Goal: Task Accomplishment & Management: Use online tool/utility

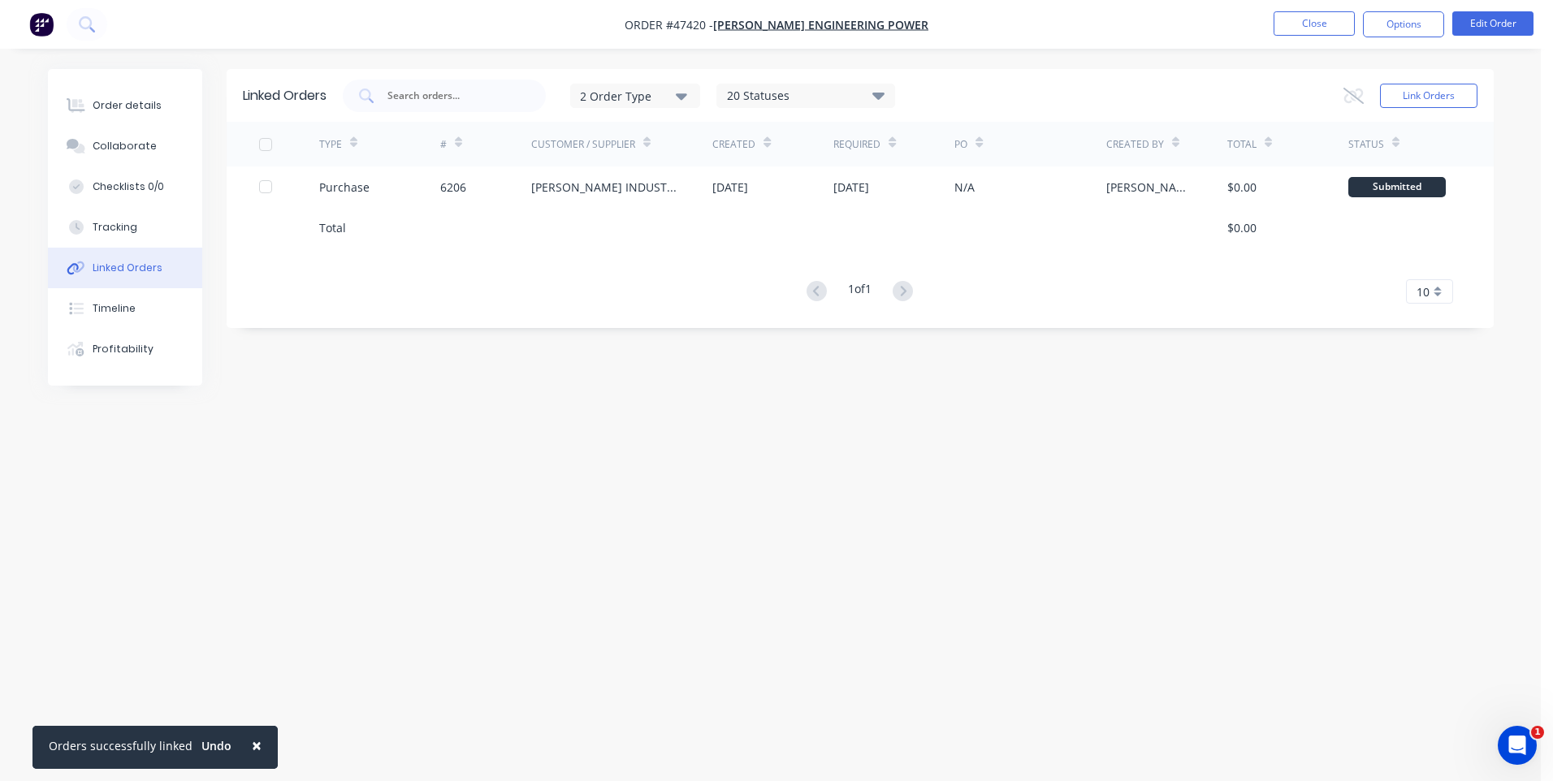
click at [1299, 10] on nav "Order #47420 - [PERSON_NAME] ENGINEERING POWER Close Options Edit Order" at bounding box center [776, 24] width 1553 height 49
click at [1302, 16] on button "Close" at bounding box center [1314, 23] width 81 height 24
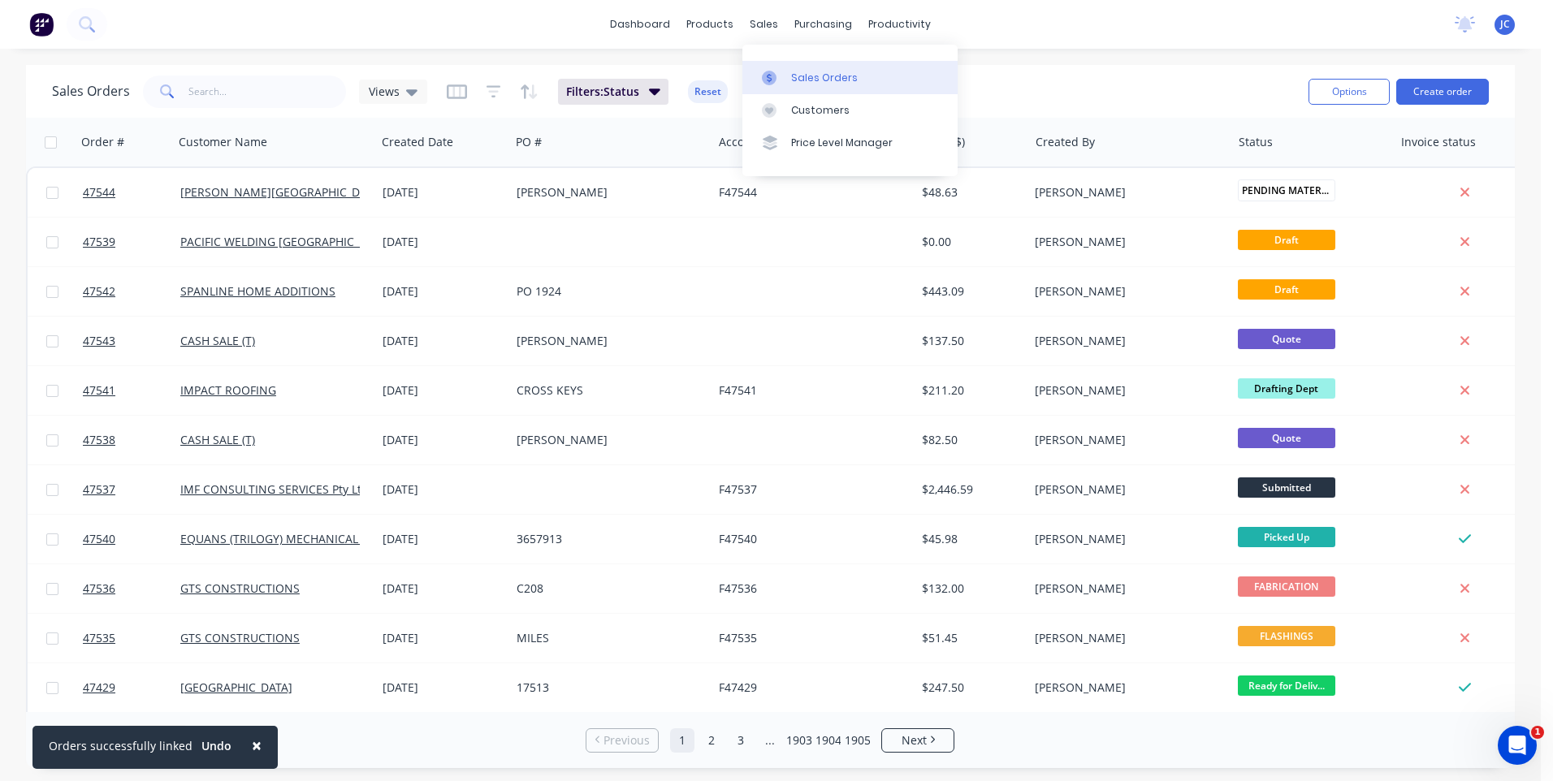
click at [793, 71] on div "Sales Orders" at bounding box center [824, 78] width 67 height 15
click at [1462, 97] on button "Create order" at bounding box center [1442, 92] width 93 height 26
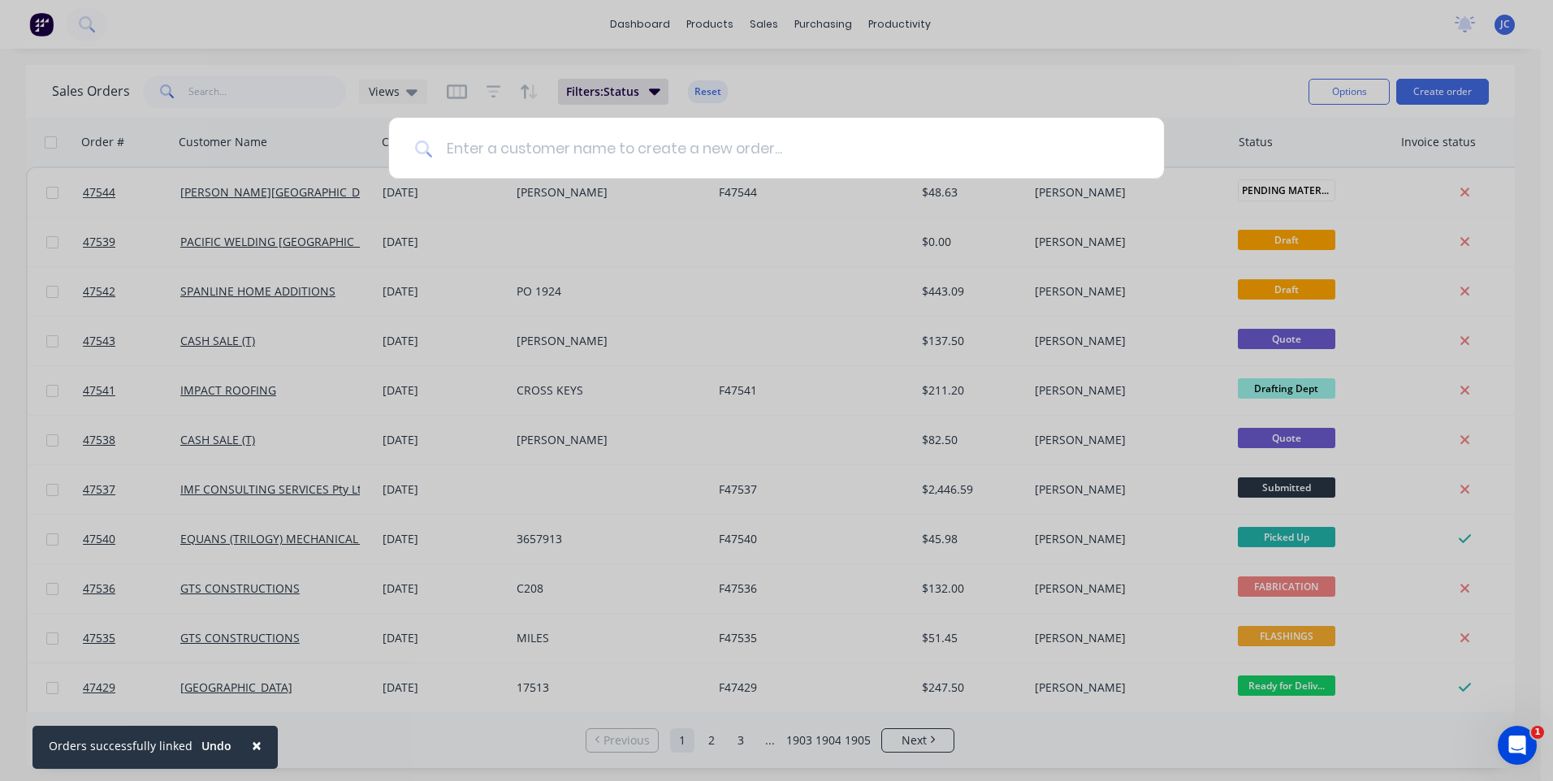
click at [718, 156] on input at bounding box center [785, 148] width 705 height 61
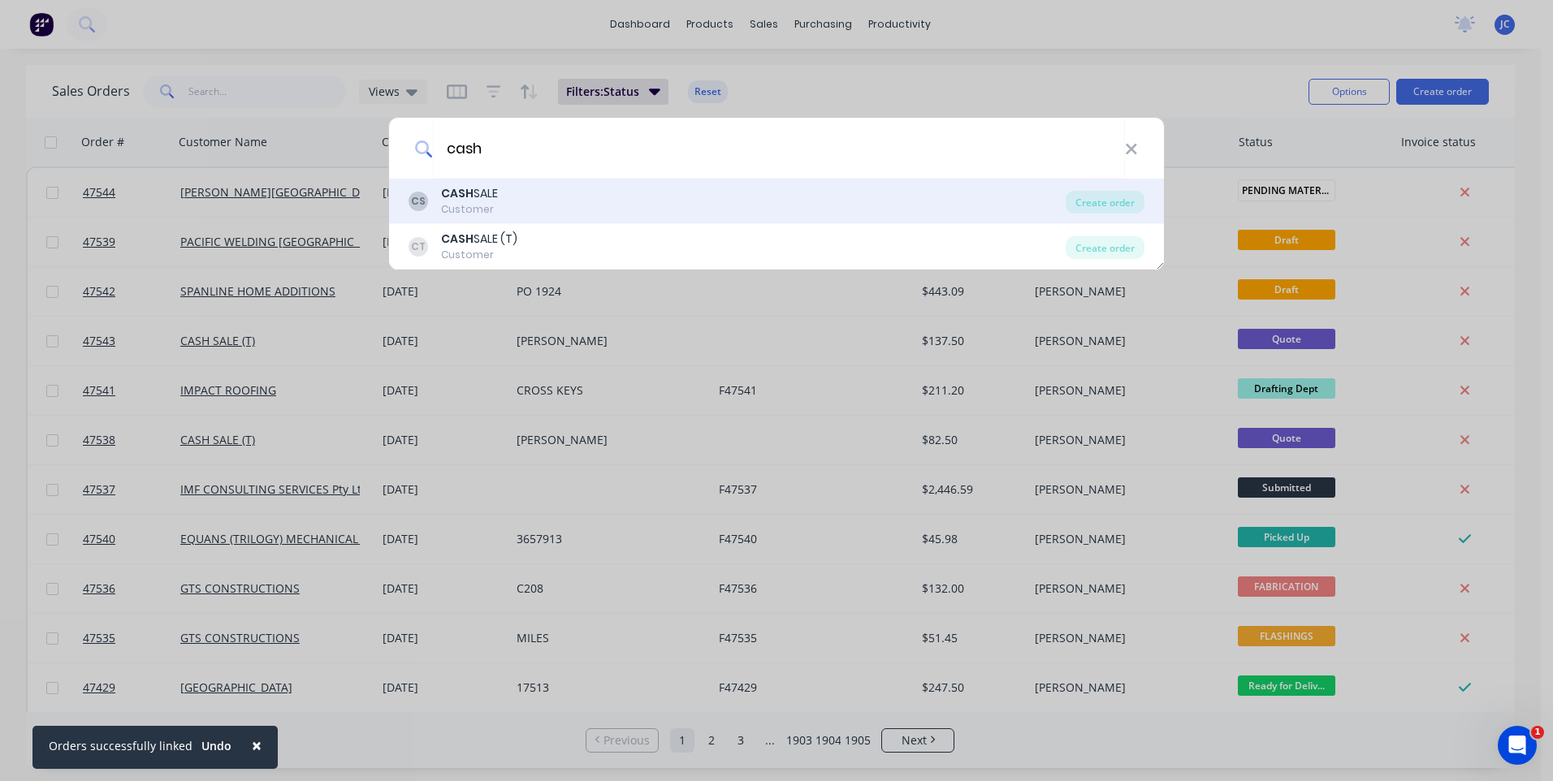
type input "cash"
click at [456, 200] on b "CASH" at bounding box center [457, 193] width 32 height 16
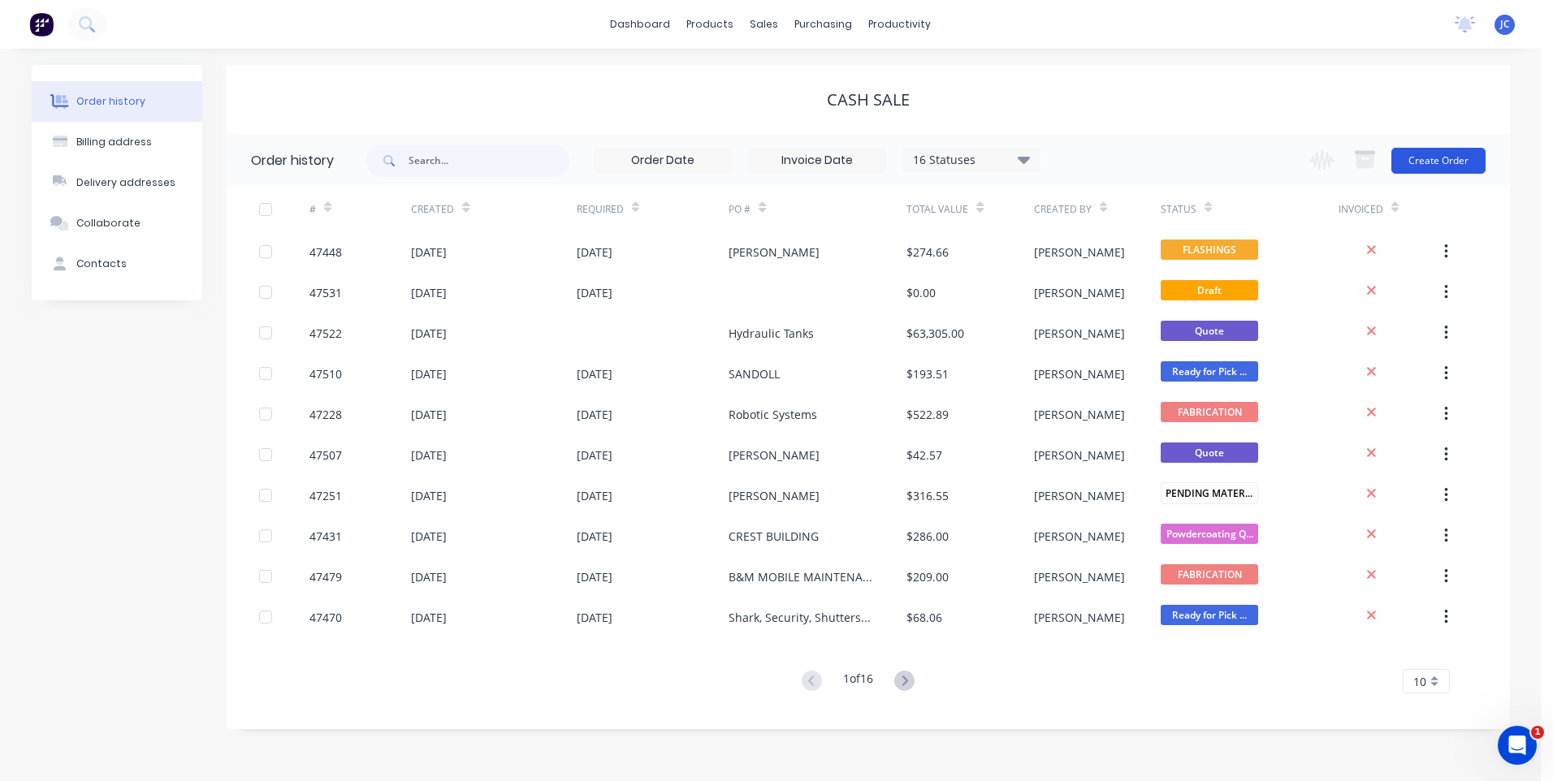
click at [1429, 155] on button "Create Order" at bounding box center [1439, 161] width 94 height 26
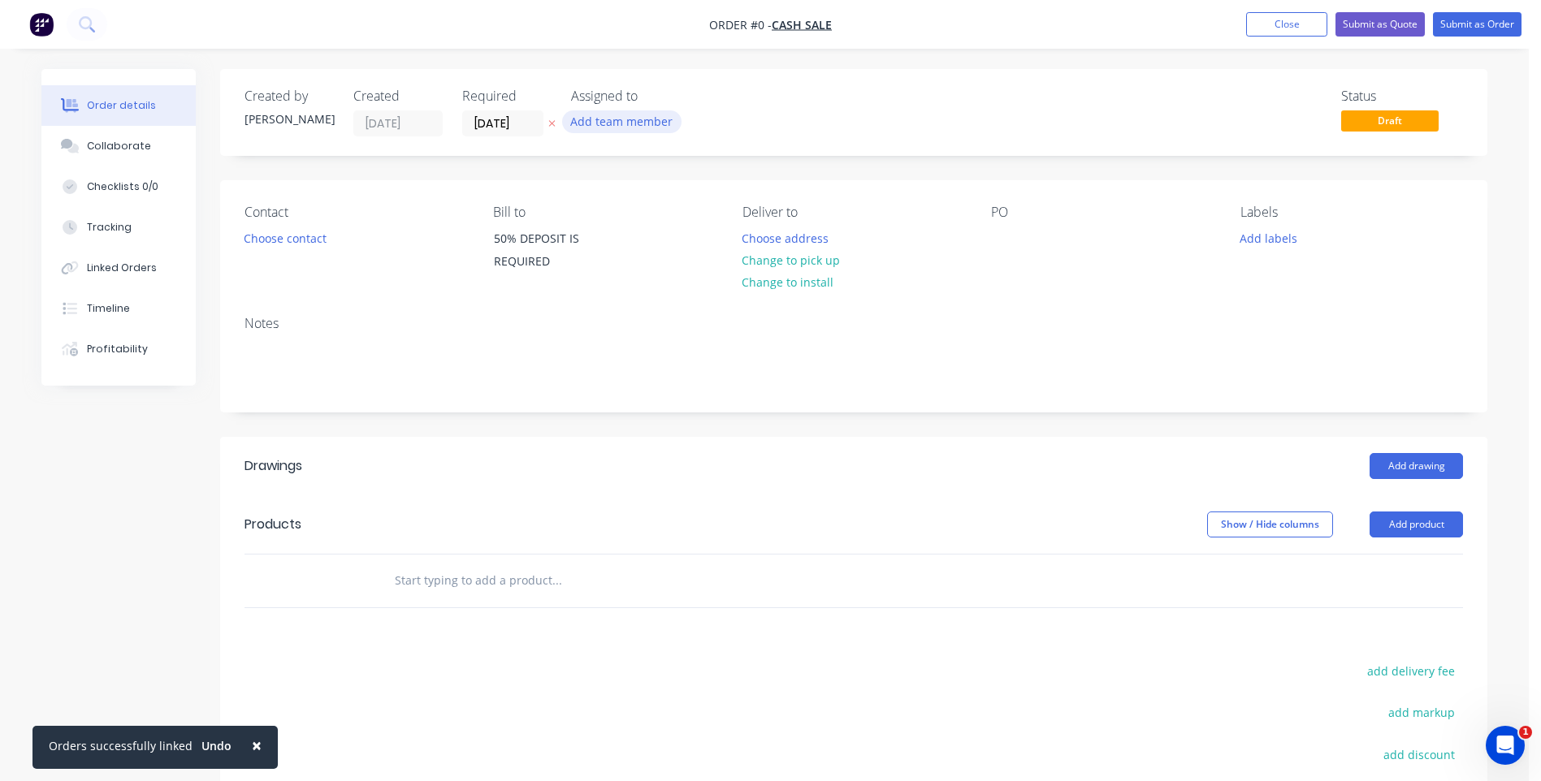
click at [610, 126] on button "Add team member" at bounding box center [621, 121] width 119 height 22
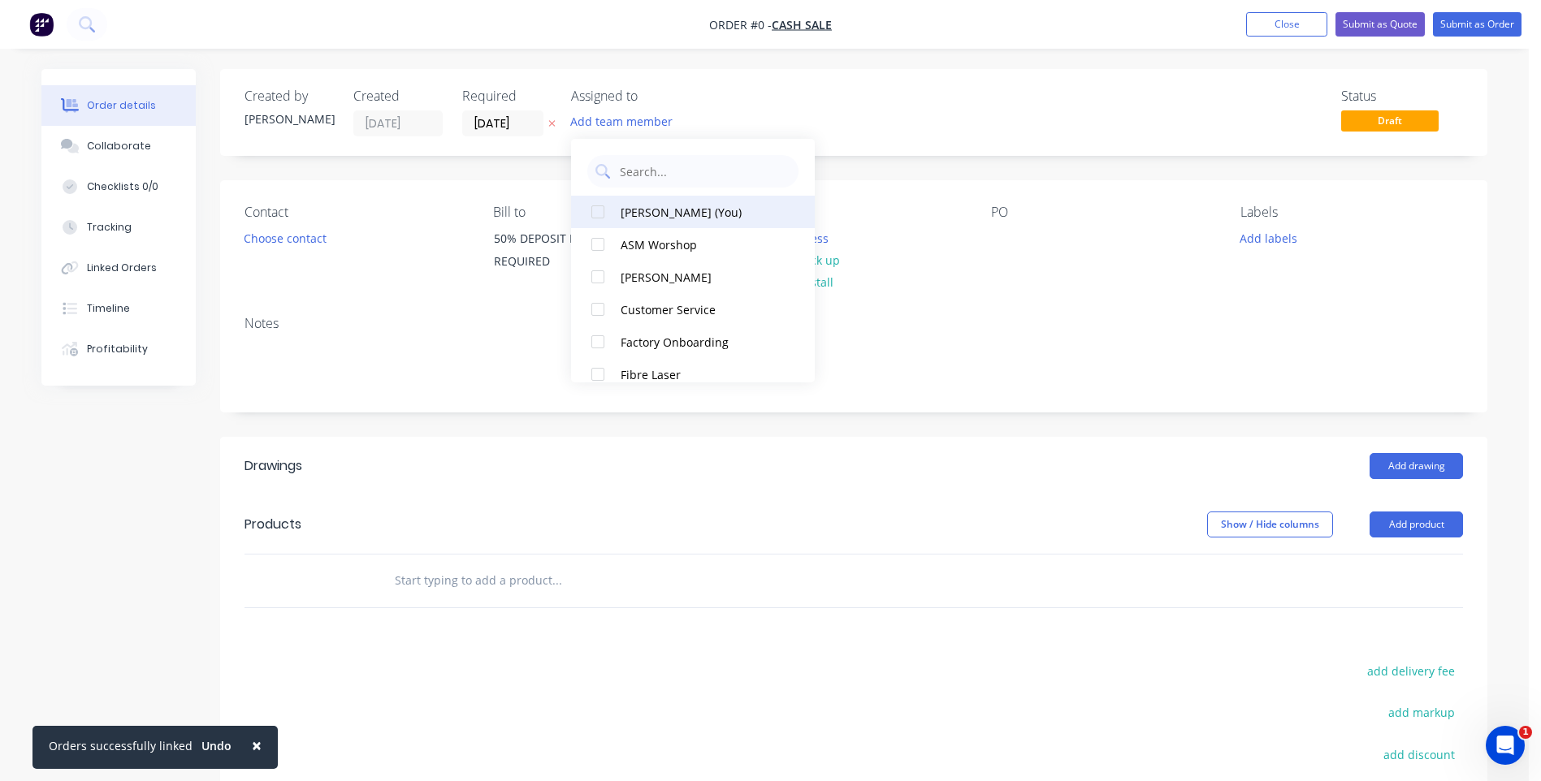
click at [598, 214] on div at bounding box center [598, 212] width 32 height 32
click at [864, 130] on div "Order details Collaborate Checklists 0/0 Tracking Linked Orders Timeline Profit…" at bounding box center [764, 528] width 1478 height 918
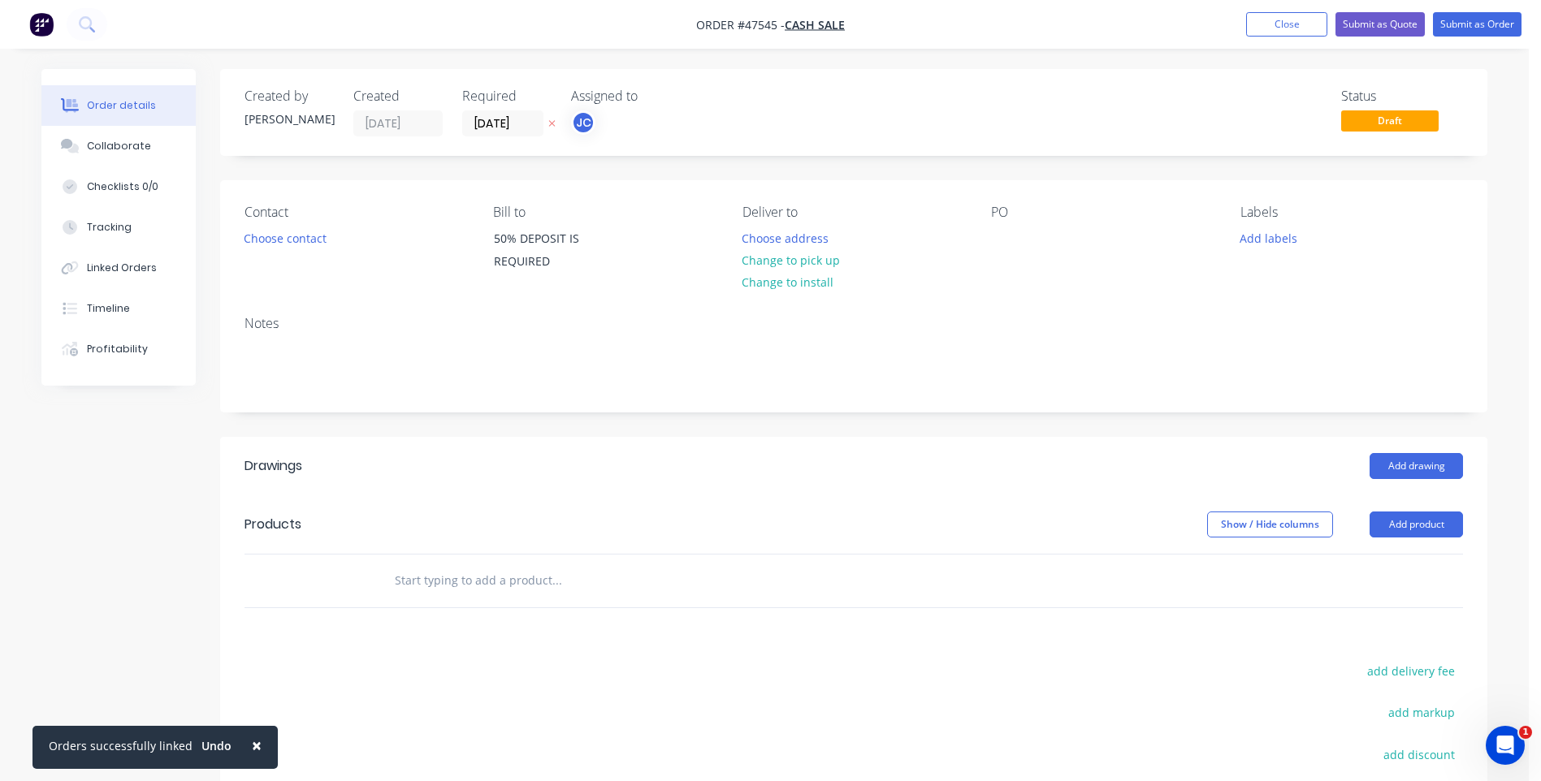
click at [552, 123] on icon at bounding box center [552, 124] width 6 height 6
click at [790, 256] on button "Change to pick up" at bounding box center [791, 260] width 115 height 22
click at [1269, 237] on button "Add labels" at bounding box center [1268, 238] width 75 height 22
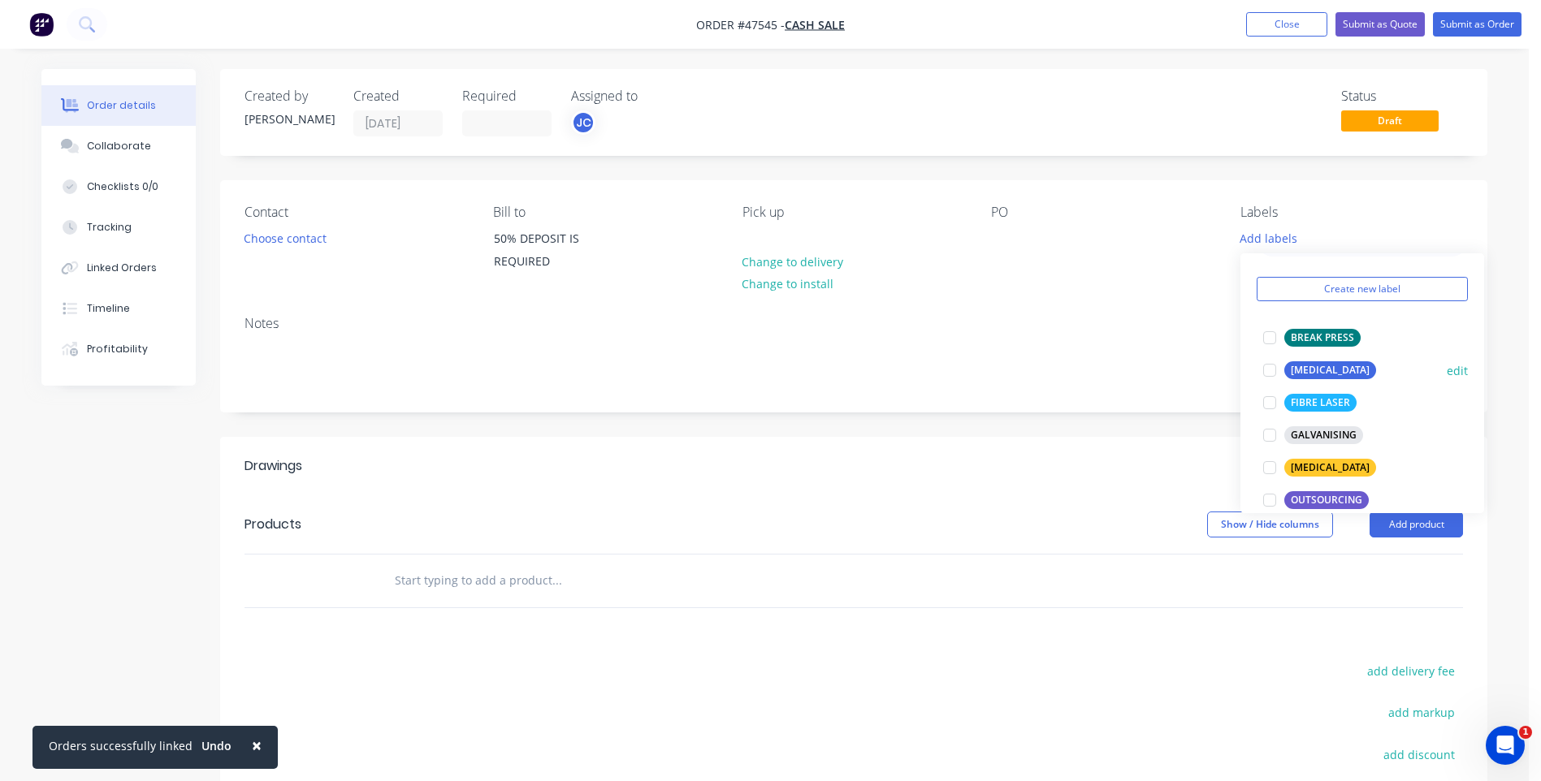
scroll to position [81, 0]
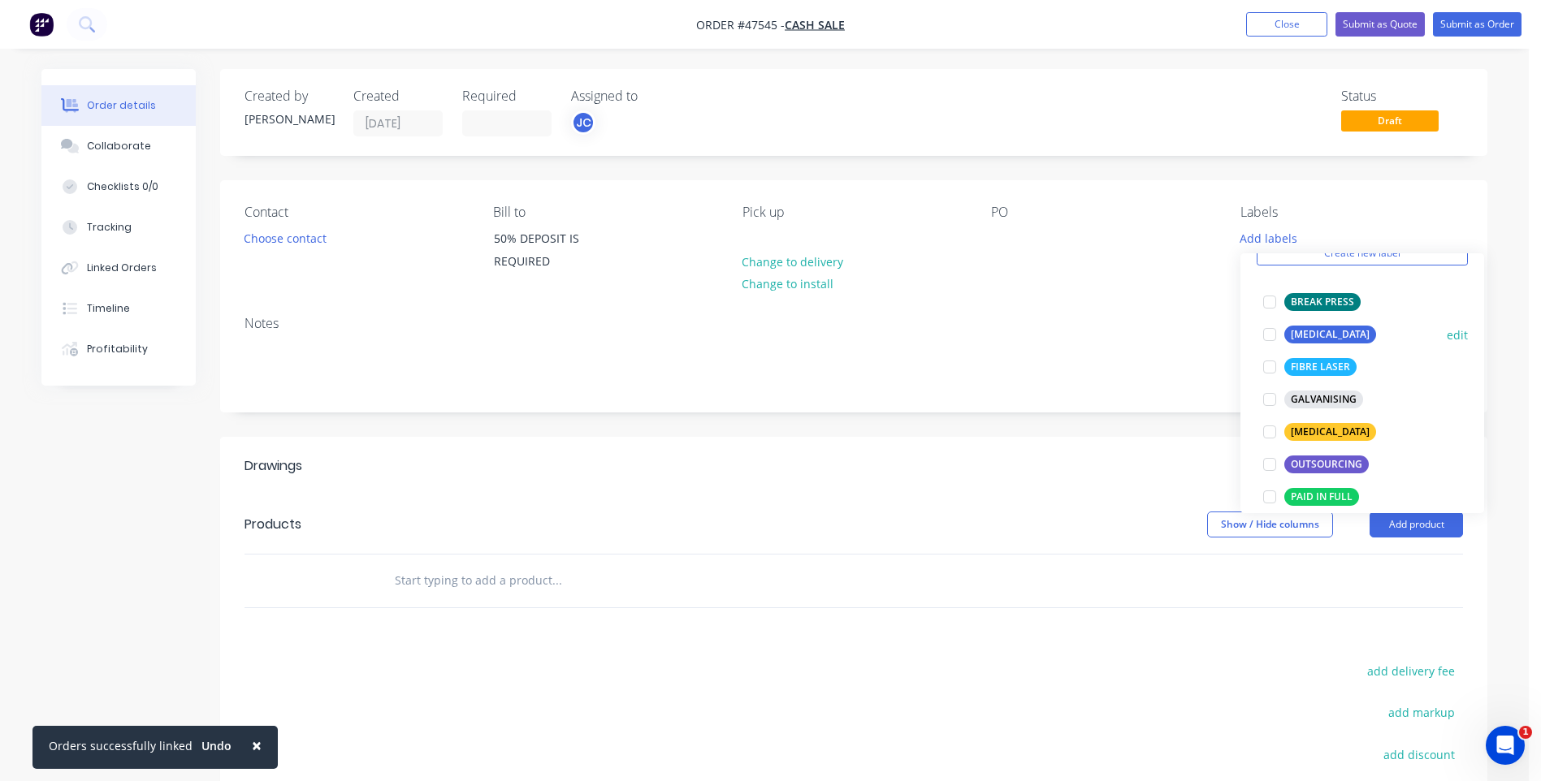
click at [1269, 333] on div at bounding box center [1269, 334] width 32 height 32
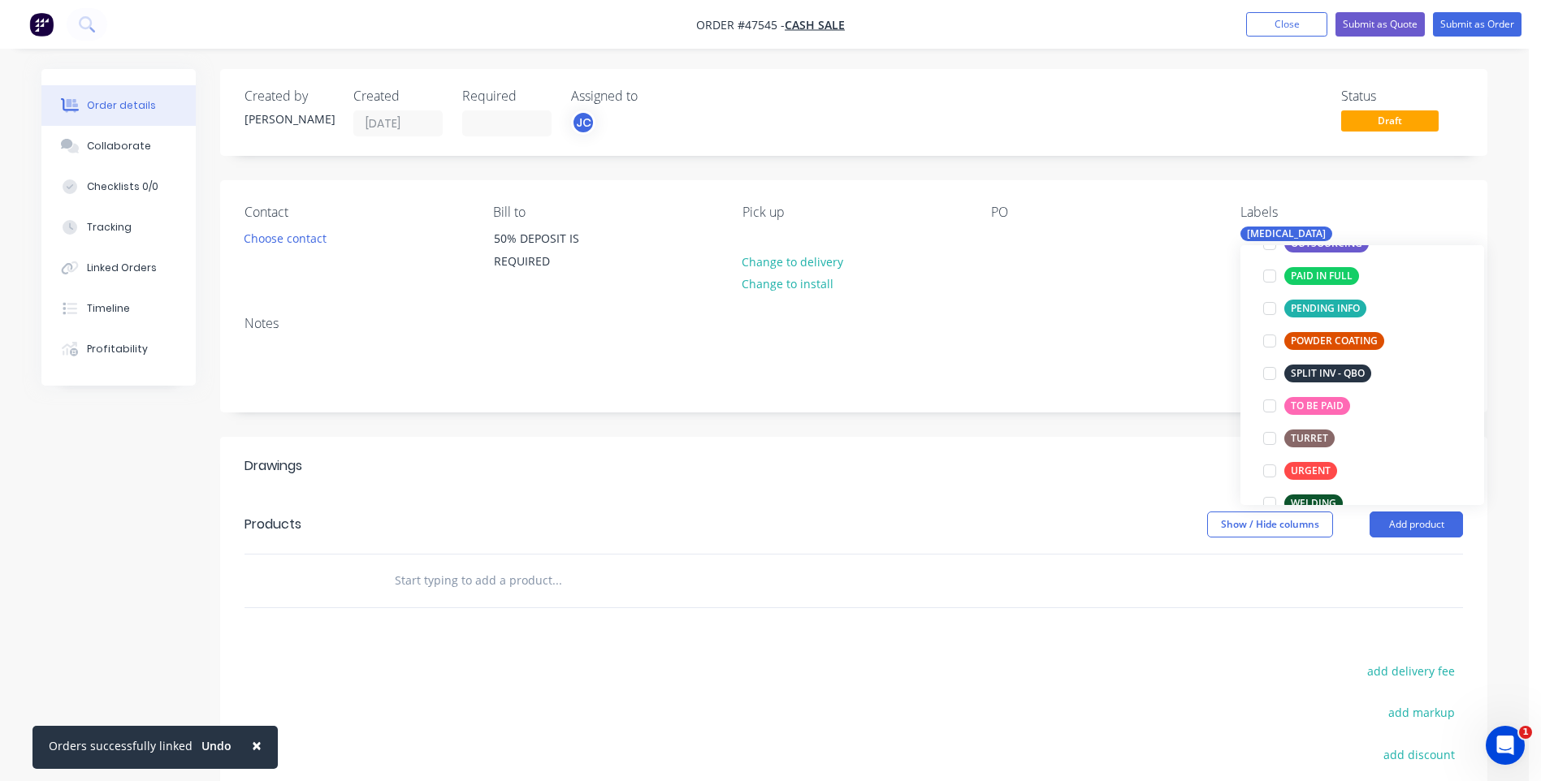
scroll to position [325, 0]
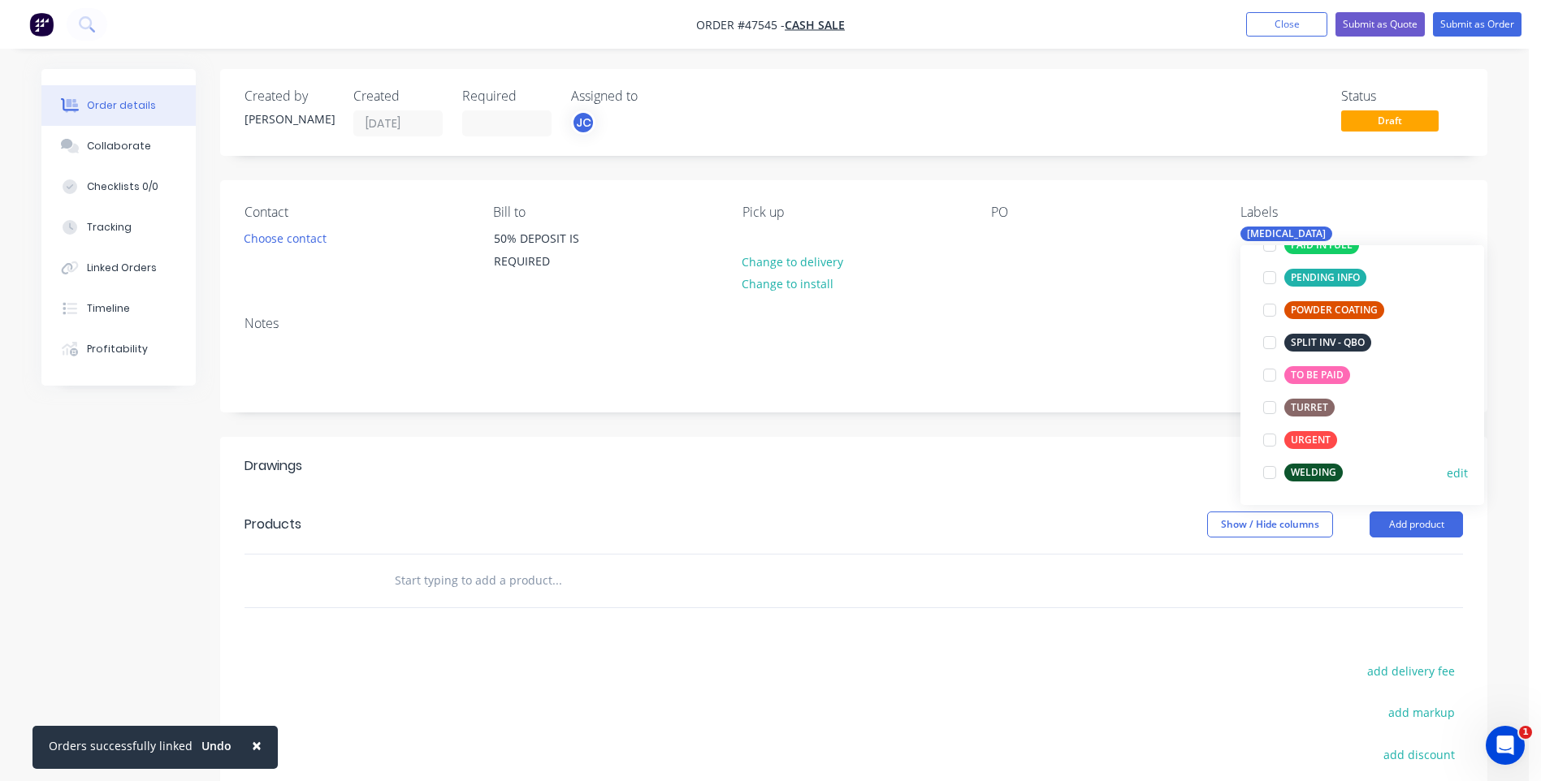
click at [1276, 469] on div at bounding box center [1269, 473] width 32 height 32
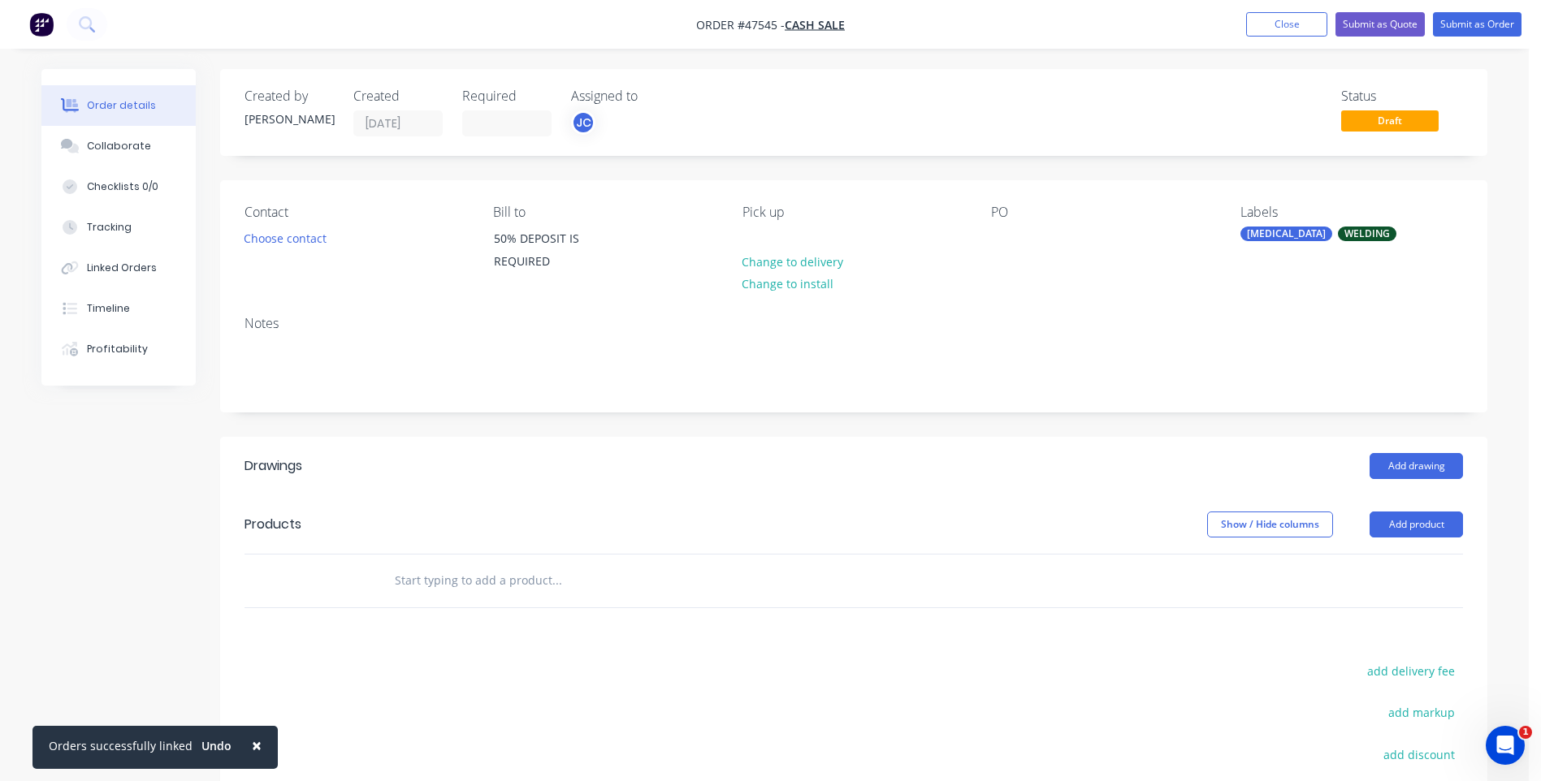
click at [1174, 290] on div "Contact Choose contact Bill to 50% DEPOSIT IS REQUIRED Pick up Change to delive…" at bounding box center [853, 241] width 1267 height 123
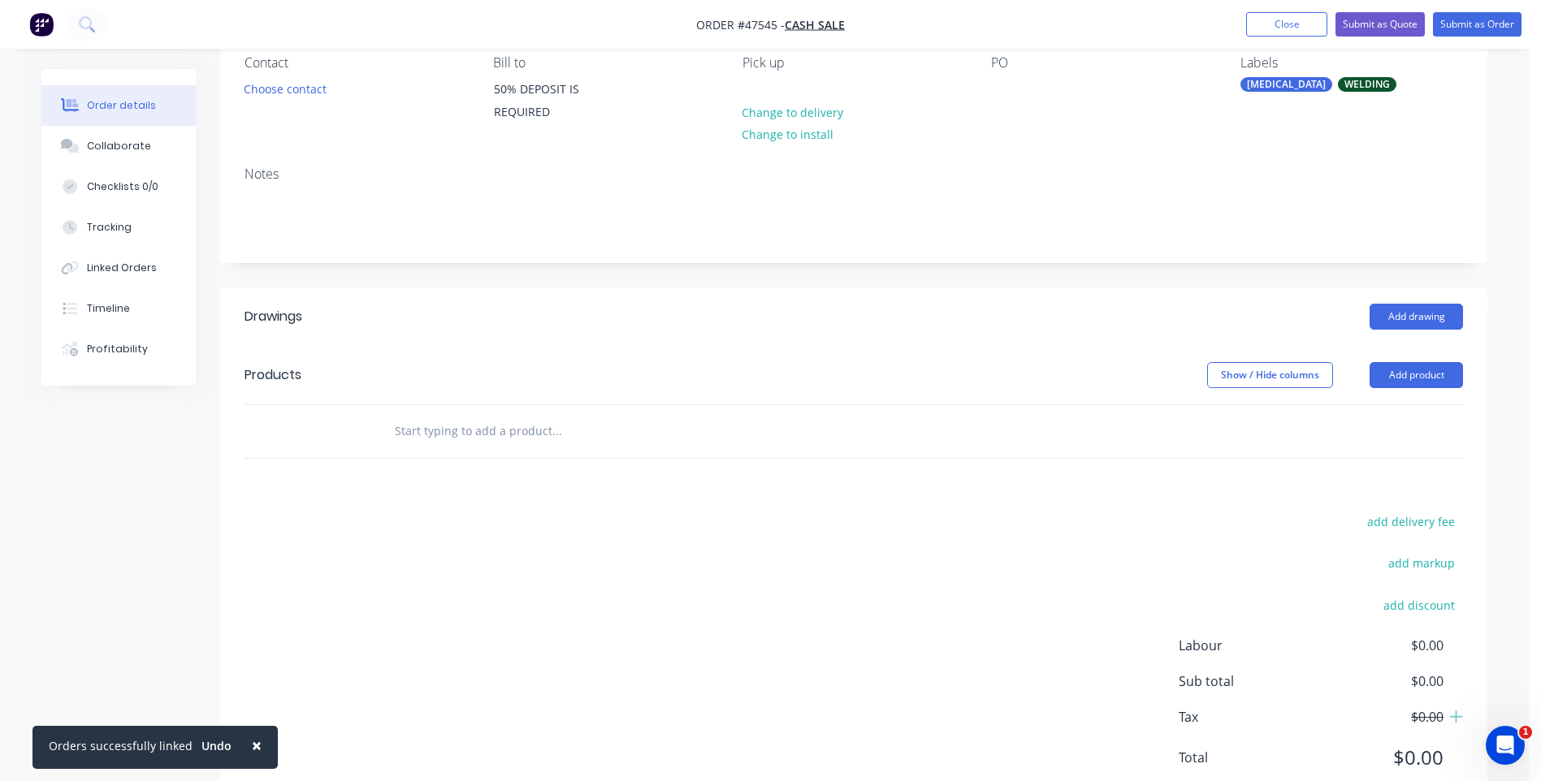
scroll to position [206, 0]
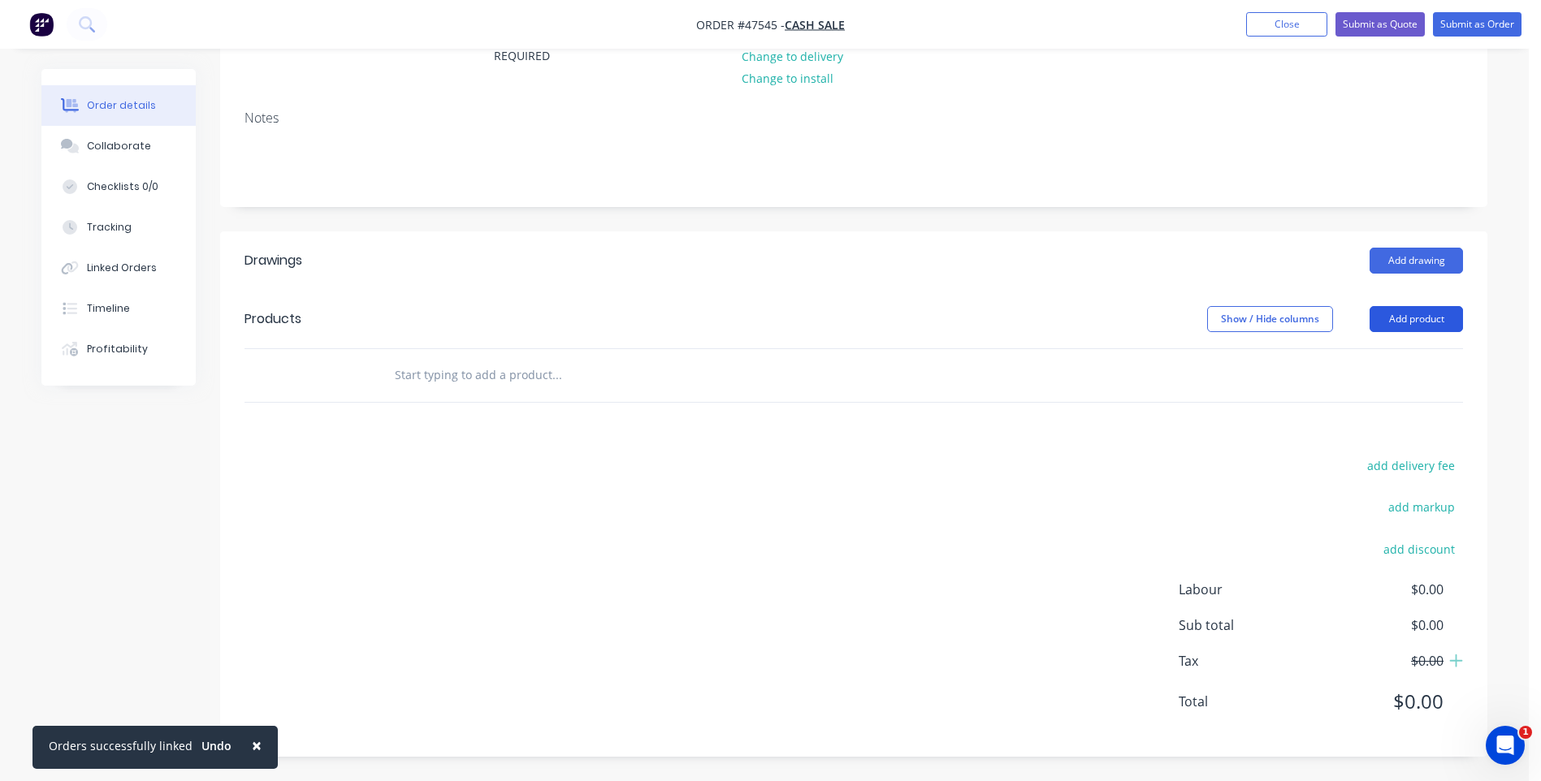
click at [1409, 321] on button "Add product" at bounding box center [1416, 319] width 93 height 26
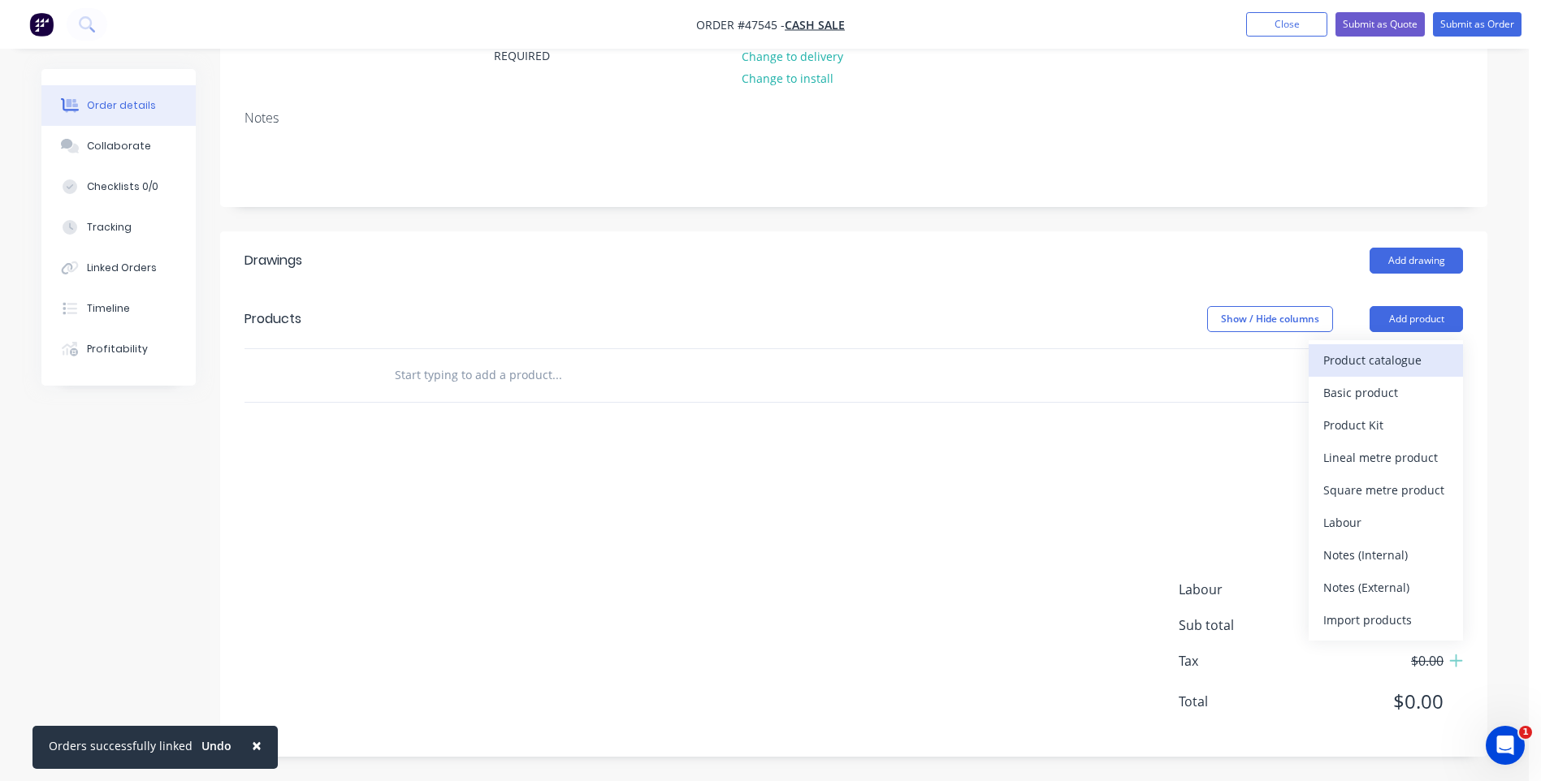
click at [1362, 361] on div "Product catalogue" at bounding box center [1385, 360] width 125 height 24
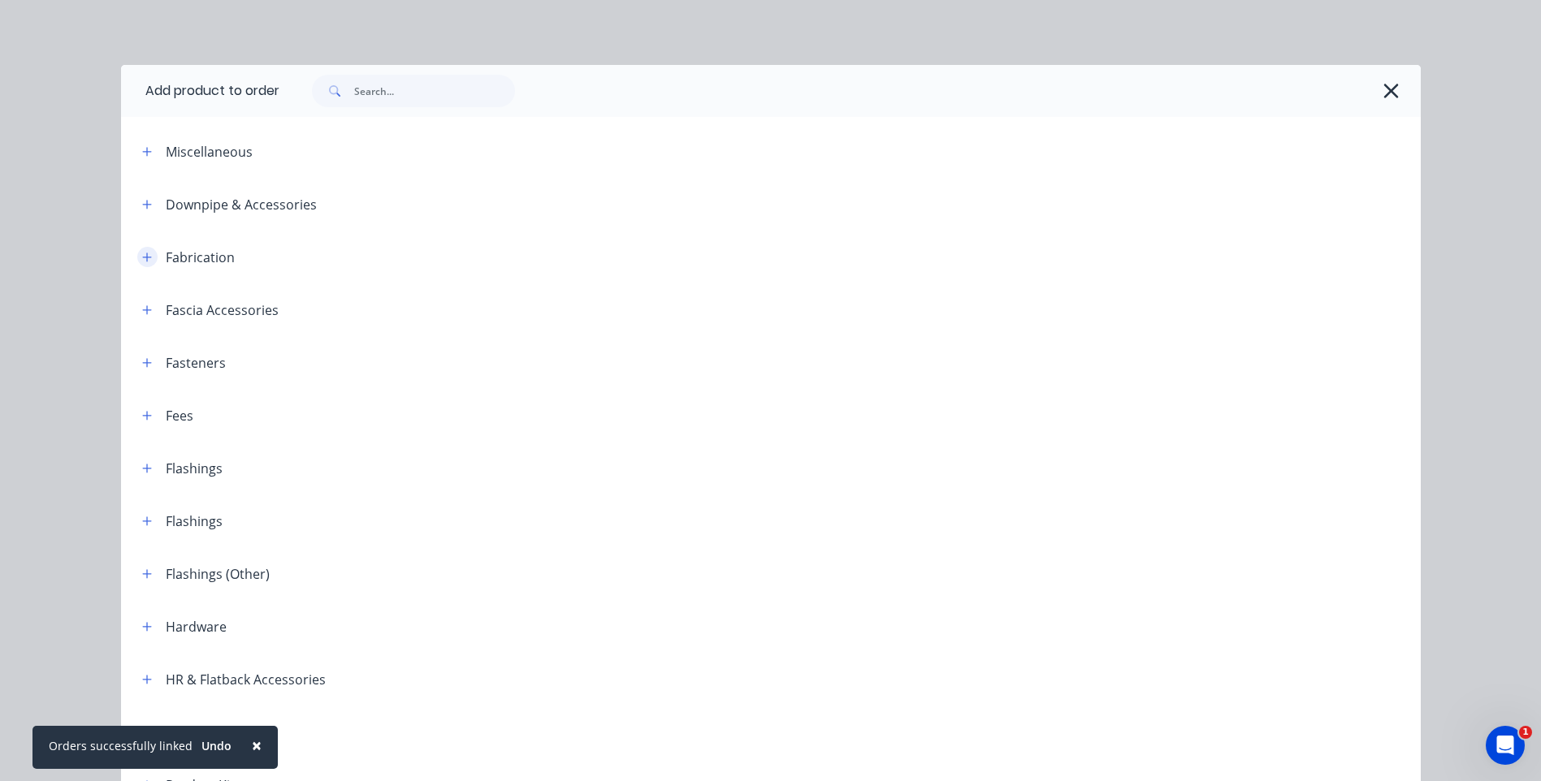
click at [142, 252] on icon "button" at bounding box center [147, 257] width 10 height 11
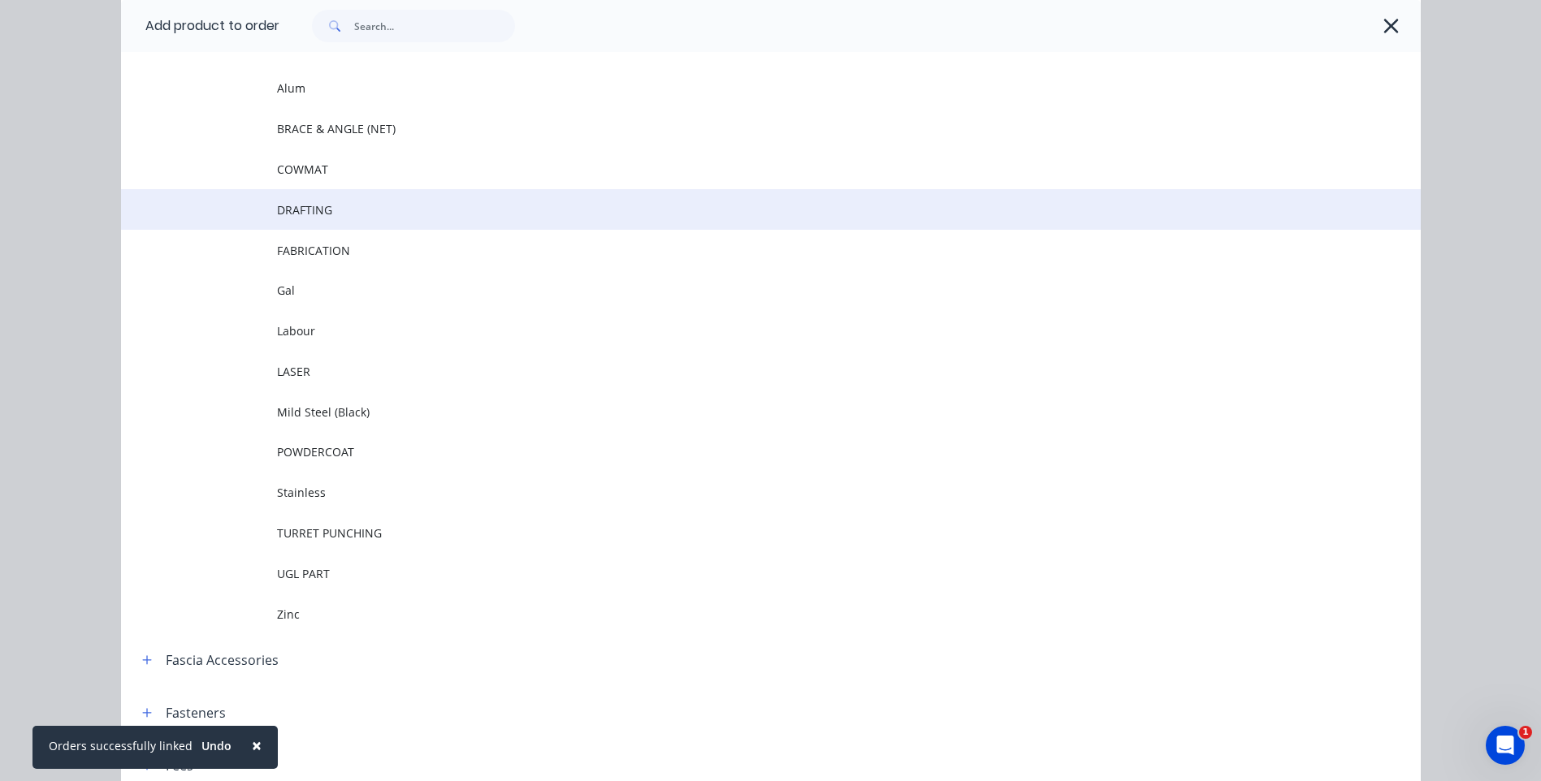
scroll to position [244, 0]
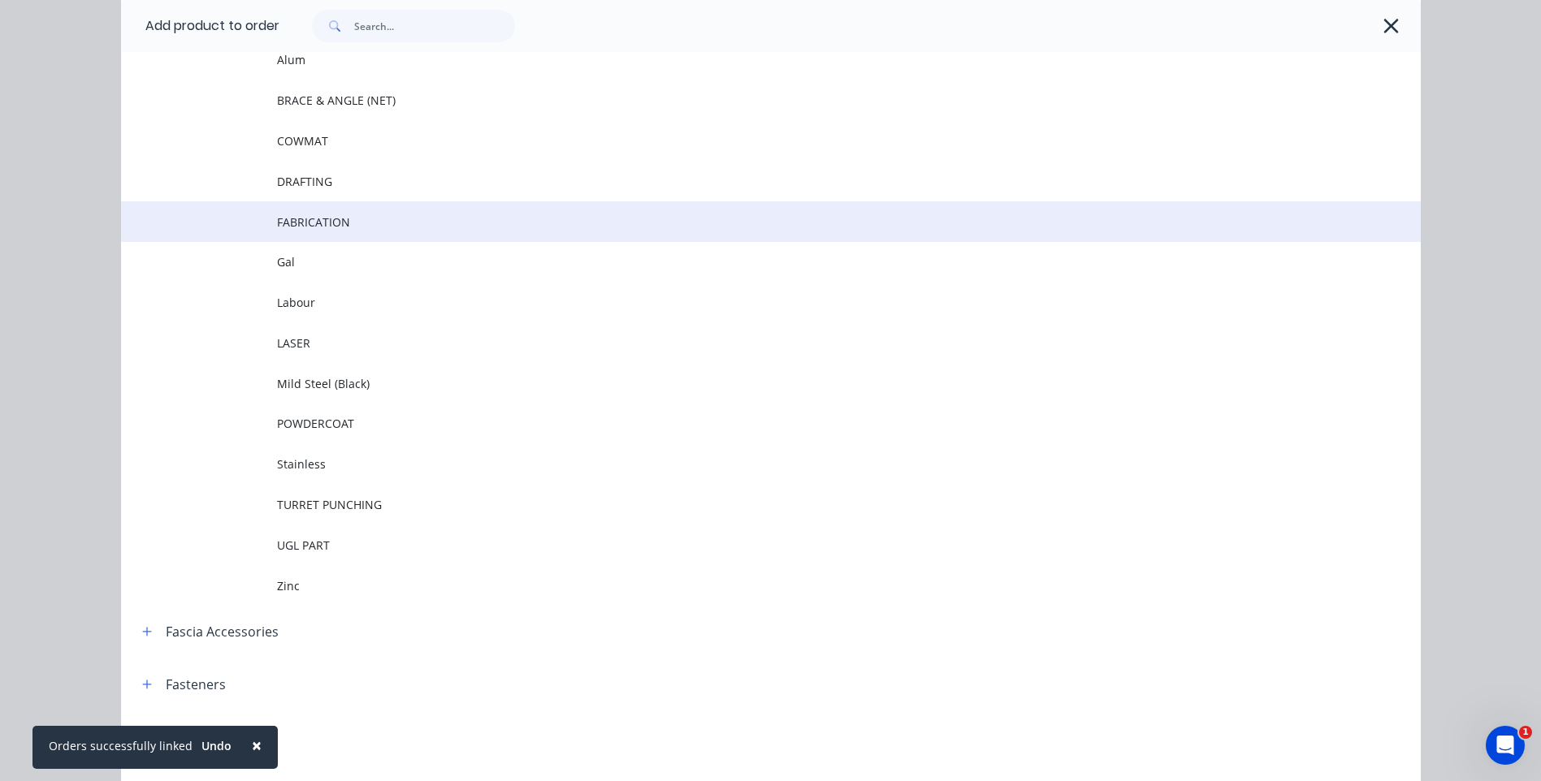
click at [305, 227] on span "FABRICATION" at bounding box center [734, 222] width 915 height 17
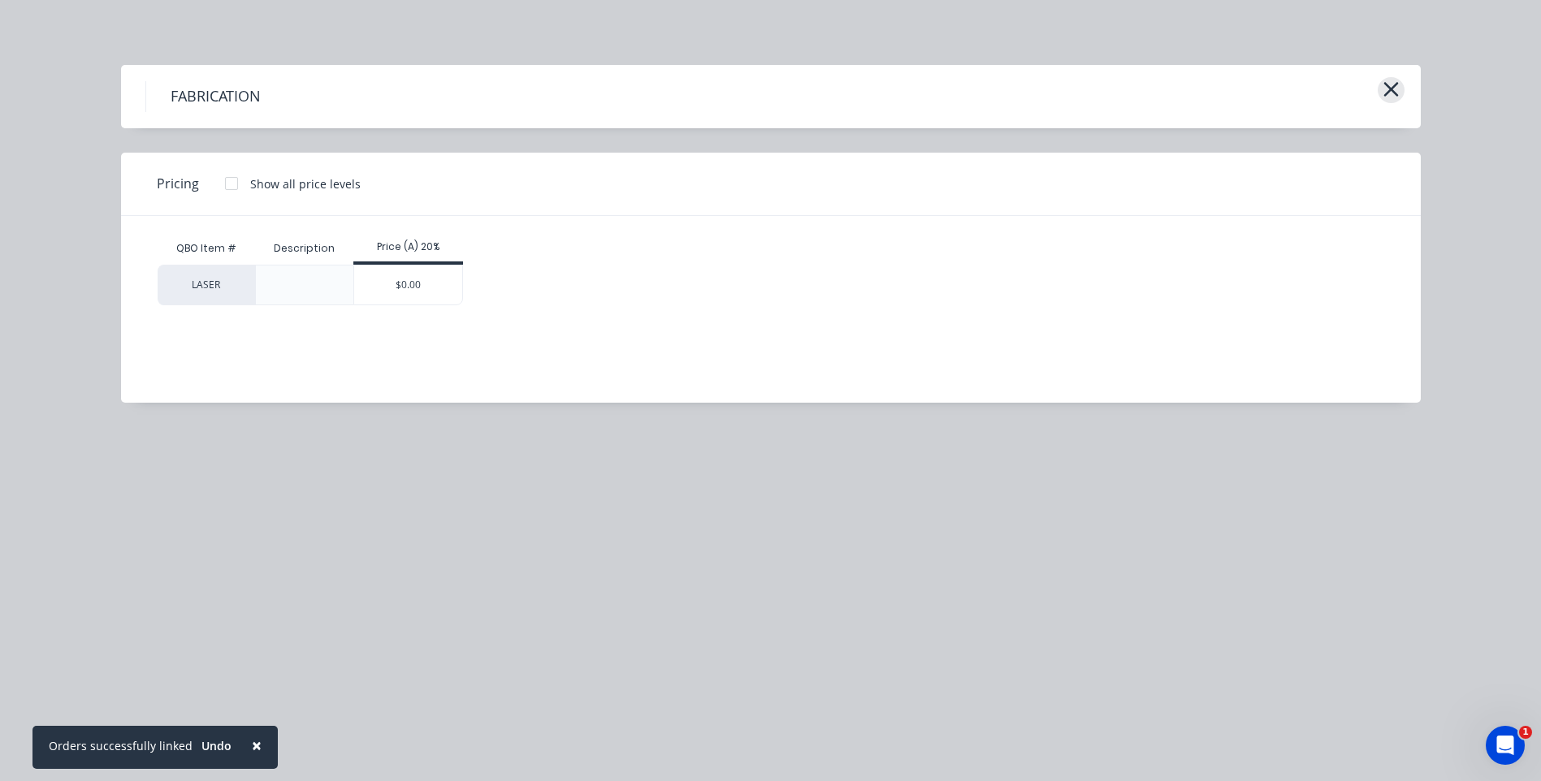
click at [1398, 95] on icon "button" at bounding box center [1391, 89] width 17 height 23
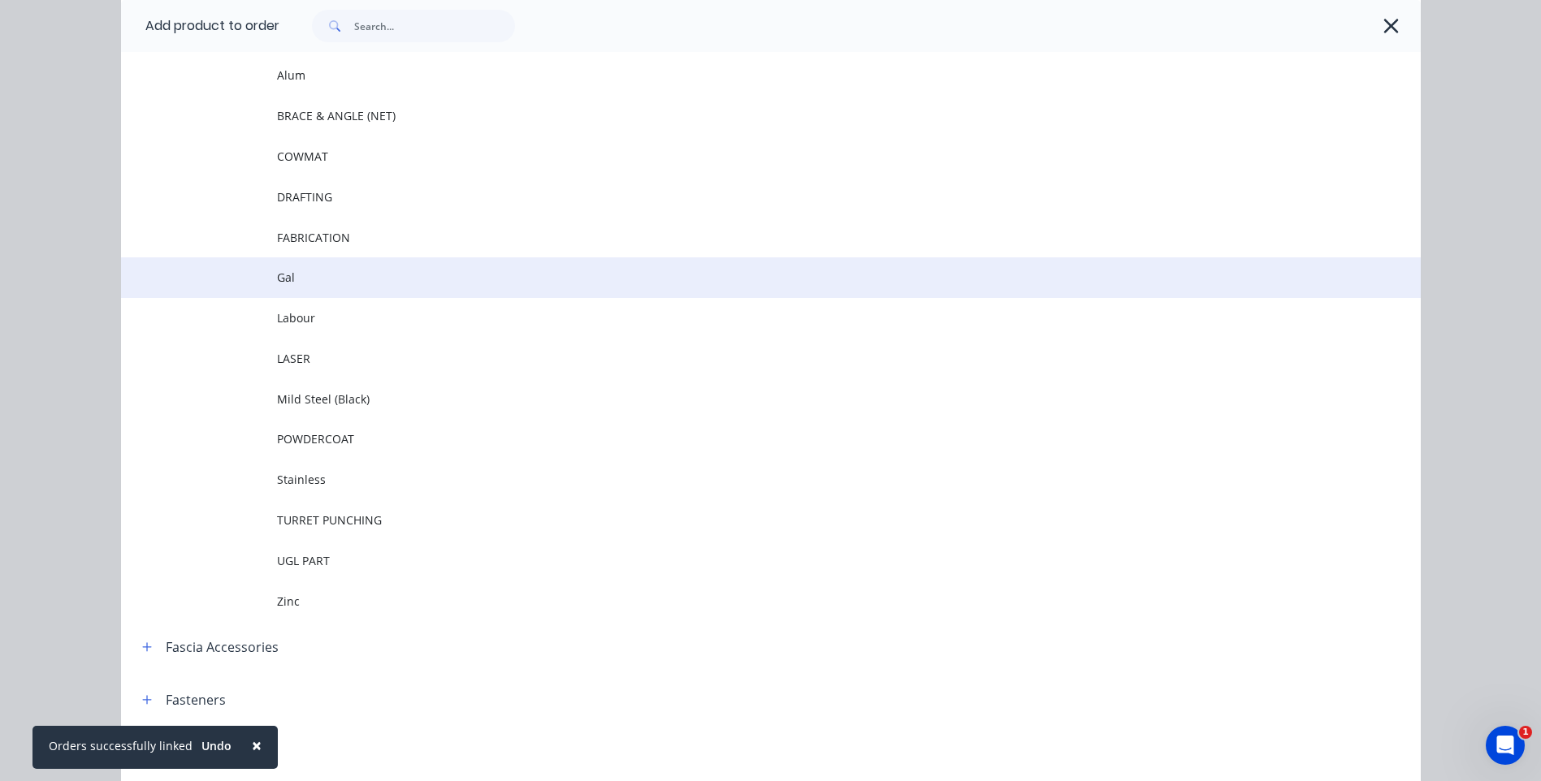
scroll to position [244, 0]
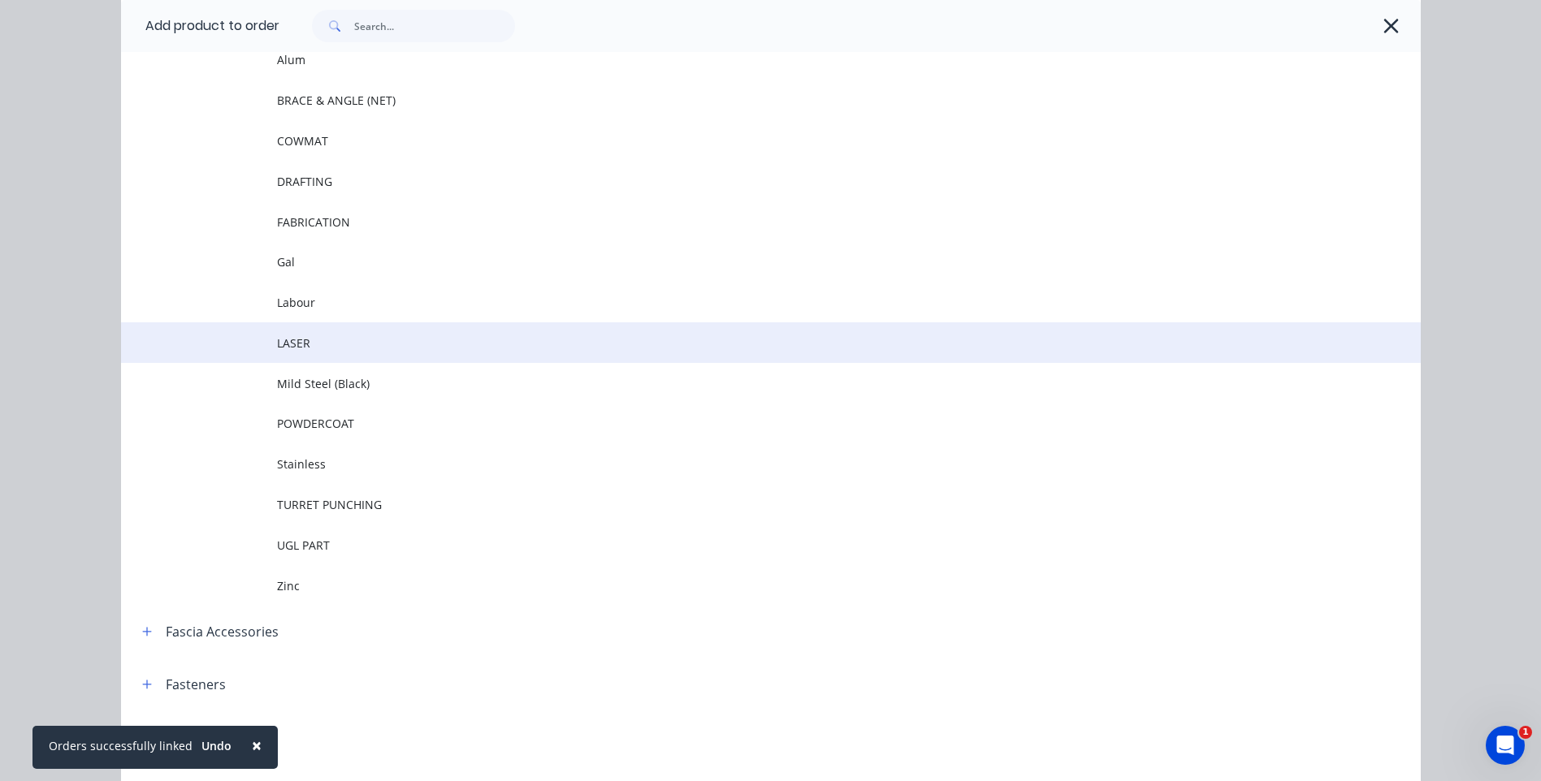
click at [279, 340] on span "LASER" at bounding box center [734, 343] width 915 height 17
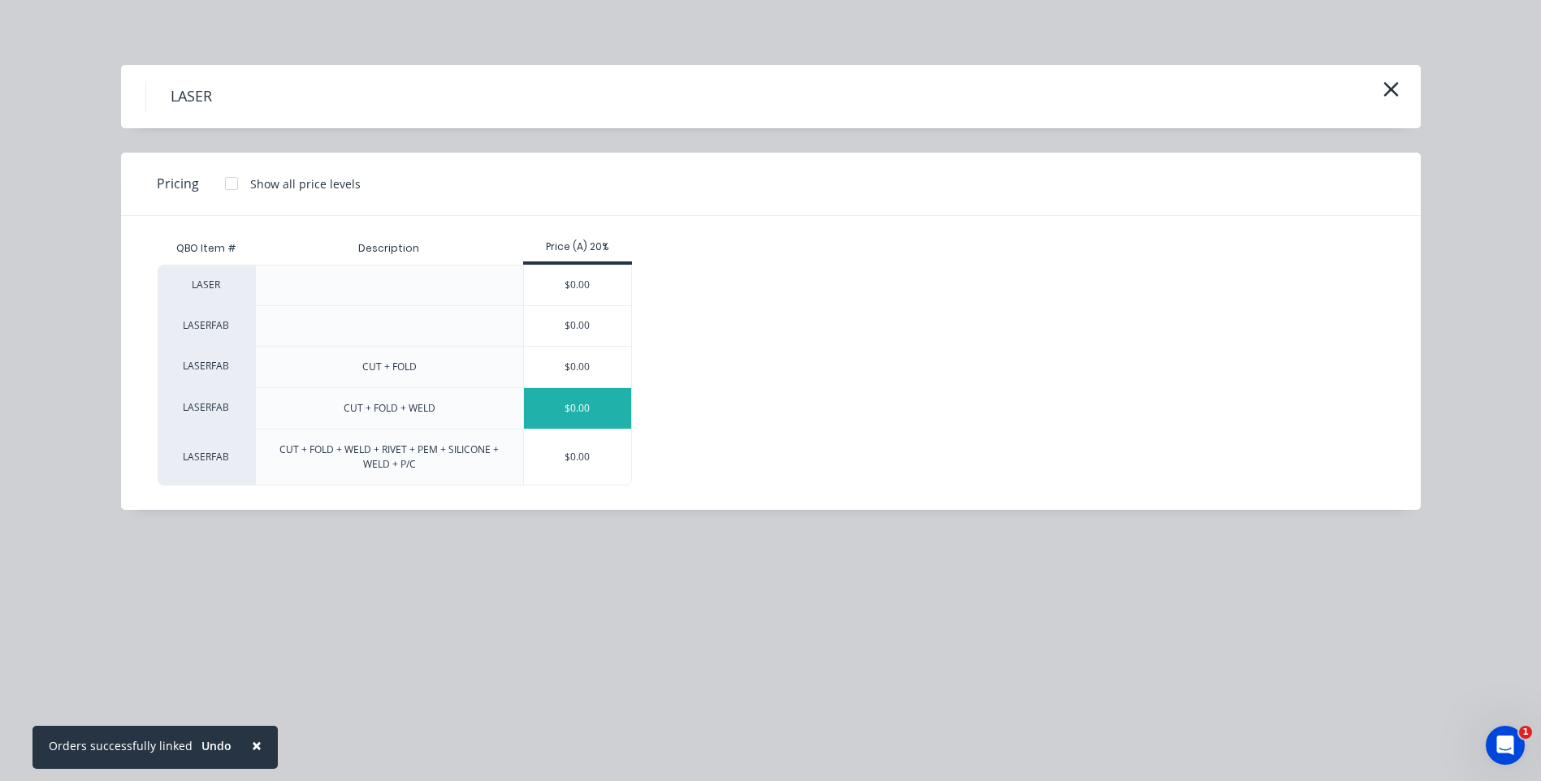
click at [595, 408] on div "$0.00" at bounding box center [578, 408] width 108 height 41
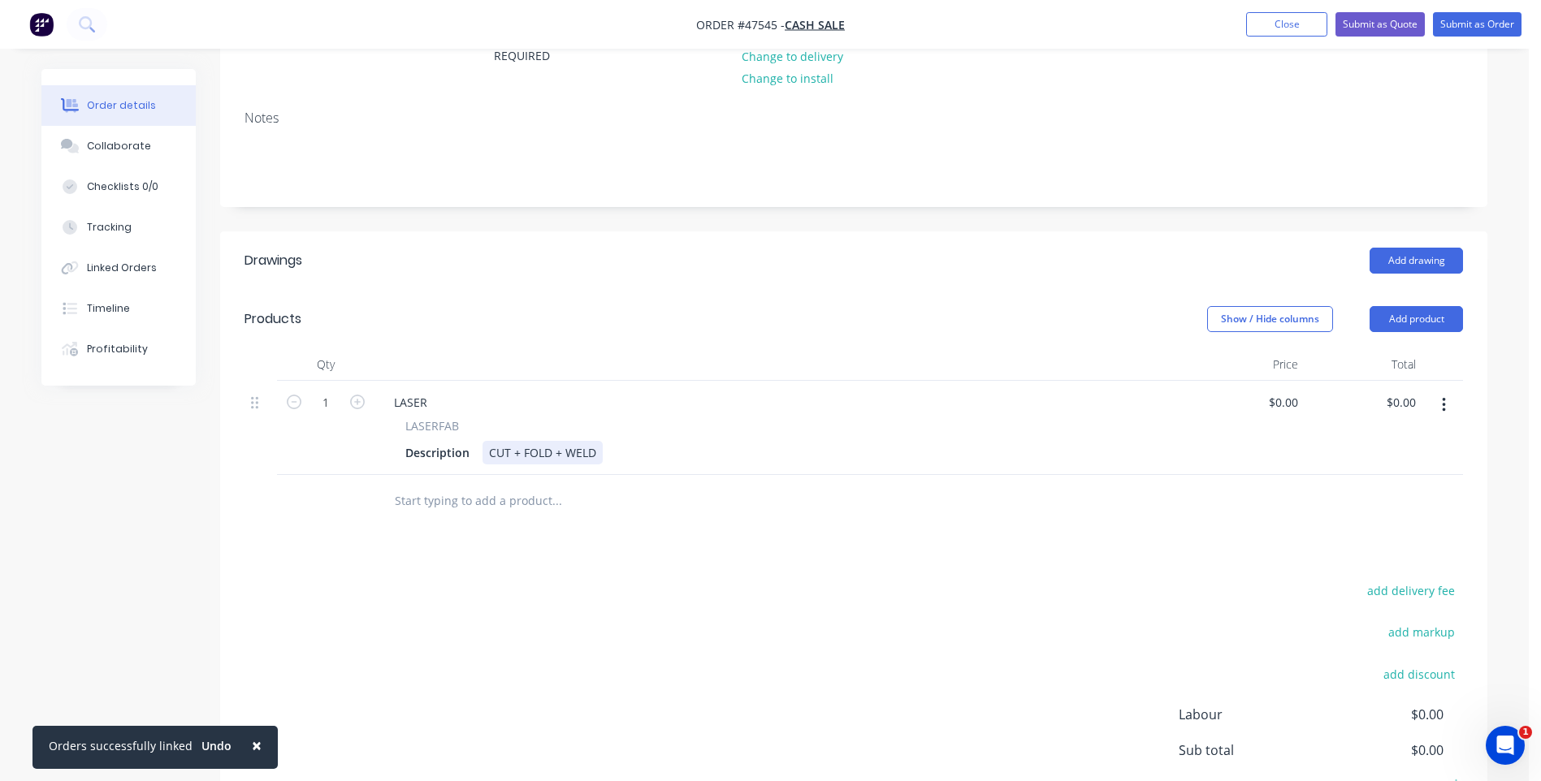
click at [551, 449] on div "CUT + FOLD + WELD" at bounding box center [543, 453] width 120 height 24
drag, startPoint x: 561, startPoint y: 453, endPoint x: 521, endPoint y: 454, distance: 40.6
click at [521, 454] on div "CUT + FOLD + WELD" at bounding box center [543, 453] width 120 height 24
click at [580, 452] on div "Description CUT + WELD" at bounding box center [777, 453] width 757 height 24
drag, startPoint x: 427, startPoint y: 400, endPoint x: 392, endPoint y: 400, distance: 34.9
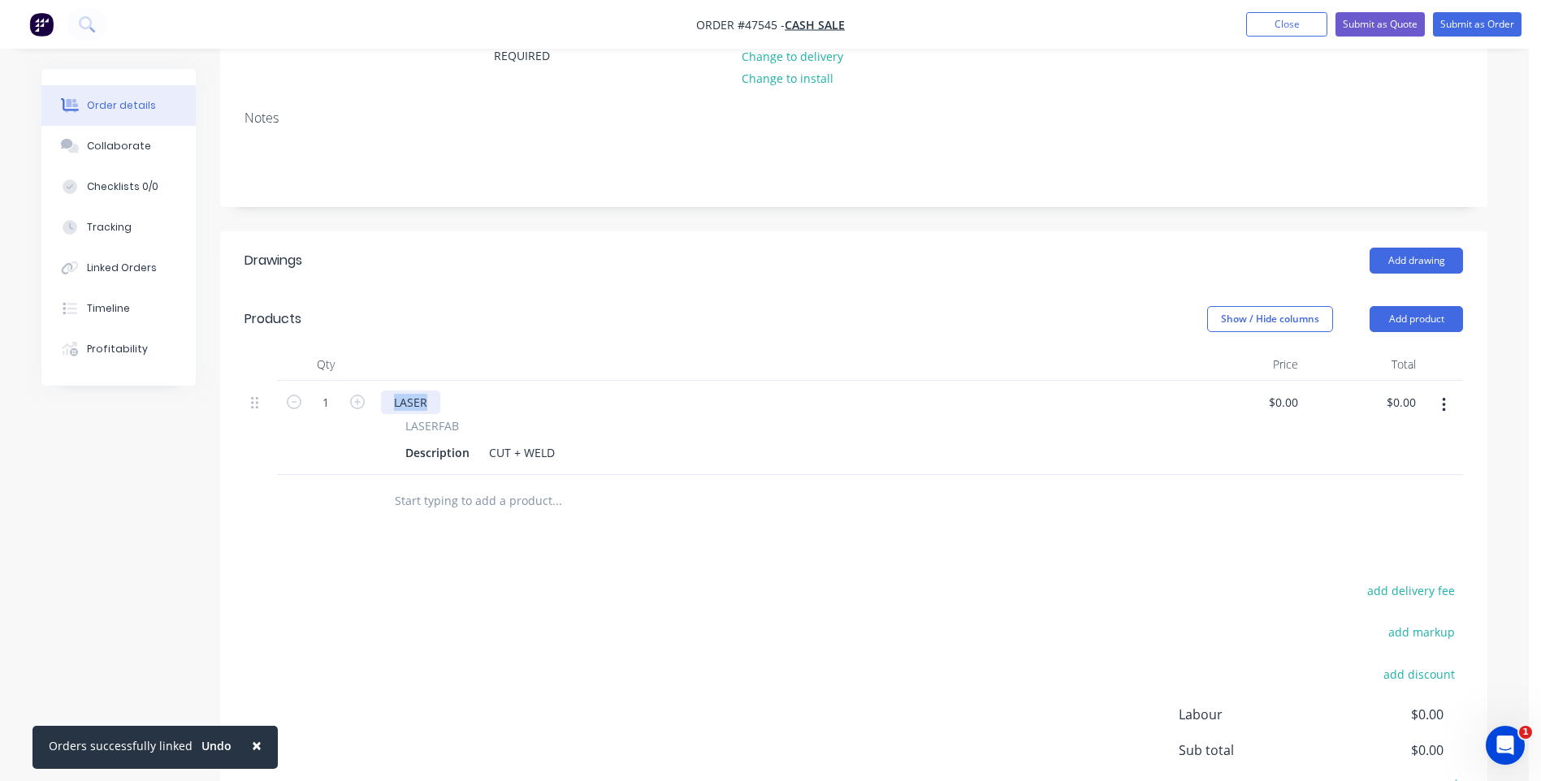
click at [392, 400] on div "LASER" at bounding box center [410, 403] width 59 height 24
click at [418, 453] on div "Description" at bounding box center [437, 453] width 77 height 24
click at [427, 452] on div "Description" at bounding box center [437, 453] width 77 height 24
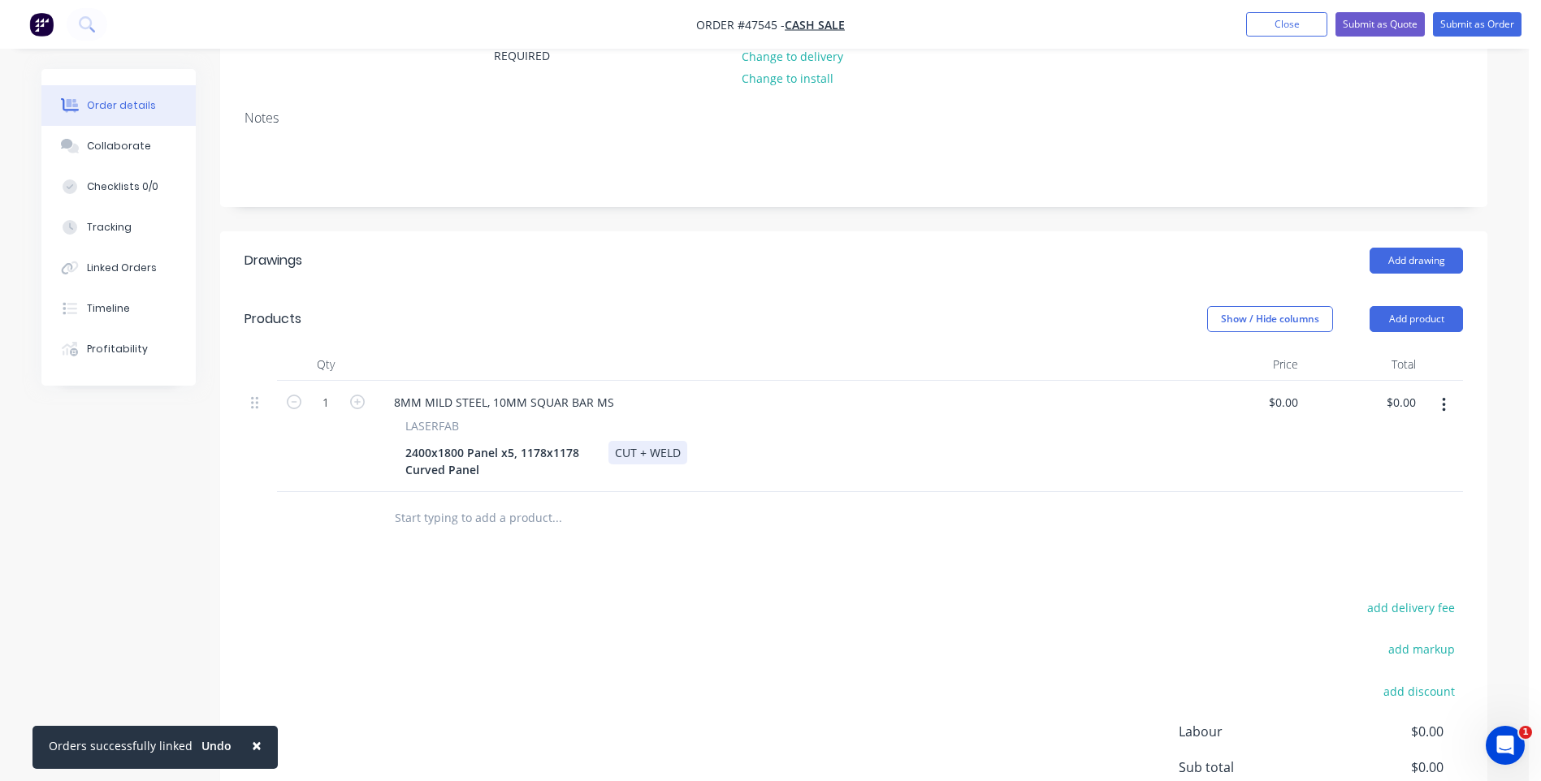
click at [650, 452] on div "CUT + WELD" at bounding box center [647, 453] width 79 height 24
click at [1278, 404] on div "0 $0.00" at bounding box center [1246, 436] width 118 height 111
click at [1300, 402] on input "0" at bounding box center [1295, 403] width 19 height 24
type input "$3,791.88"
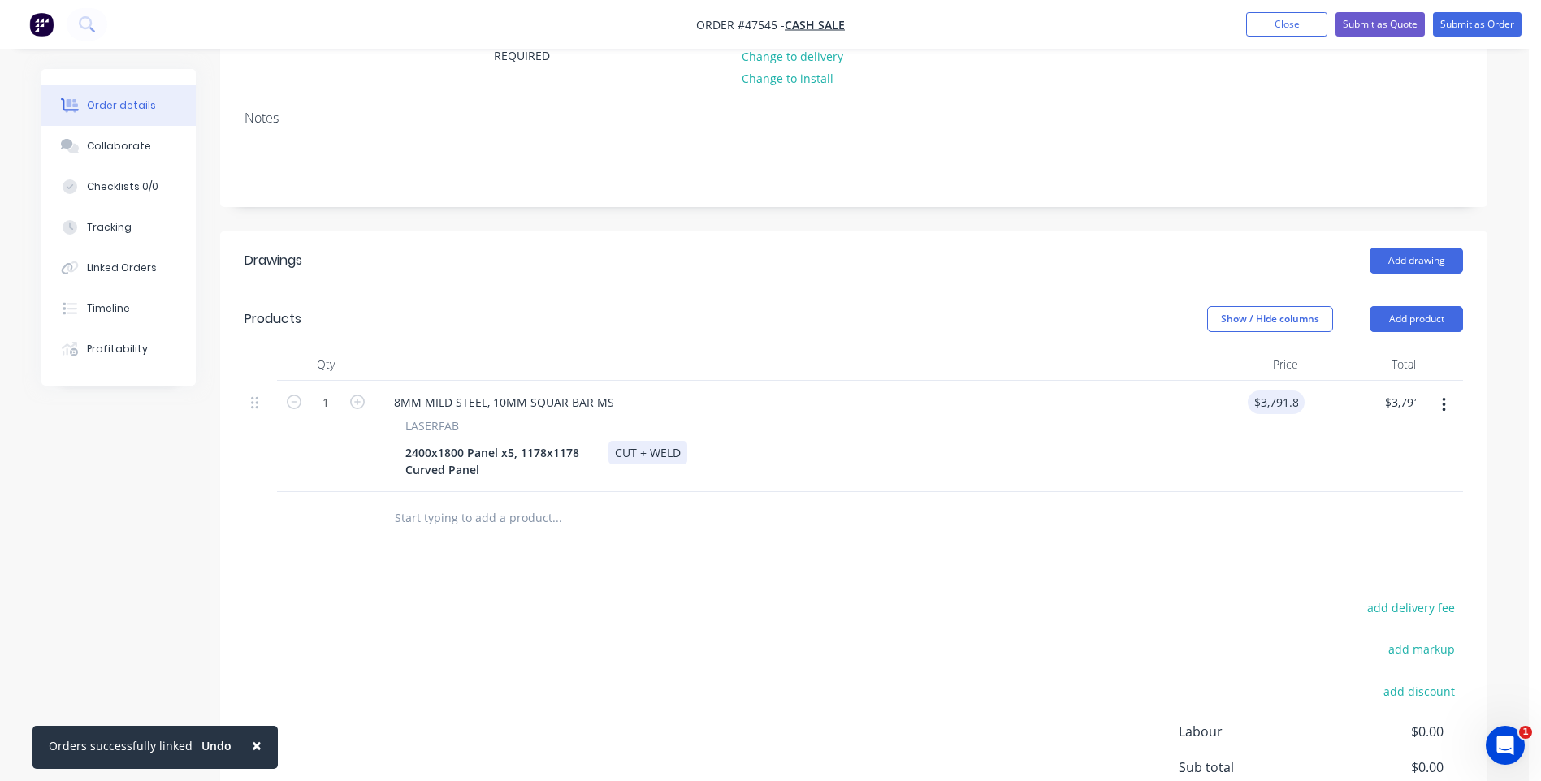
click at [997, 467] on div "2400x1800 Panel x5, 1178x1178 Curved Panel CUT + WELD" at bounding box center [777, 461] width 757 height 41
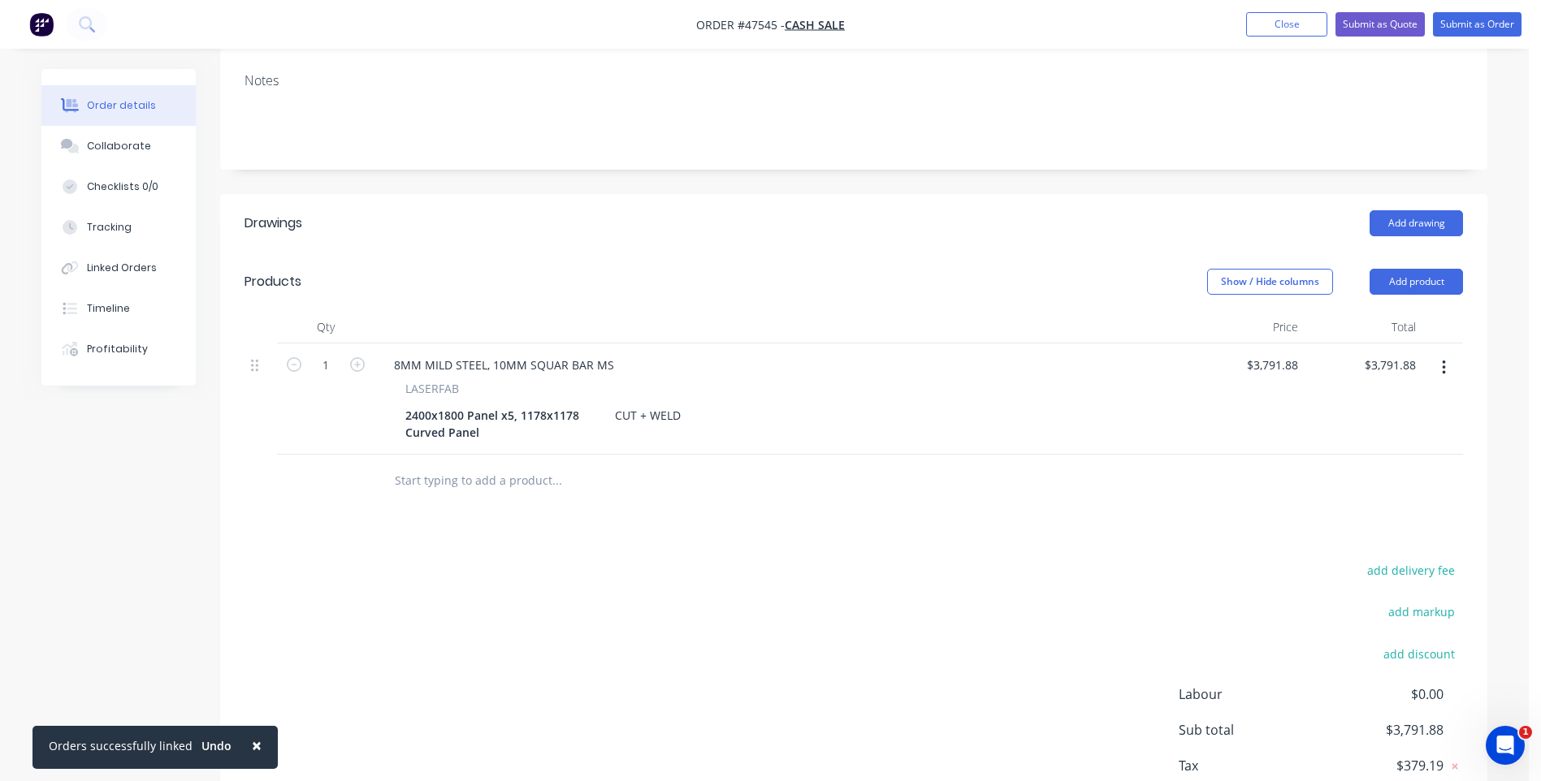
scroll to position [244, 0]
click at [1448, 368] on button "button" at bounding box center [1444, 367] width 38 height 29
click at [1387, 444] on div "Duplicate" at bounding box center [1385, 443] width 125 height 24
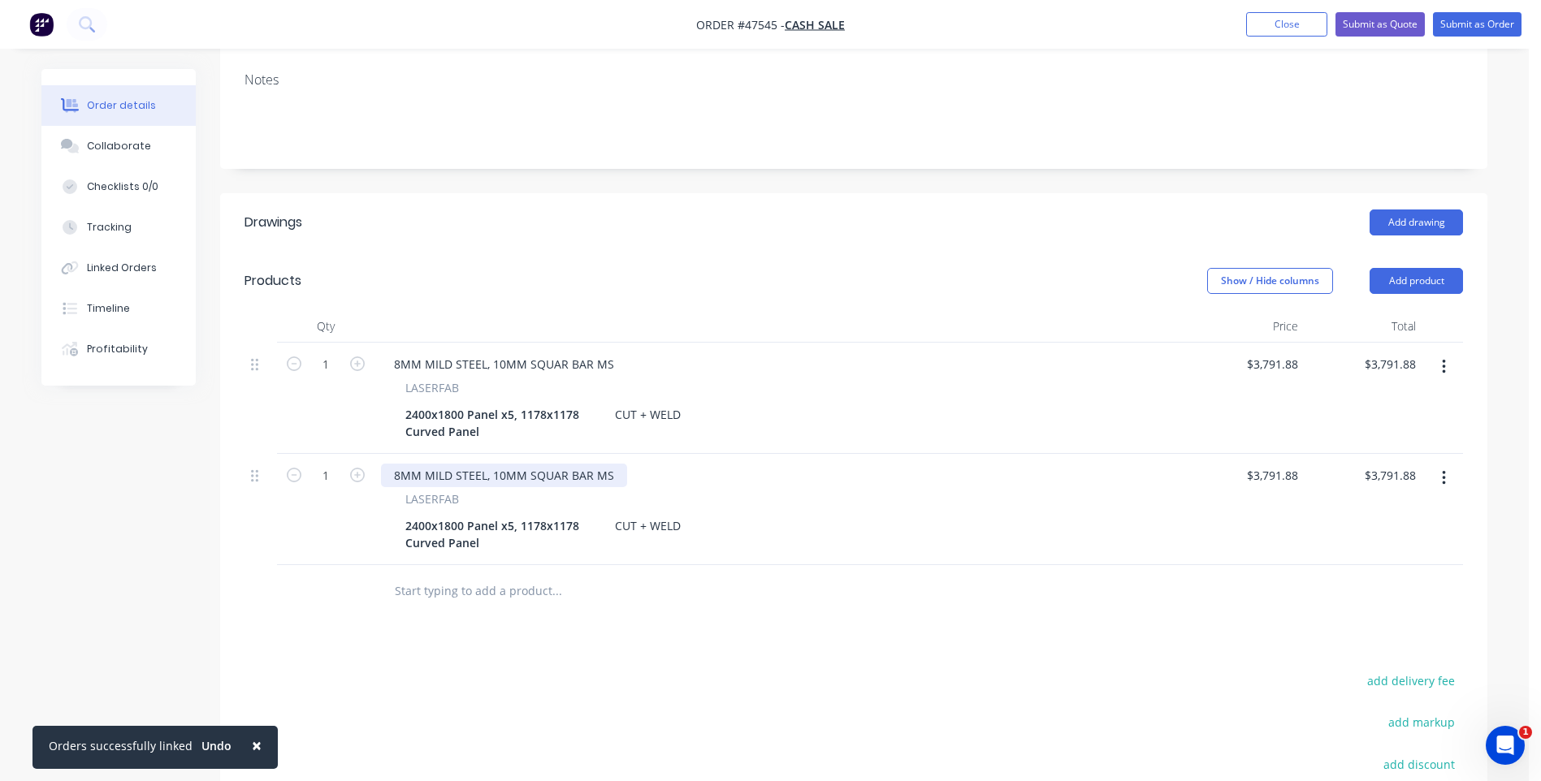
click at [418, 479] on div "8MM MILD STEEL, 10MM SQUAR BAR MS" at bounding box center [504, 476] width 246 height 24
drag, startPoint x: 426, startPoint y: 478, endPoint x: 483, endPoint y: 476, distance: 56.9
click at [483, 476] on div "8MM MILD STEEL, 10MM SQUAR BAR MS" at bounding box center [504, 476] width 246 height 24
drag, startPoint x: 523, startPoint y: 474, endPoint x: 641, endPoint y: 480, distance: 117.9
click at [641, 480] on div "8MM ALUMINIUM 5083, 10MM SQUAR BAR MS" at bounding box center [520, 476] width 279 height 24
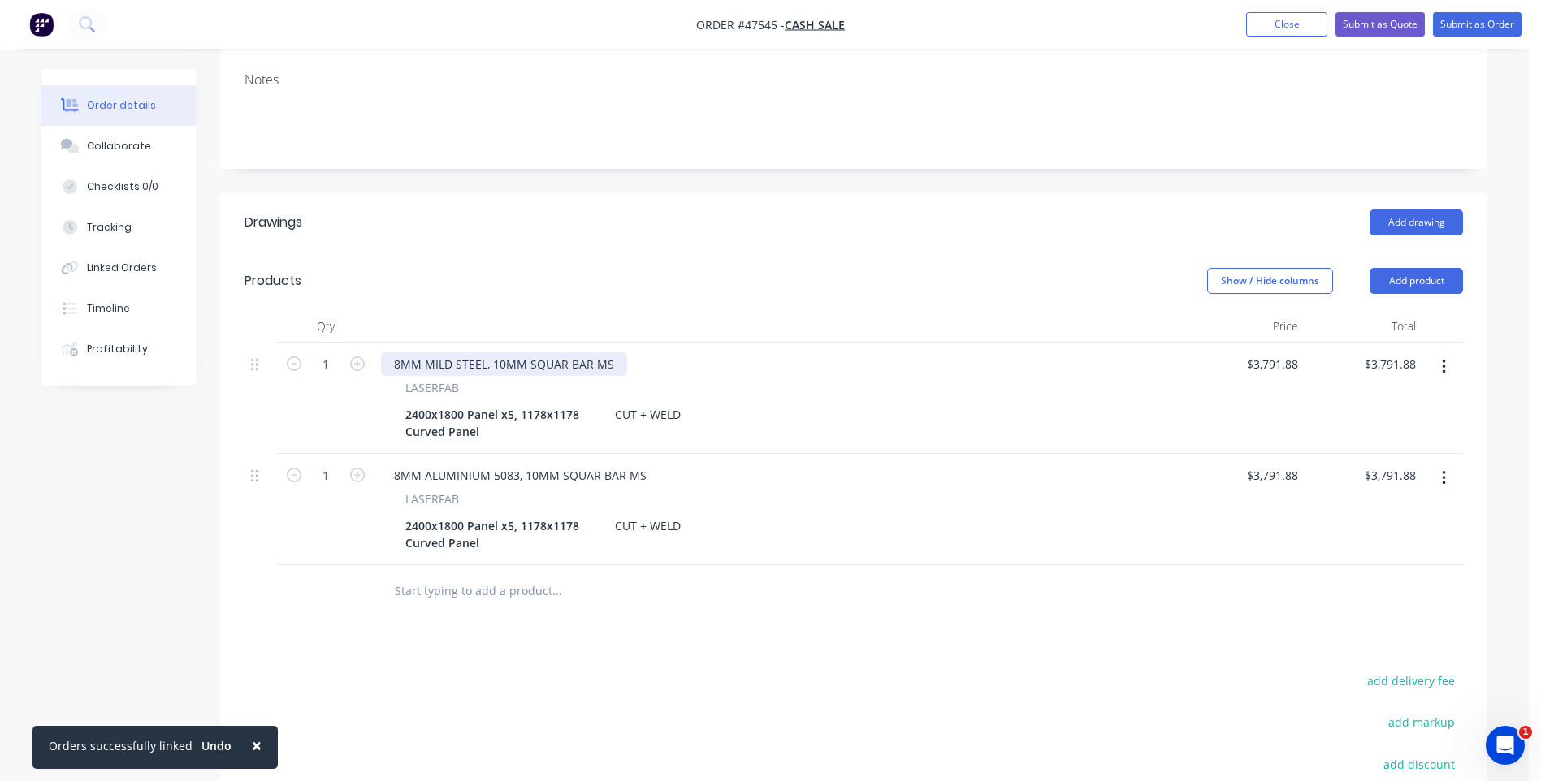
click at [566, 366] on div "8MM MILD STEEL, 10MM SQUAR BAR MS" at bounding box center [504, 365] width 246 height 24
click at [565, 366] on div "8MM MILD STEEL, 10MM SQUAR BAR MS" at bounding box center [504, 365] width 246 height 24
click at [598, 473] on div "8MM ALUMINIUM 5083, 10MM SQUAR BAR MS" at bounding box center [520, 476] width 279 height 24
click at [596, 478] on div "8MM ALUMINIUM 5083, 10MM SQUAR BAR MS" at bounding box center [520, 476] width 279 height 24
drag, startPoint x: 647, startPoint y: 473, endPoint x: 634, endPoint y: 476, distance: 14.2
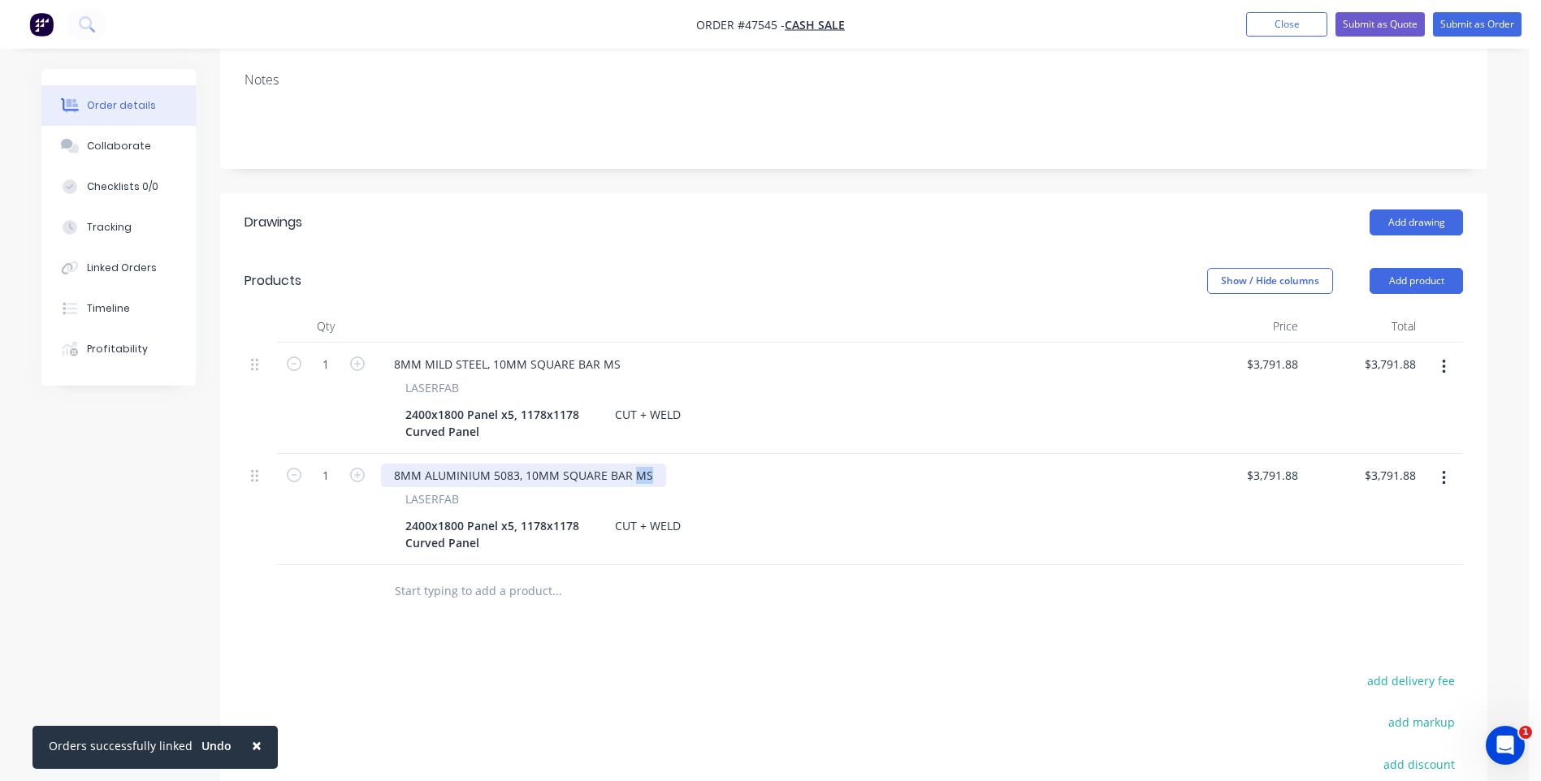
click at [634, 476] on div "8MM ALUMINIUM 5083, 10MM SQUARE BAR MS" at bounding box center [523, 476] width 285 height 24
click at [669, 474] on div "8MM ALUMINIUM 5083, 10MM SQUARE BAR ALUMINIUM" at bounding box center [548, 476] width 334 height 24
click at [699, 474] on div "8MM ALUMINIUM 5083, 10MM SQUARE BAR ALUMINIUM" at bounding box center [548, 476] width 334 height 24
click at [835, 536] on div "2400x1800 Panel x5, 1178x1178 Curved Panel CUT + WELD" at bounding box center [777, 534] width 757 height 41
click at [743, 475] on div "8MM ALUMINIUM 5083, 10MM SQUARE BAR ALUMINIUM 6060 T5" at bounding box center [570, 476] width 379 height 24
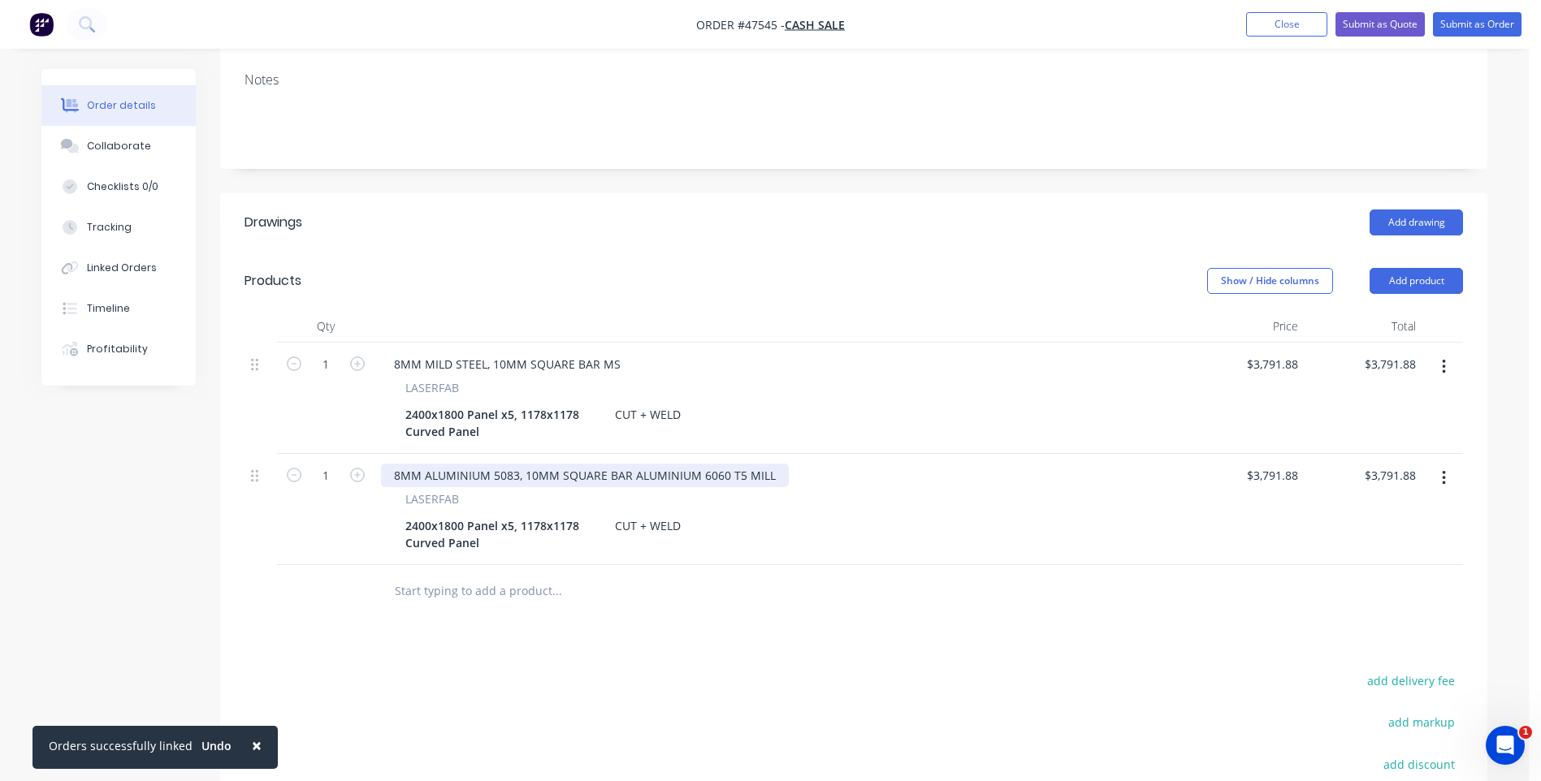
click at [517, 475] on div "8MM ALUMINIUM 5083, 10MM SQUARE BAR ALUMINIUM 6060 T5 MILL" at bounding box center [585, 476] width 408 height 24
click at [828, 558] on div "8MM ALUMINIUM 5083 MILL, 10MM SQUARE BAR ALUMINIUM 6060 T5 MILL LASERFAB 2400x1…" at bounding box center [780, 509] width 812 height 111
click at [545, 477] on div "8MM ALUMINIUM 5083 MILL, 10MM SQUARE BAR ALUMINIUM 6060 T5 MILL" at bounding box center [599, 476] width 436 height 24
click at [839, 477] on div "8MM ALUMINIUM 5083 MILL FINISH, 10MM SQUARE BAR ALUMINIUM 6060 T5 MILL" at bounding box center [618, 476] width 475 height 24
click at [734, 535] on div "2400x1800 Panel x5, 1178x1178 Curved Panel CUT + WELD" at bounding box center [777, 534] width 757 height 41
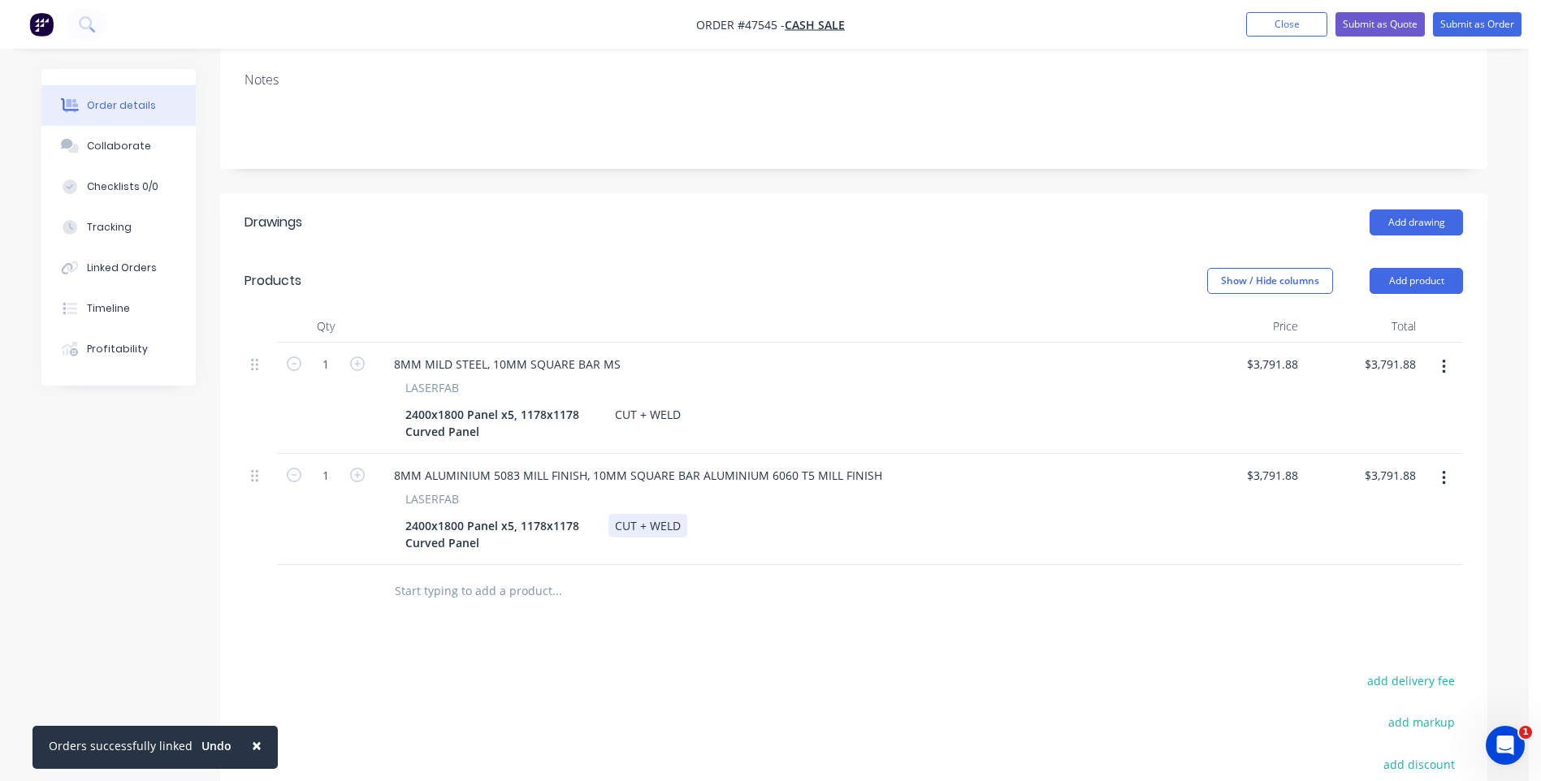
click at [679, 525] on div "CUT + WELD" at bounding box center [647, 526] width 79 height 24
click at [694, 555] on div "8MM ALUMINIUM 5083 MILL FINISH, 10MM SQUARE BAR ALUMINIUM 6060 T5 MILL FINISH L…" at bounding box center [780, 509] width 812 height 111
click at [768, 530] on div "CUT + WELD + POWDERCOAT" at bounding box center [692, 526] width 169 height 24
click at [1277, 479] on input "$3,791.88" at bounding box center [1274, 476] width 59 height 24
type input "$5,646.88"
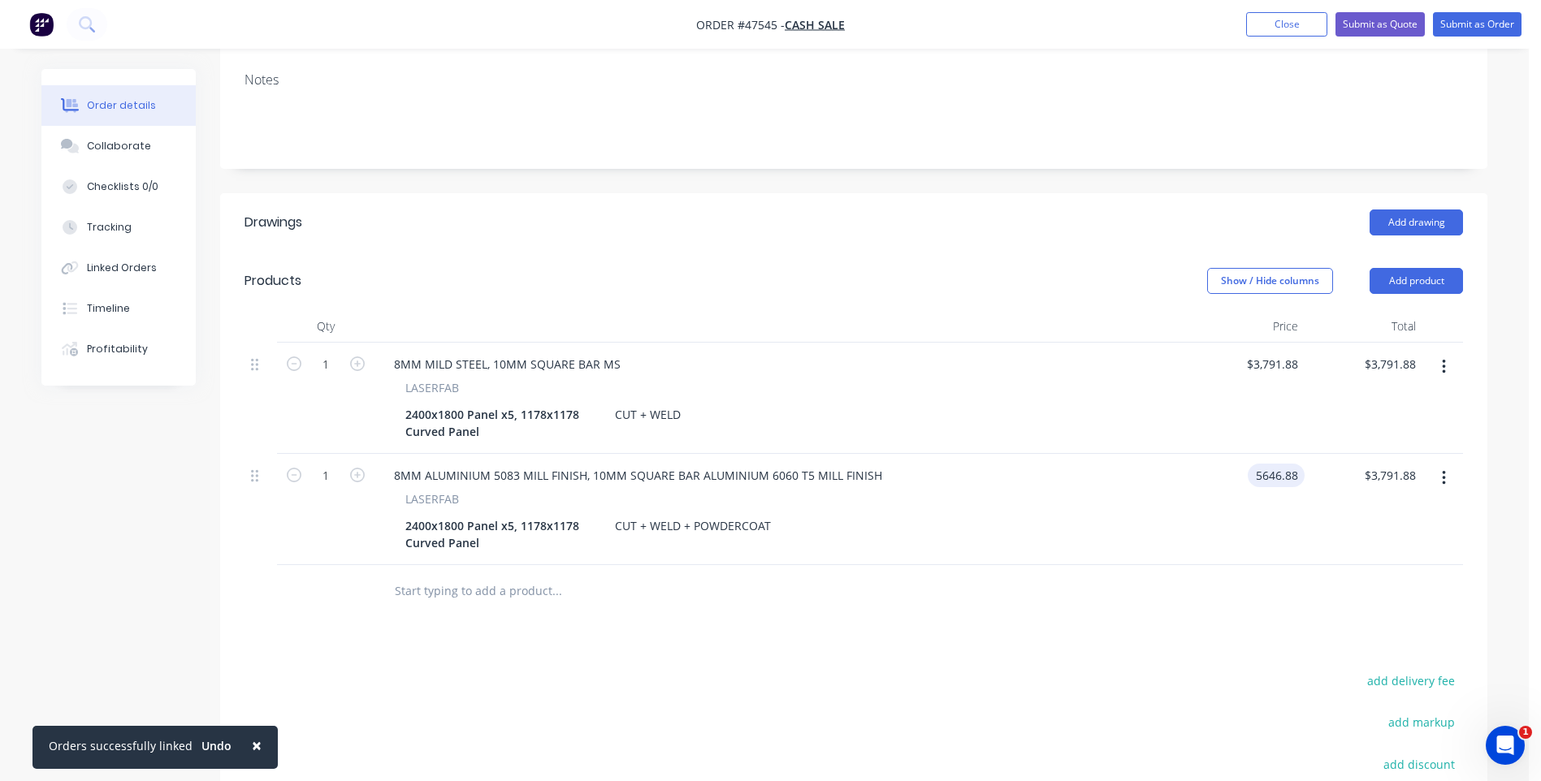
type input "$5,646.88"
click at [1226, 556] on div "$5,646.88 $5,646.88" at bounding box center [1246, 509] width 118 height 111
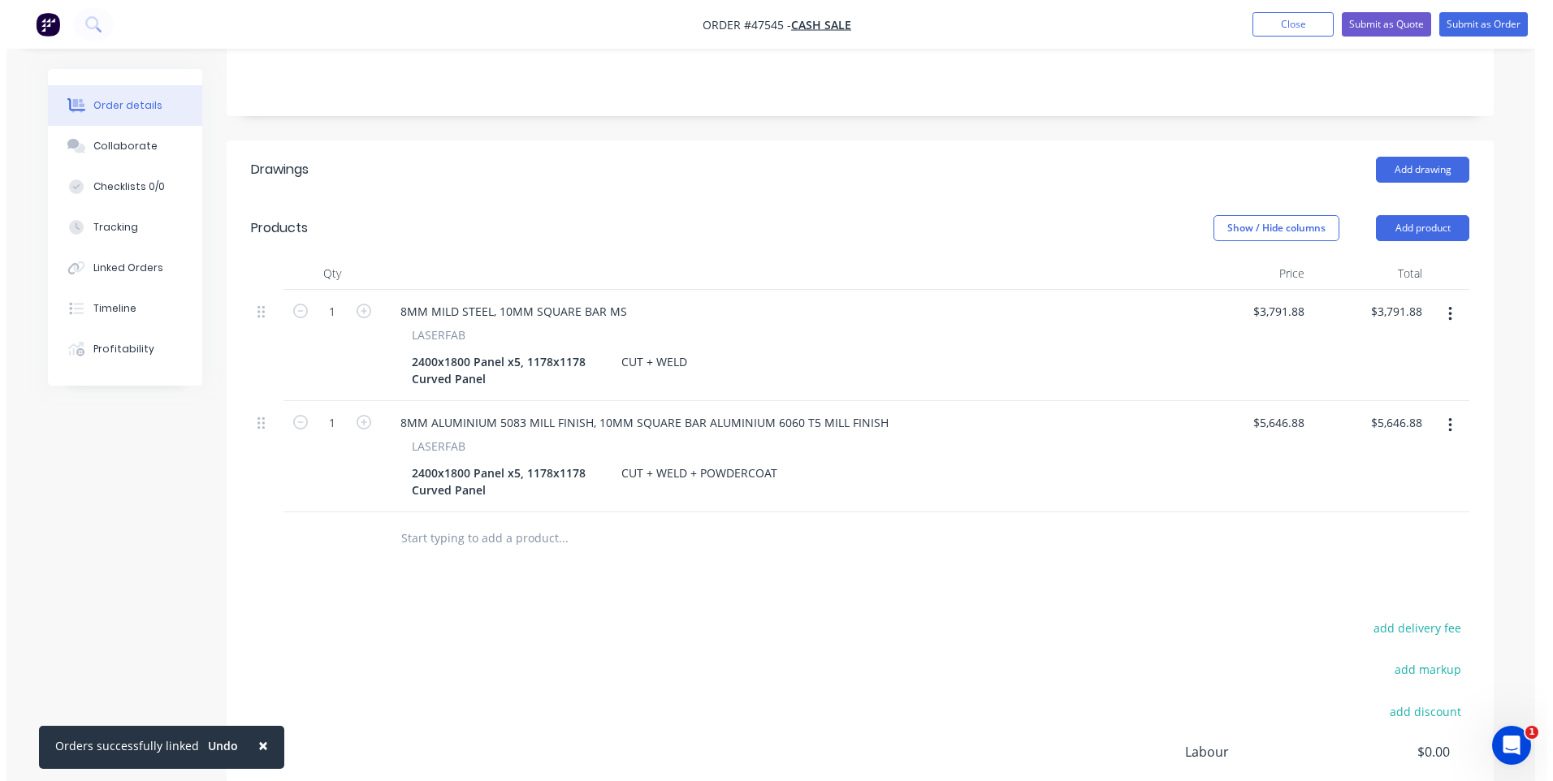
scroll to position [0, 0]
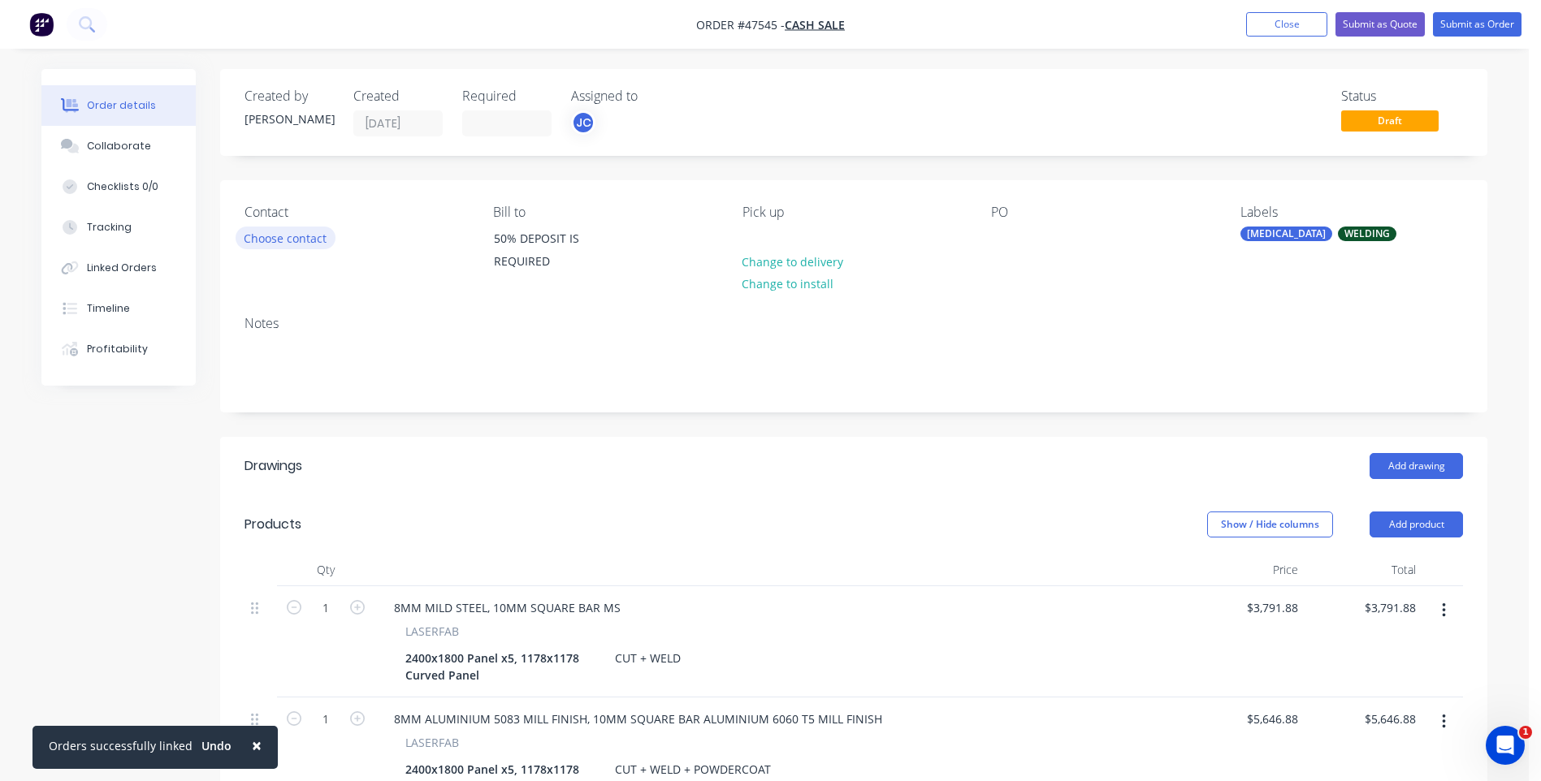
click at [297, 240] on button "Choose contact" at bounding box center [286, 238] width 100 height 22
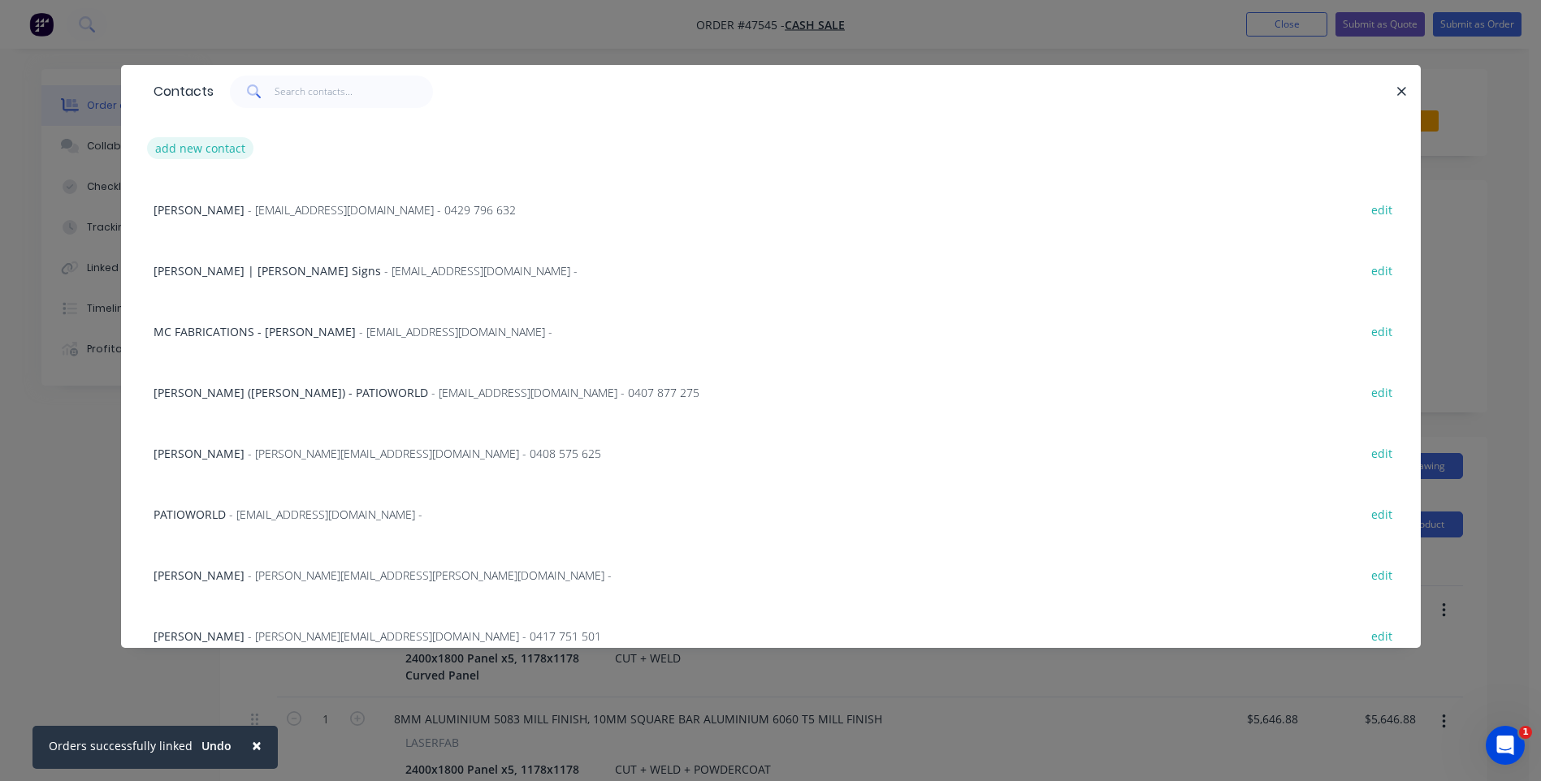
click at [211, 143] on button "add new contact" at bounding box center [200, 148] width 107 height 22
select select "AU"
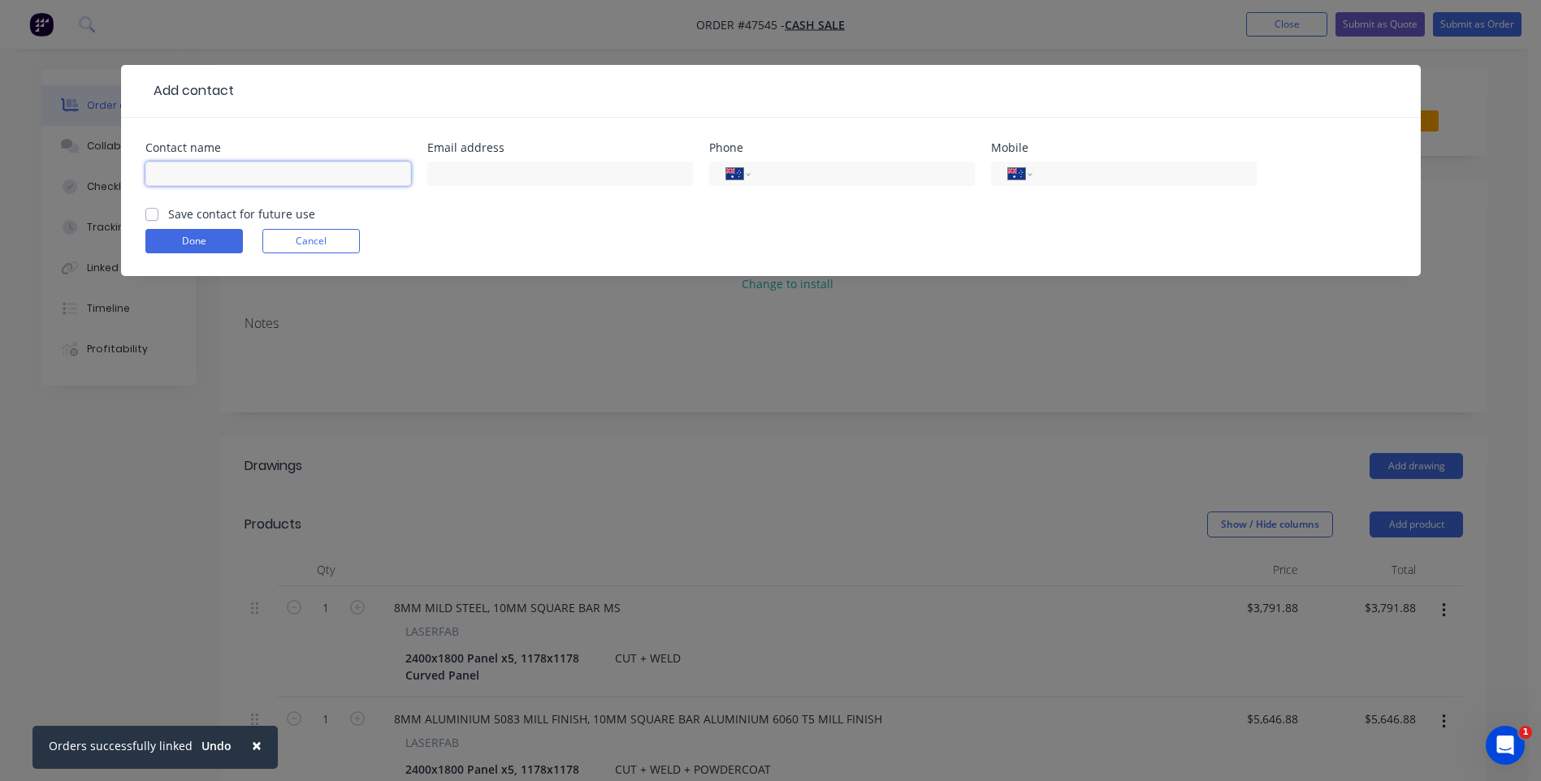
click at [271, 180] on input "text" at bounding box center [278, 174] width 266 height 24
type input "m"
type input "[PERSON_NAME]"
type input "[EMAIL_ADDRESS][DOMAIN_NAME]"
click at [795, 177] on input "tel" at bounding box center [859, 174] width 195 height 19
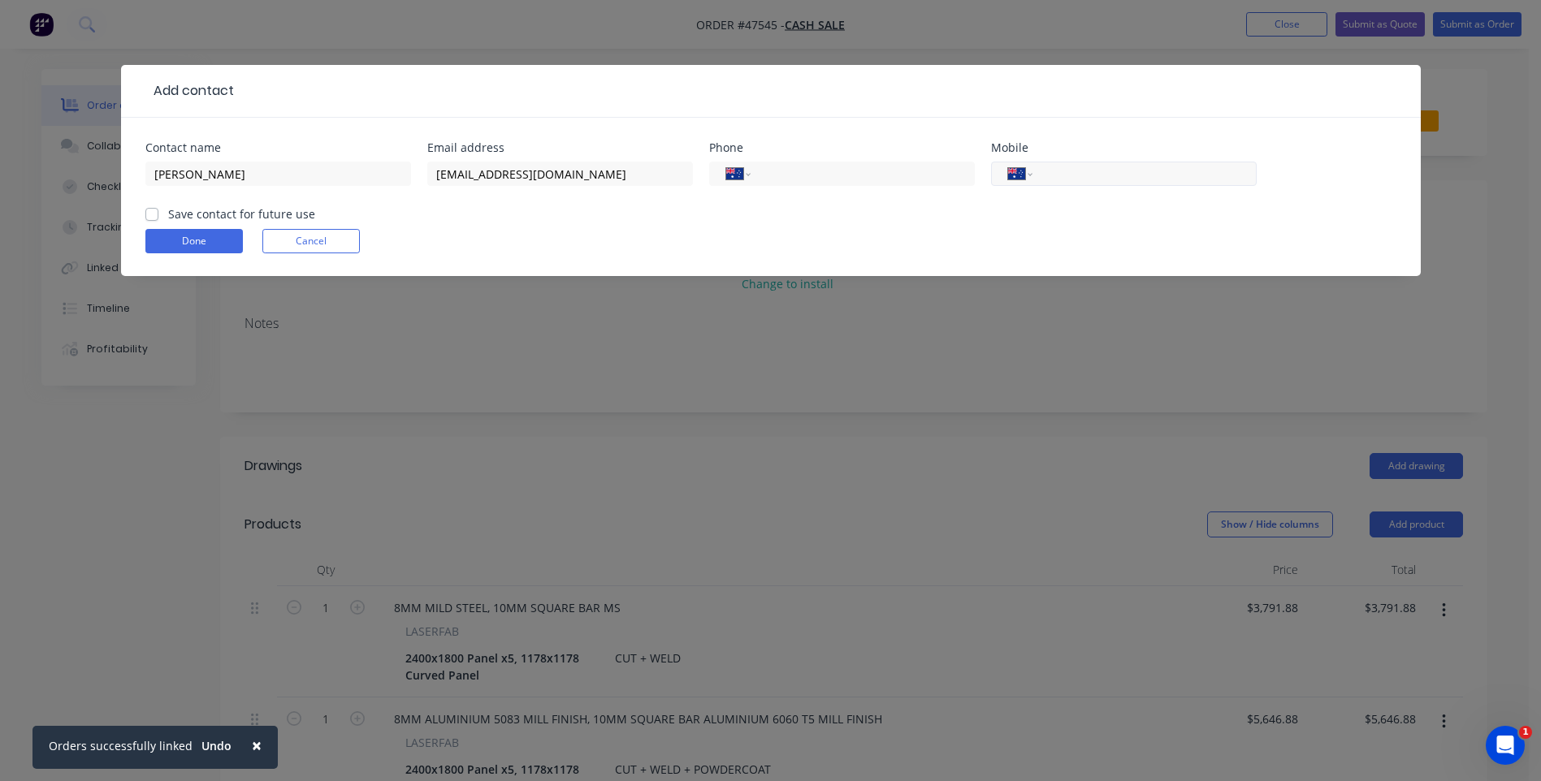
click at [1094, 175] on input "tel" at bounding box center [1141, 174] width 195 height 19
type input "0448 627 591"
click at [171, 236] on button "Done" at bounding box center [193, 241] width 97 height 24
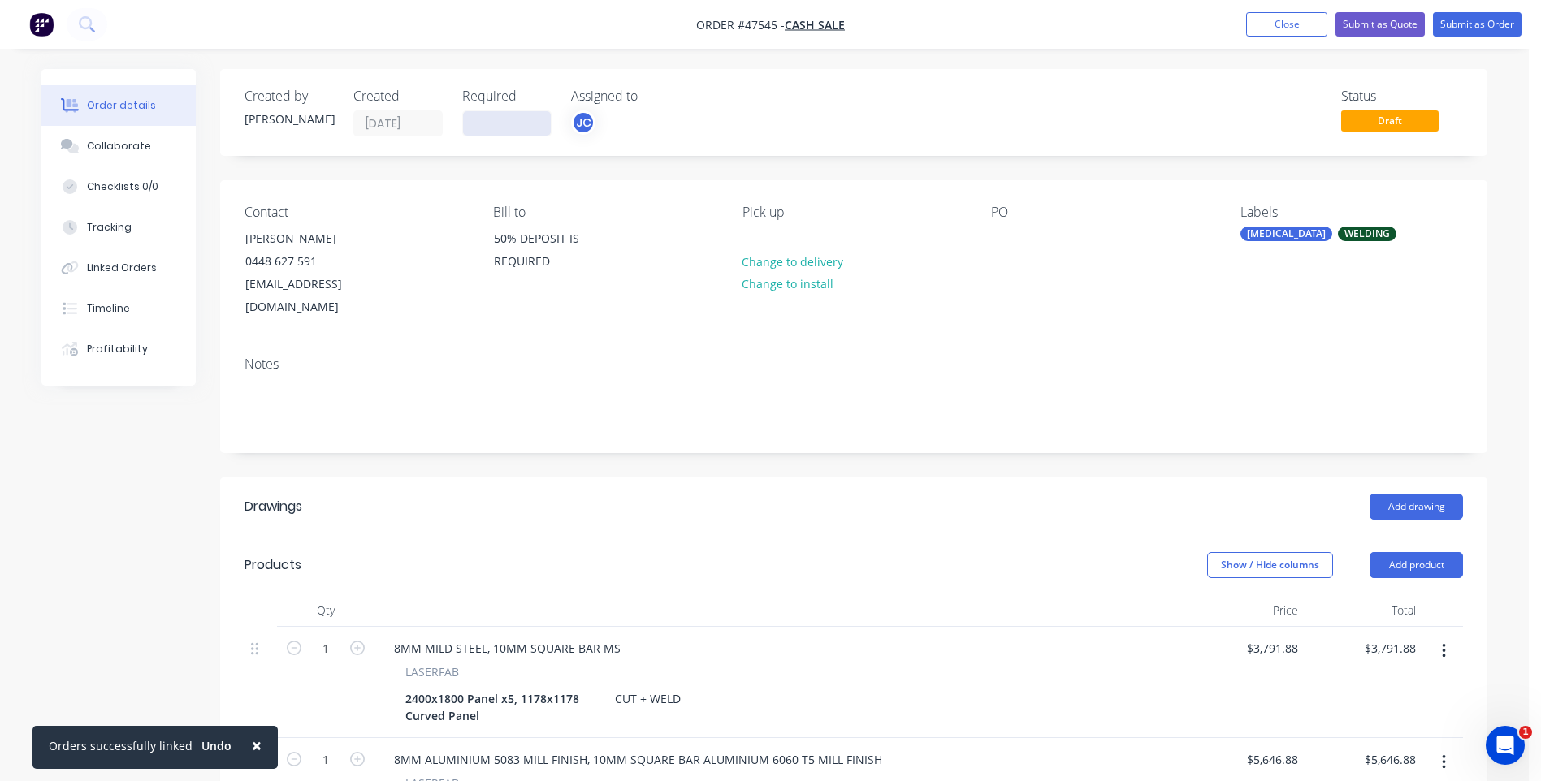
click at [501, 124] on input at bounding box center [507, 123] width 88 height 24
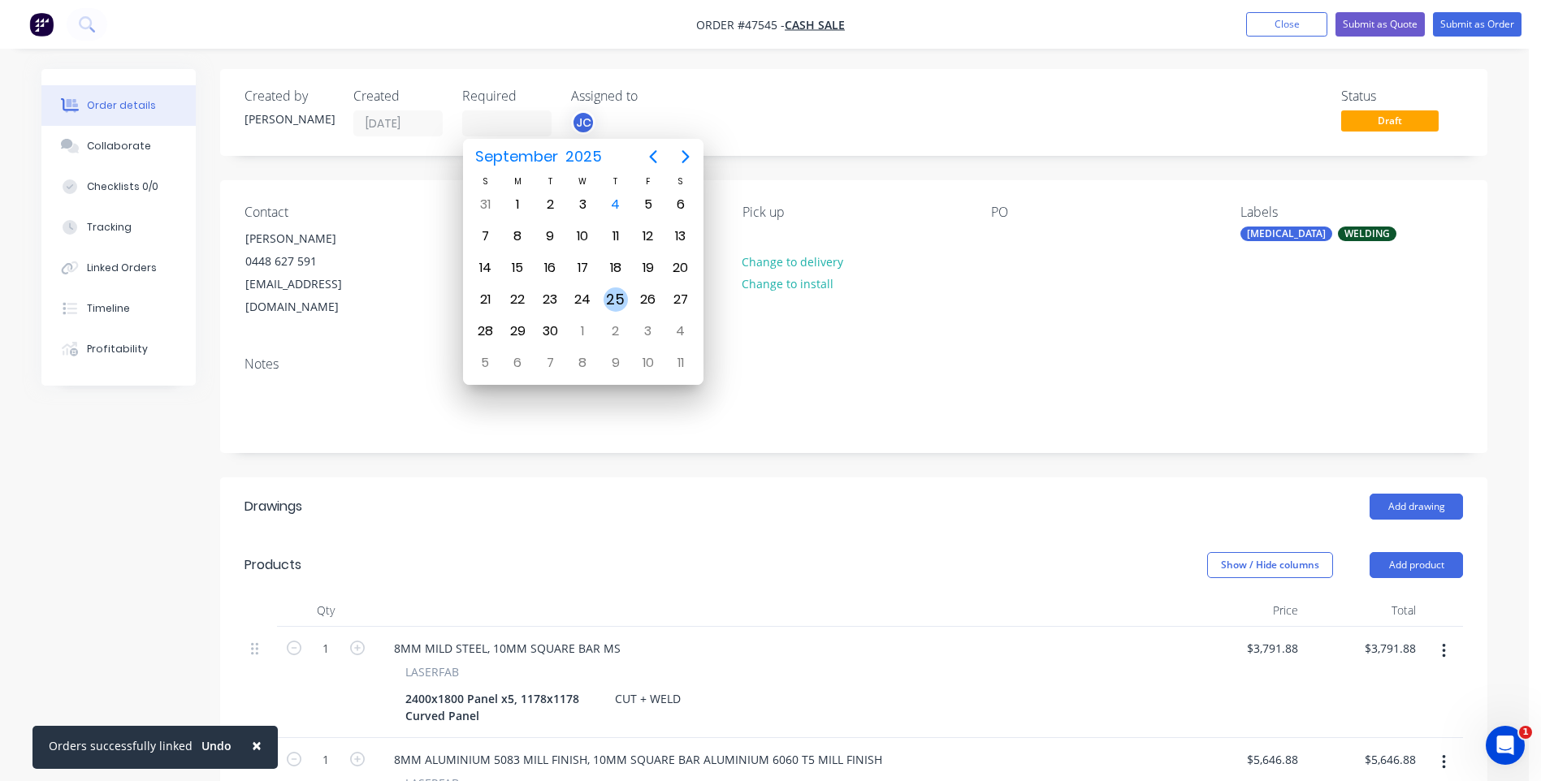
click at [621, 299] on div "25" at bounding box center [616, 300] width 24 height 24
type input "[DATE]"
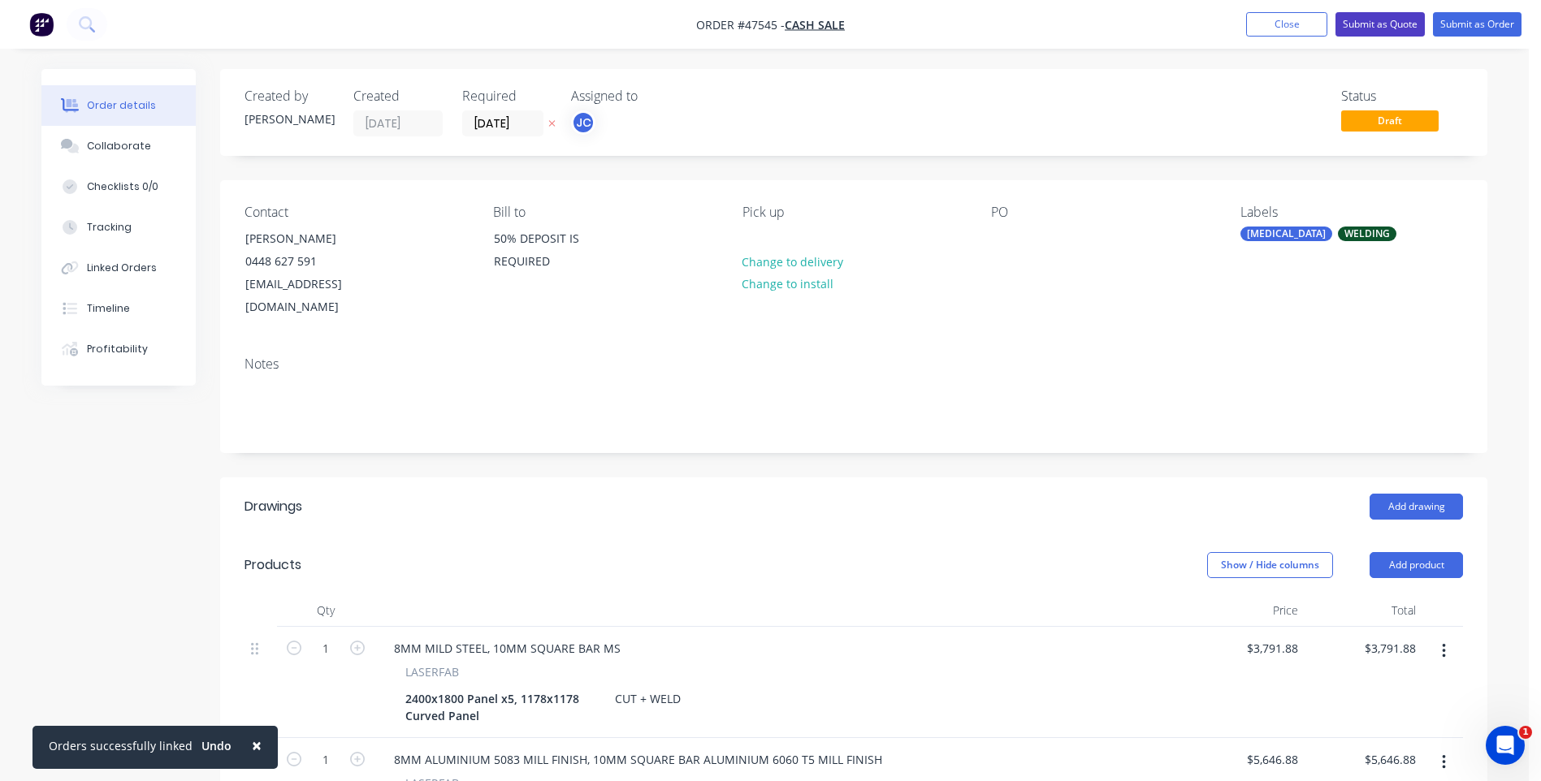
click at [1382, 22] on button "Submit as Quote" at bounding box center [1380, 24] width 89 height 24
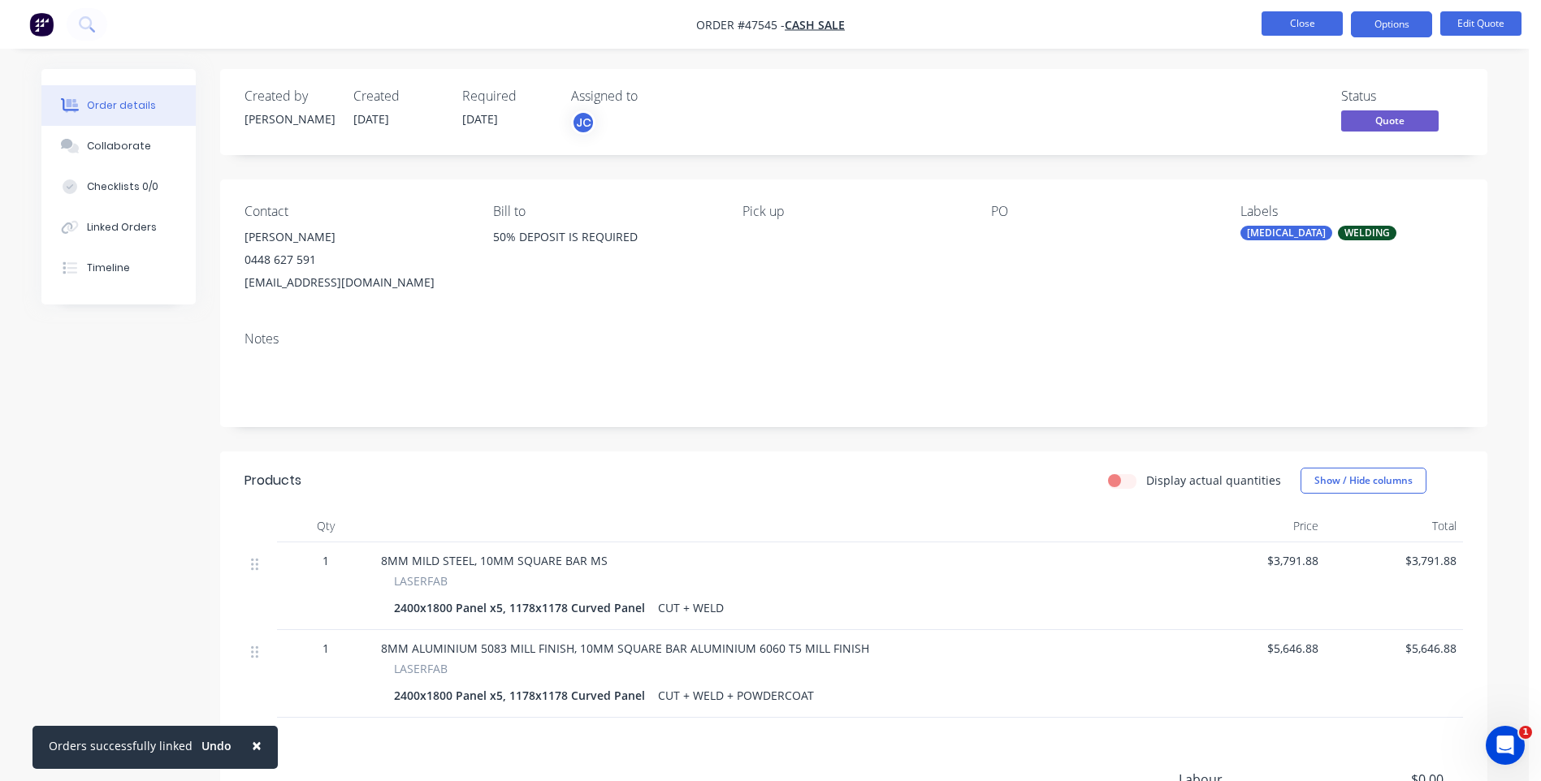
click at [1324, 19] on button "Close" at bounding box center [1302, 23] width 81 height 24
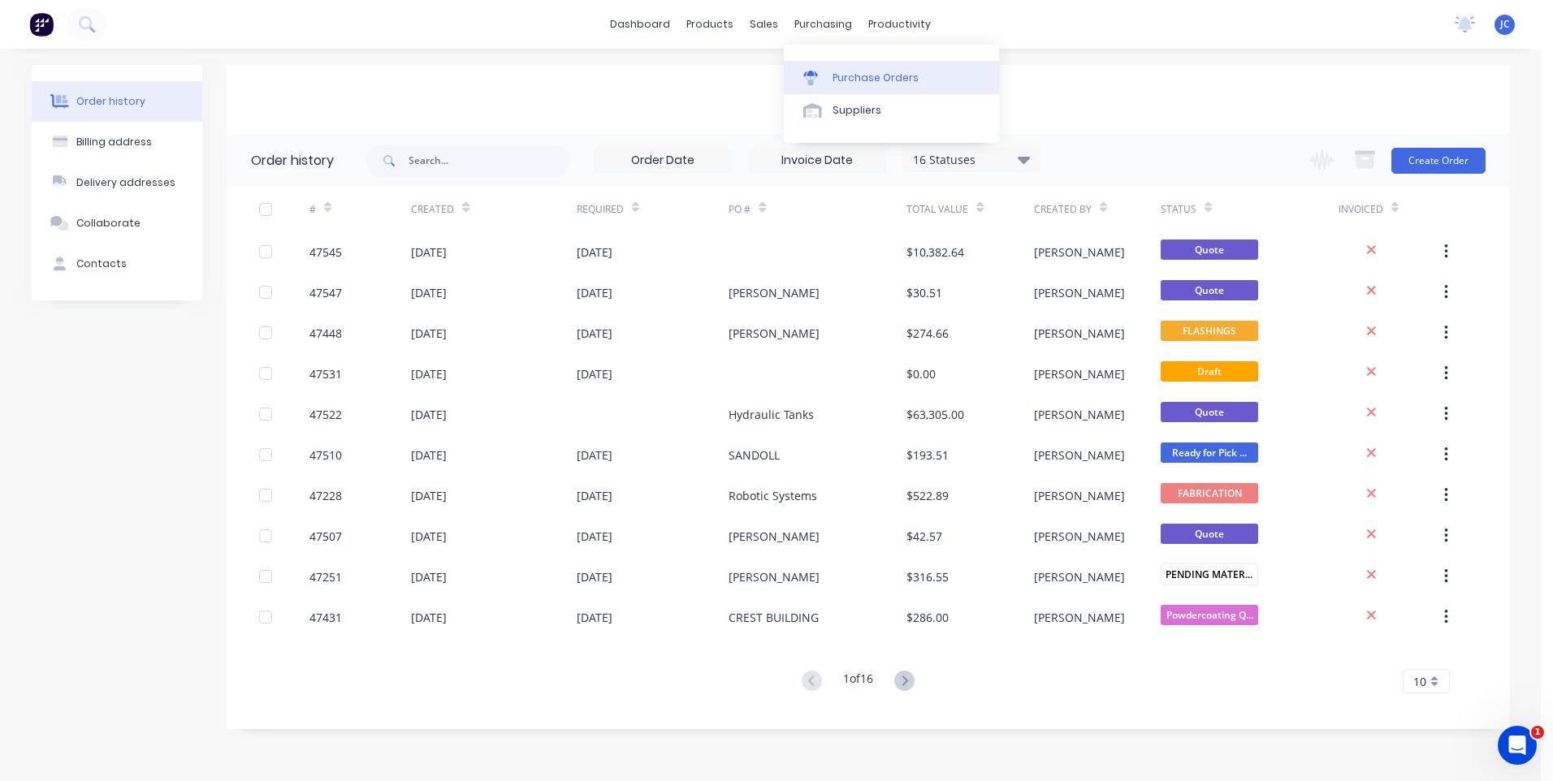
click at [841, 76] on div "Purchase Orders" at bounding box center [876, 78] width 86 height 15
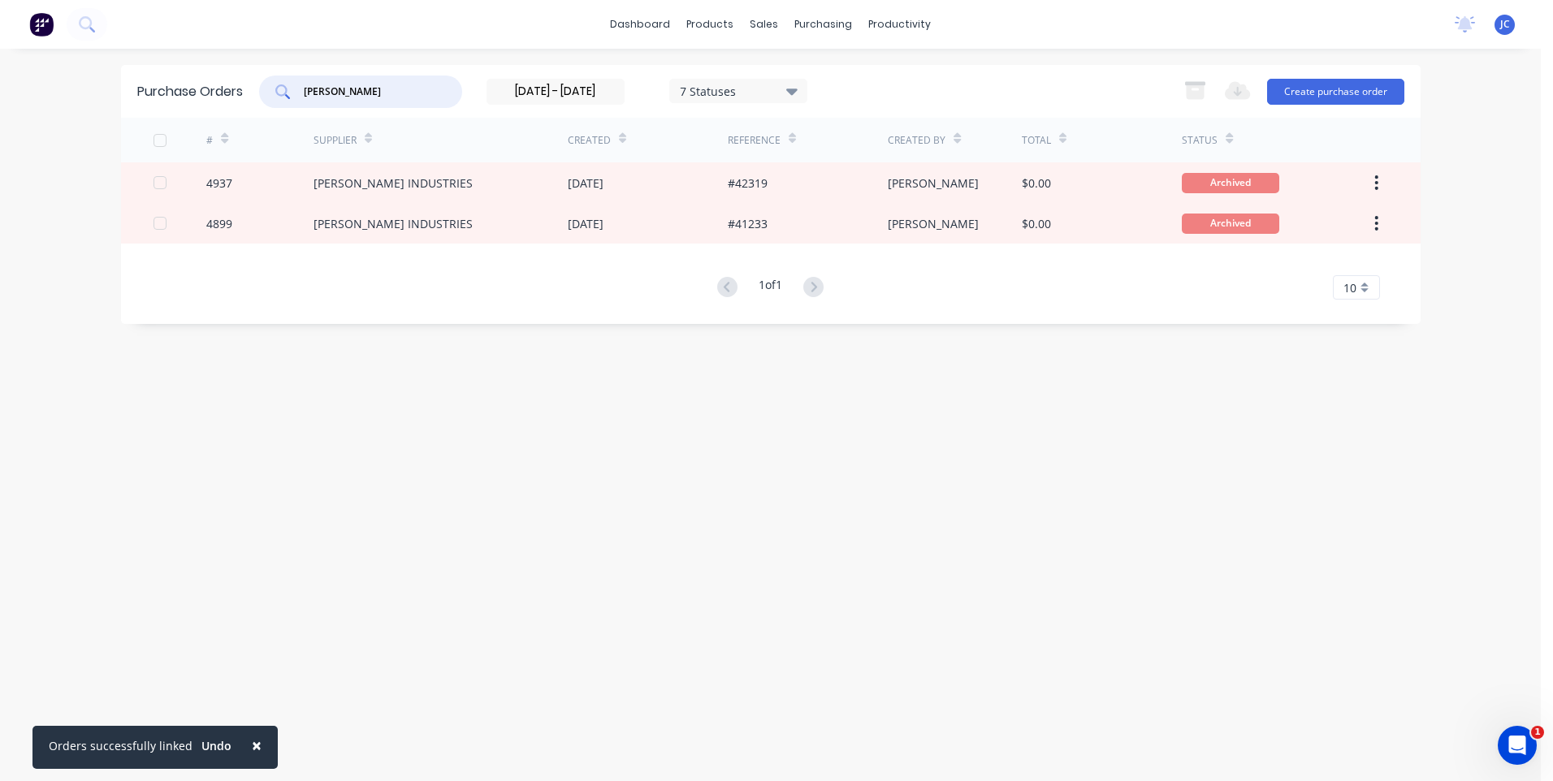
drag, startPoint x: 298, startPoint y: 99, endPoint x: 214, endPoint y: 107, distance: 84.9
click at [214, 107] on div "Purchase Orders [PERSON_NAME] [DATE] - [DATE] 7 Statuses [DATE] - [DATE] 7 Stat…" at bounding box center [771, 91] width 1300 height 53
click at [569, 89] on input "[DATE] - [DATE]" at bounding box center [555, 92] width 136 height 24
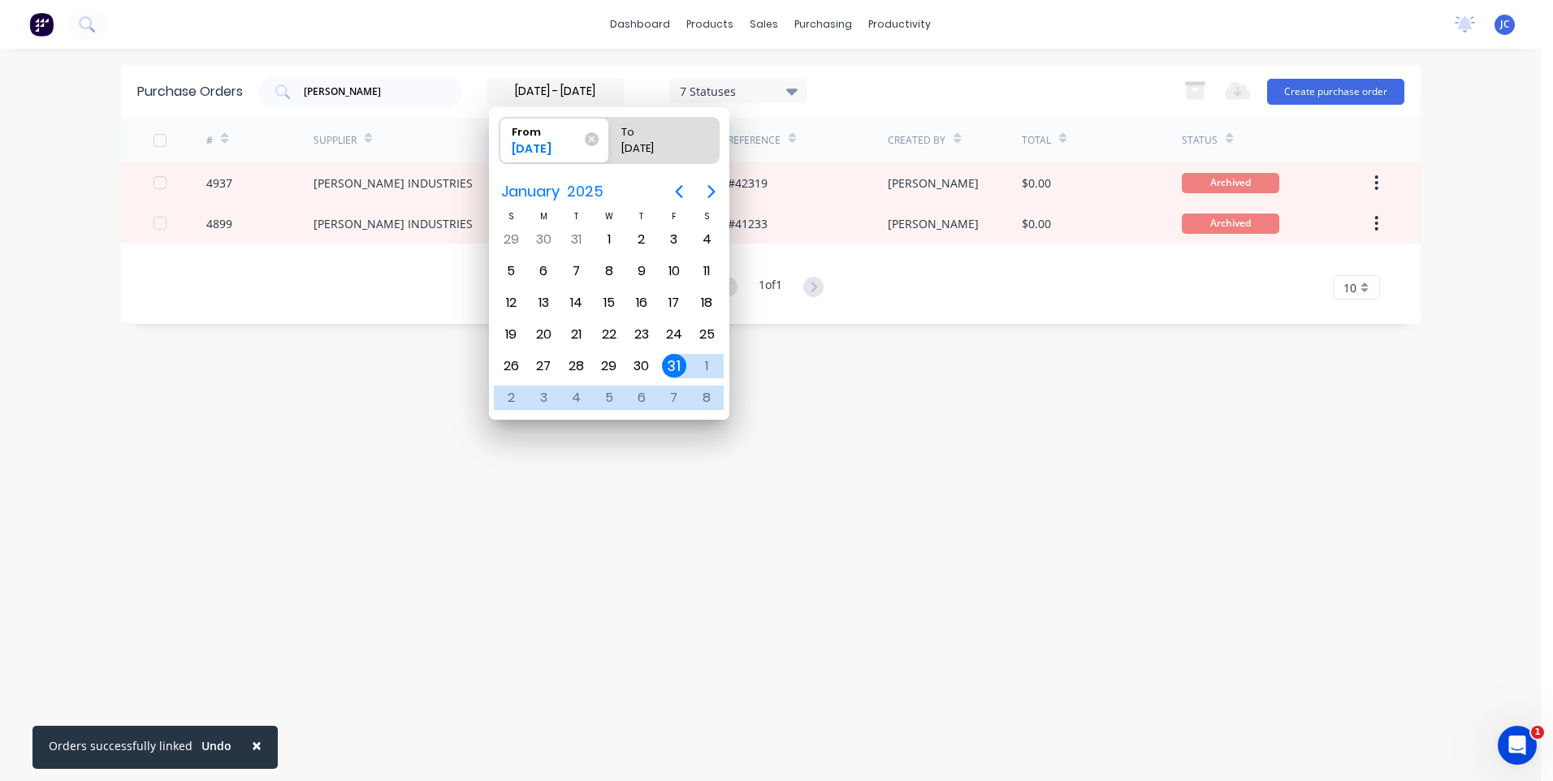
drag, startPoint x: 597, startPoint y: 92, endPoint x: 471, endPoint y: 91, distance: 125.9
click at [471, 91] on div "[PERSON_NAME] [DATE] - [DATE] 7 Statuses [DATE] - [DATE] 7 Statuses" at bounding box center [533, 92] width 548 height 32
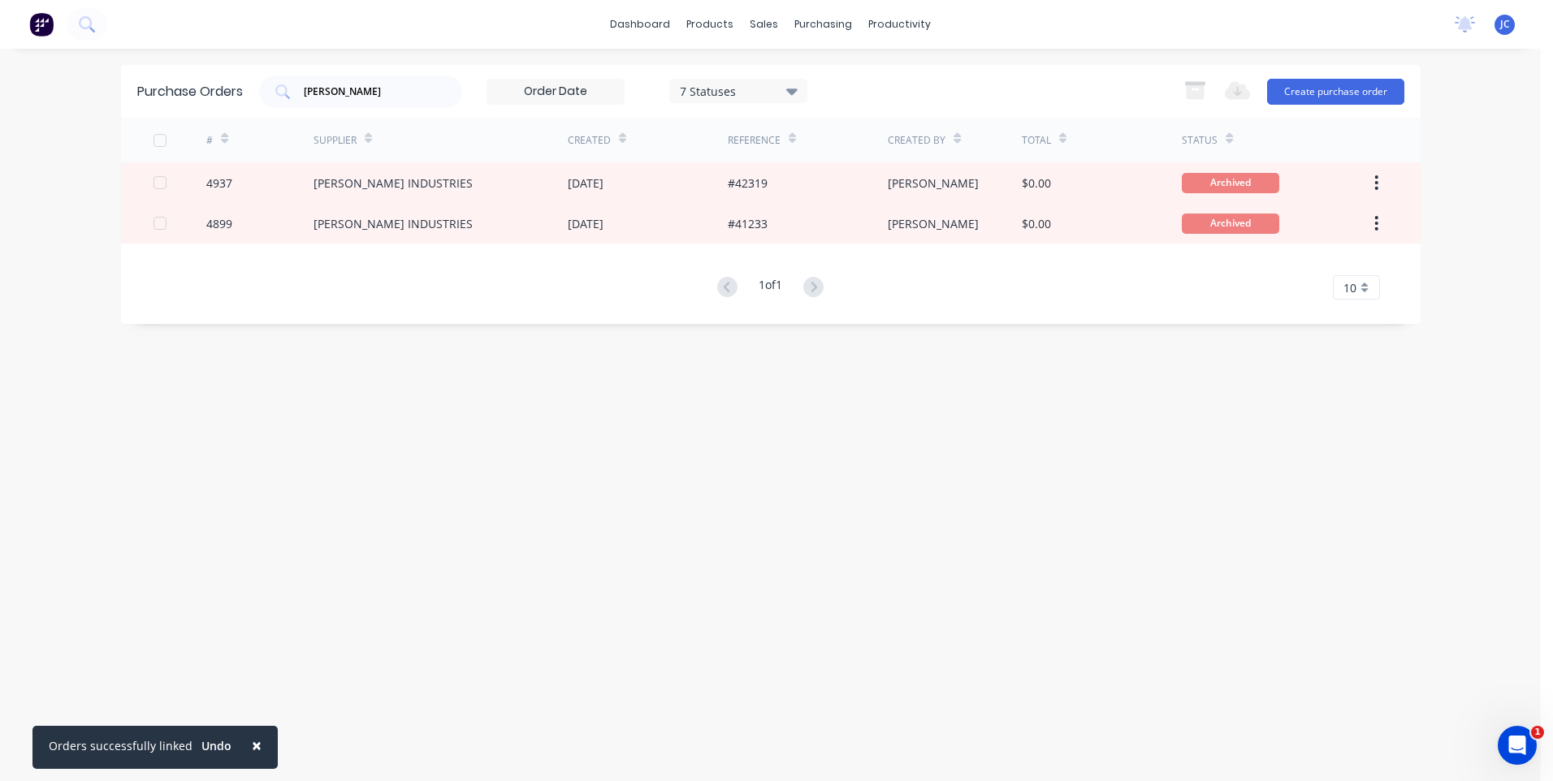
click at [580, 379] on div "Purchase Orders [PERSON_NAME] 7 Statuses [DATE] - [DATE] 7 Statuses Export to E…" at bounding box center [771, 415] width 1300 height 700
click at [465, 290] on div "1 of 1 10 5 10 15 20 25 30 35" at bounding box center [771, 288] width 1300 height 24
click at [590, 93] on input at bounding box center [555, 92] width 136 height 24
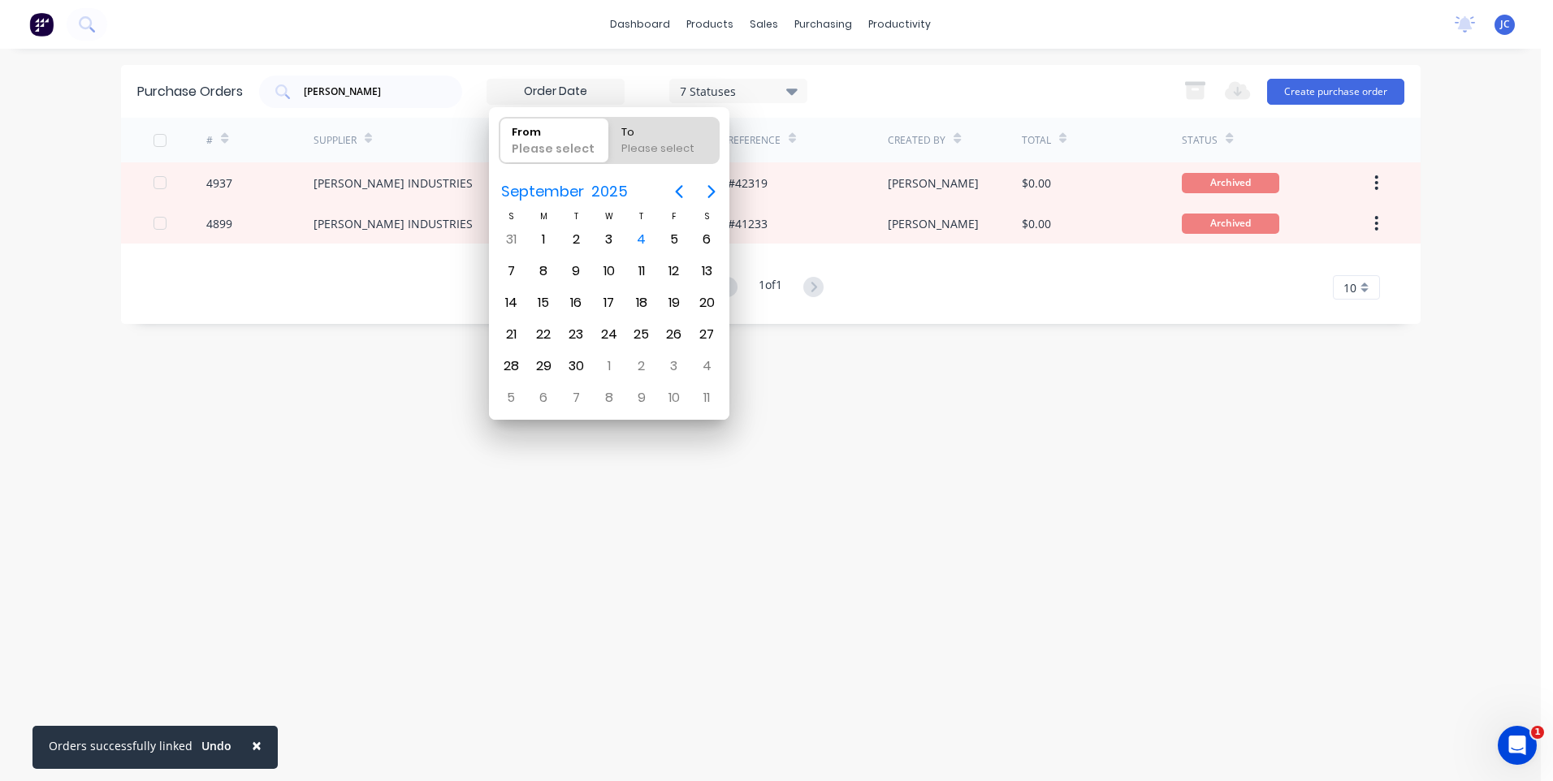
click at [590, 92] on input at bounding box center [555, 92] width 136 height 24
drag, startPoint x: 958, startPoint y: 379, endPoint x: 940, endPoint y: 369, distance: 20.8
click at [947, 370] on div "Purchase Orders [PERSON_NAME] 7 Statuses [DATE] - [DATE] 7 Statuses Export to E…" at bounding box center [771, 415] width 1300 height 700
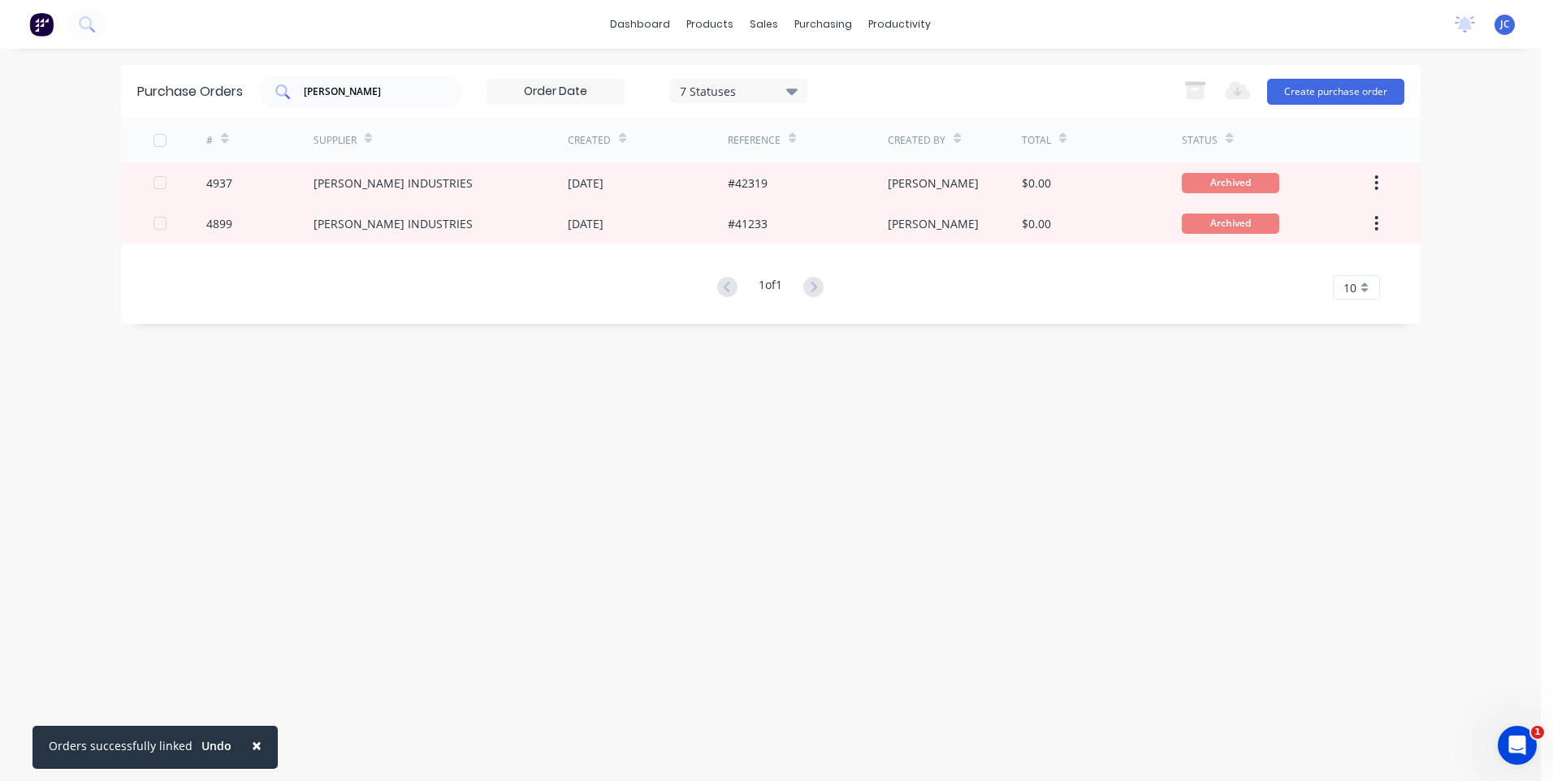
drag, startPoint x: 360, startPoint y: 100, endPoint x: 296, endPoint y: 94, distance: 64.4
click at [296, 94] on div "[PERSON_NAME]" at bounding box center [360, 92] width 203 height 32
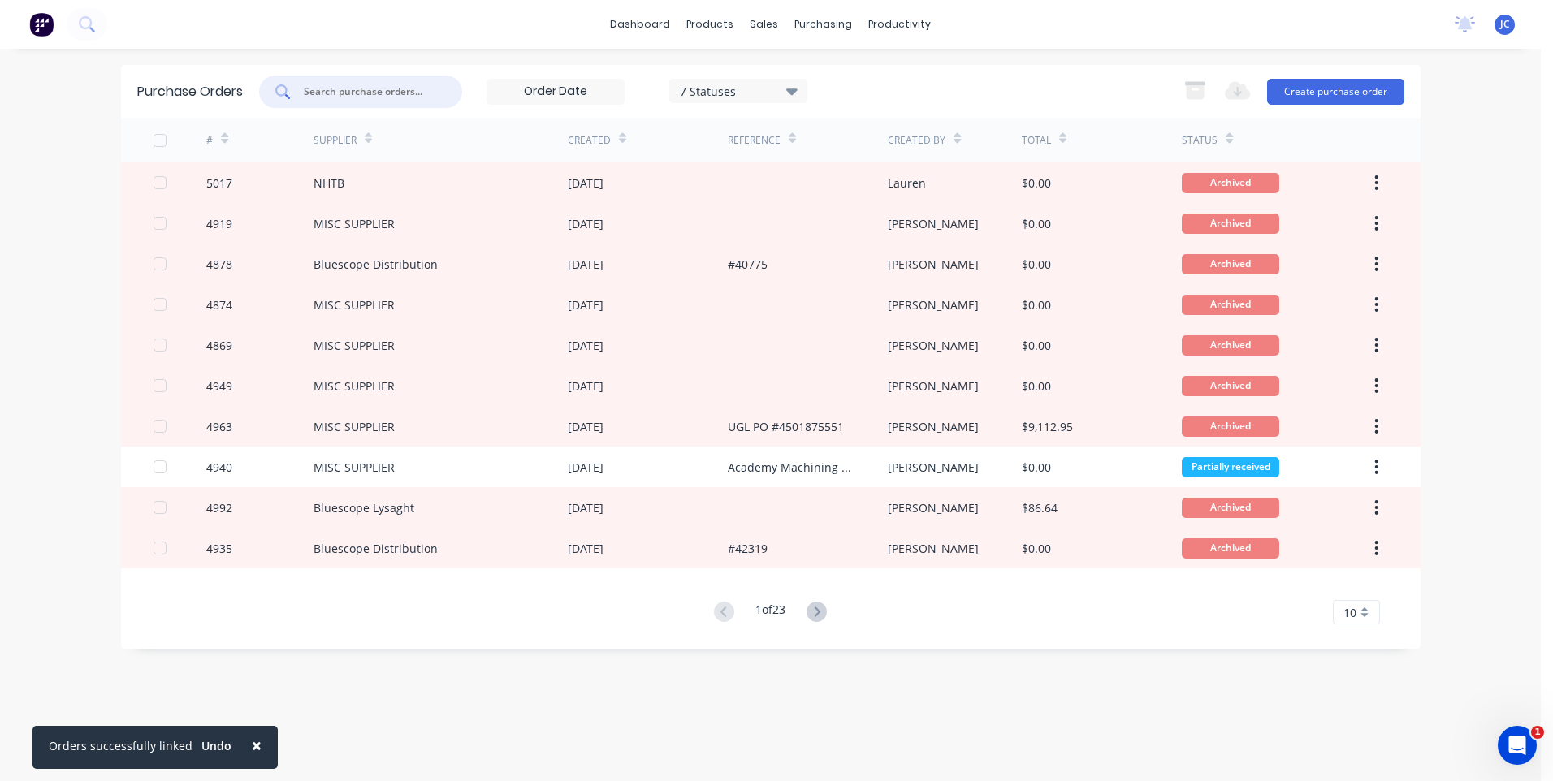
click at [467, 80] on div "7 Statuses [DATE] - [DATE] 7 Statuses" at bounding box center [533, 92] width 548 height 32
click at [912, 84] on div "7 Statuses [DATE] - [DATE] 7 Statuses Export to Excel (XLSX) Create purchase or…" at bounding box center [831, 92] width 1145 height 32
click at [842, 82] on div "Purchase Orders" at bounding box center [876, 78] width 86 height 15
click at [839, 110] on div "Suppliers" at bounding box center [857, 110] width 49 height 15
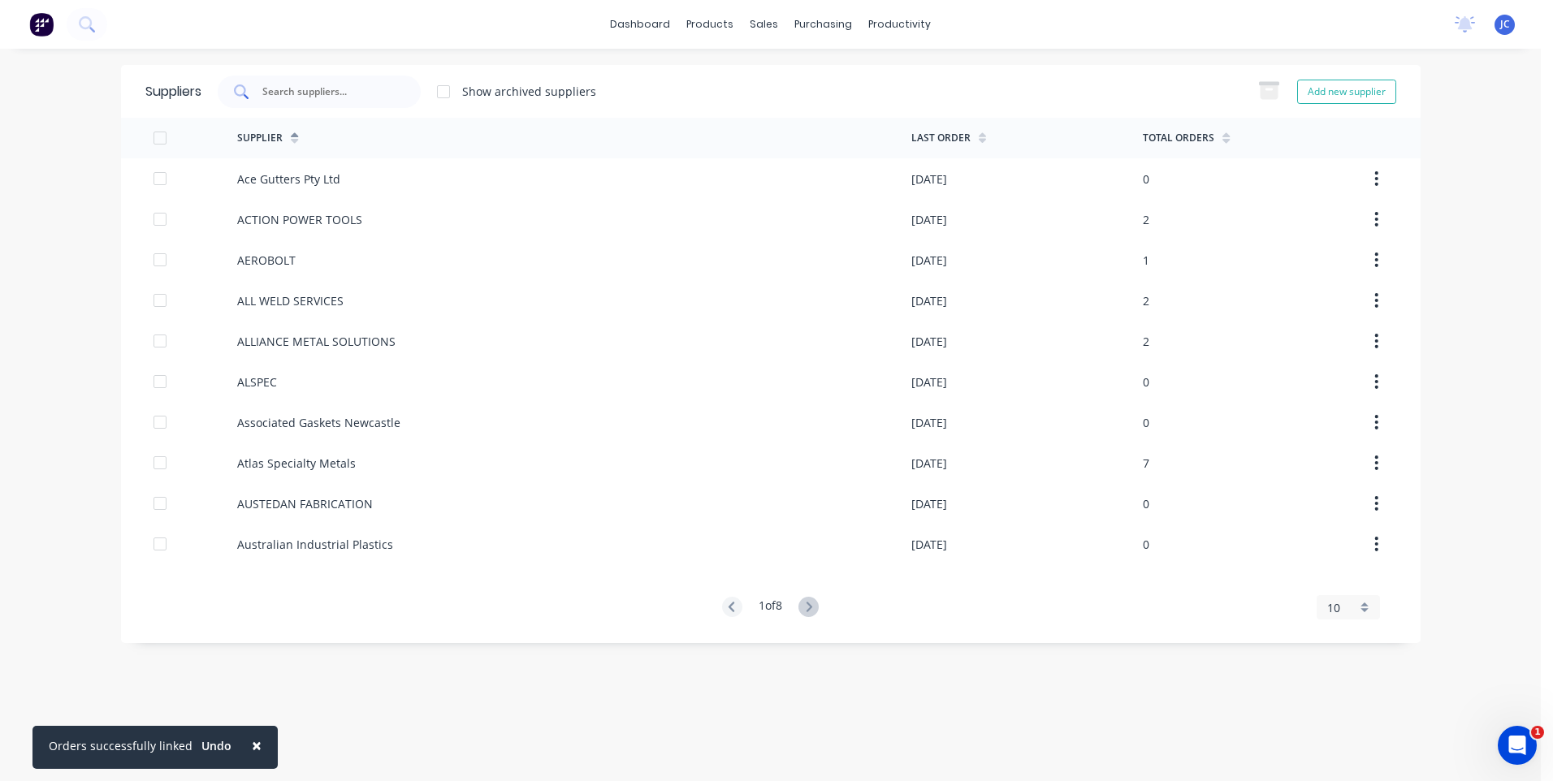
click at [306, 93] on input "text" at bounding box center [328, 92] width 135 height 16
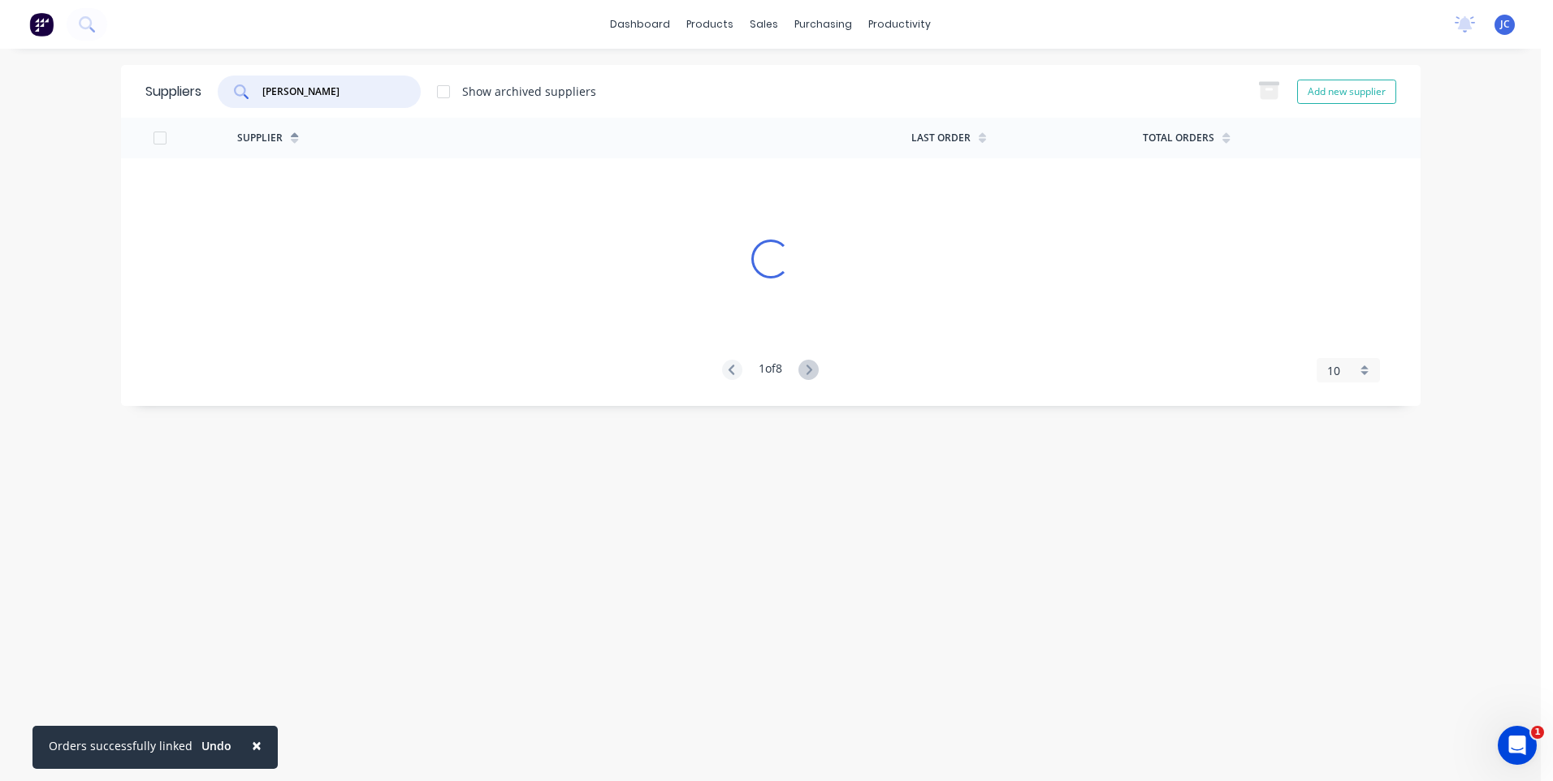
type input "[PERSON_NAME]"
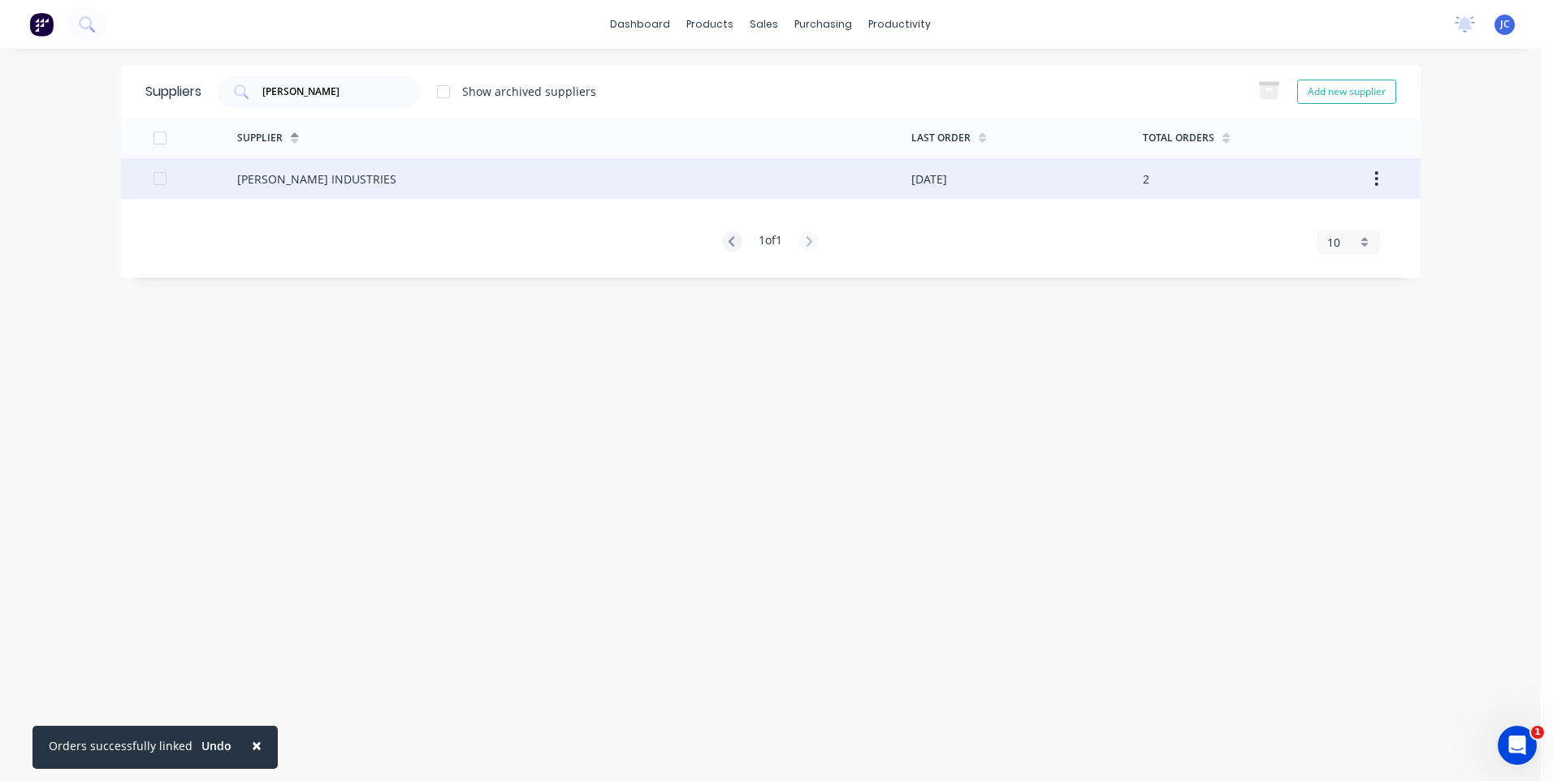
click at [327, 176] on div "[PERSON_NAME] INDUSTRIES" at bounding box center [316, 179] width 159 height 17
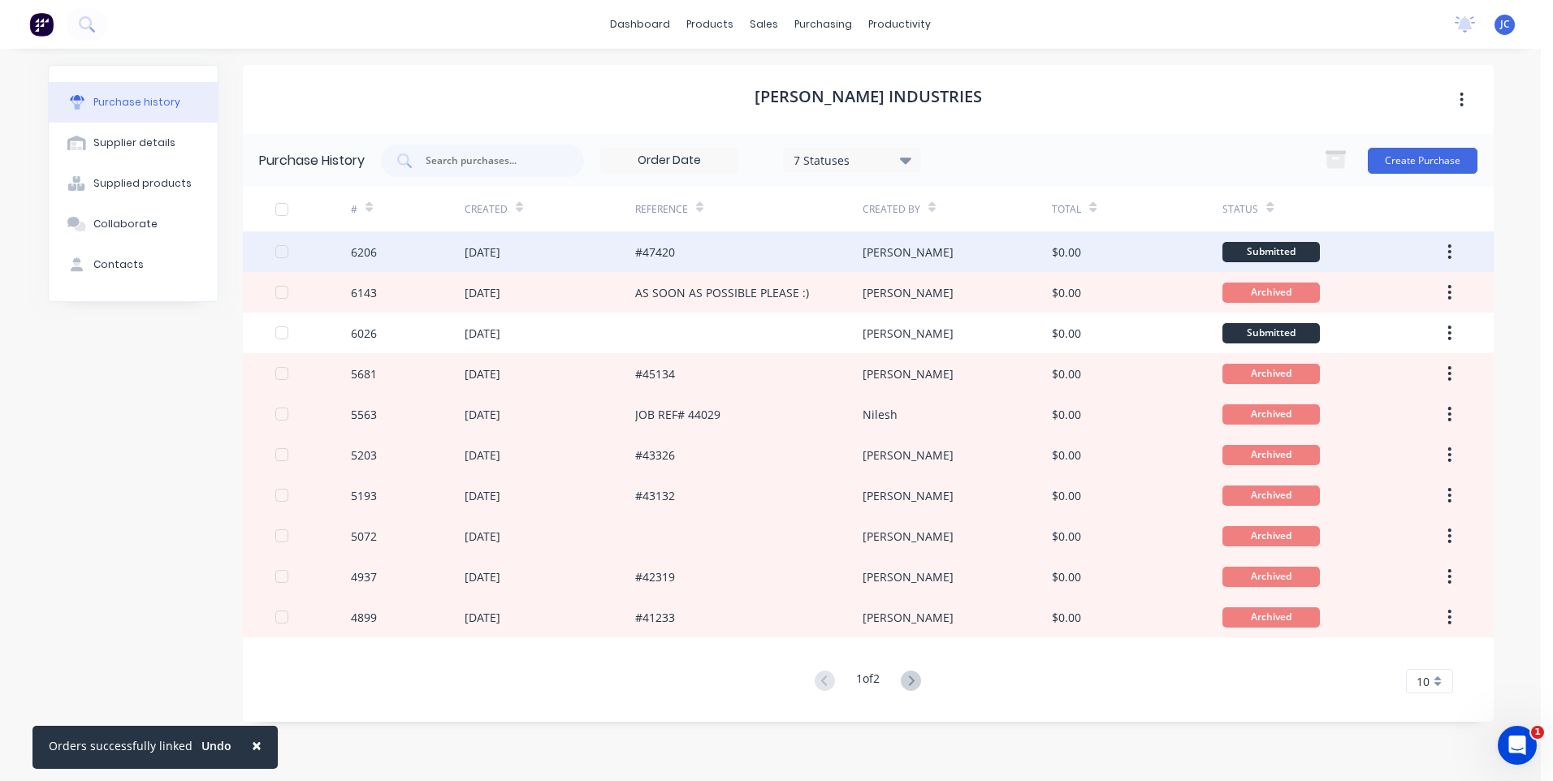
click at [362, 250] on div "6206" at bounding box center [364, 252] width 26 height 17
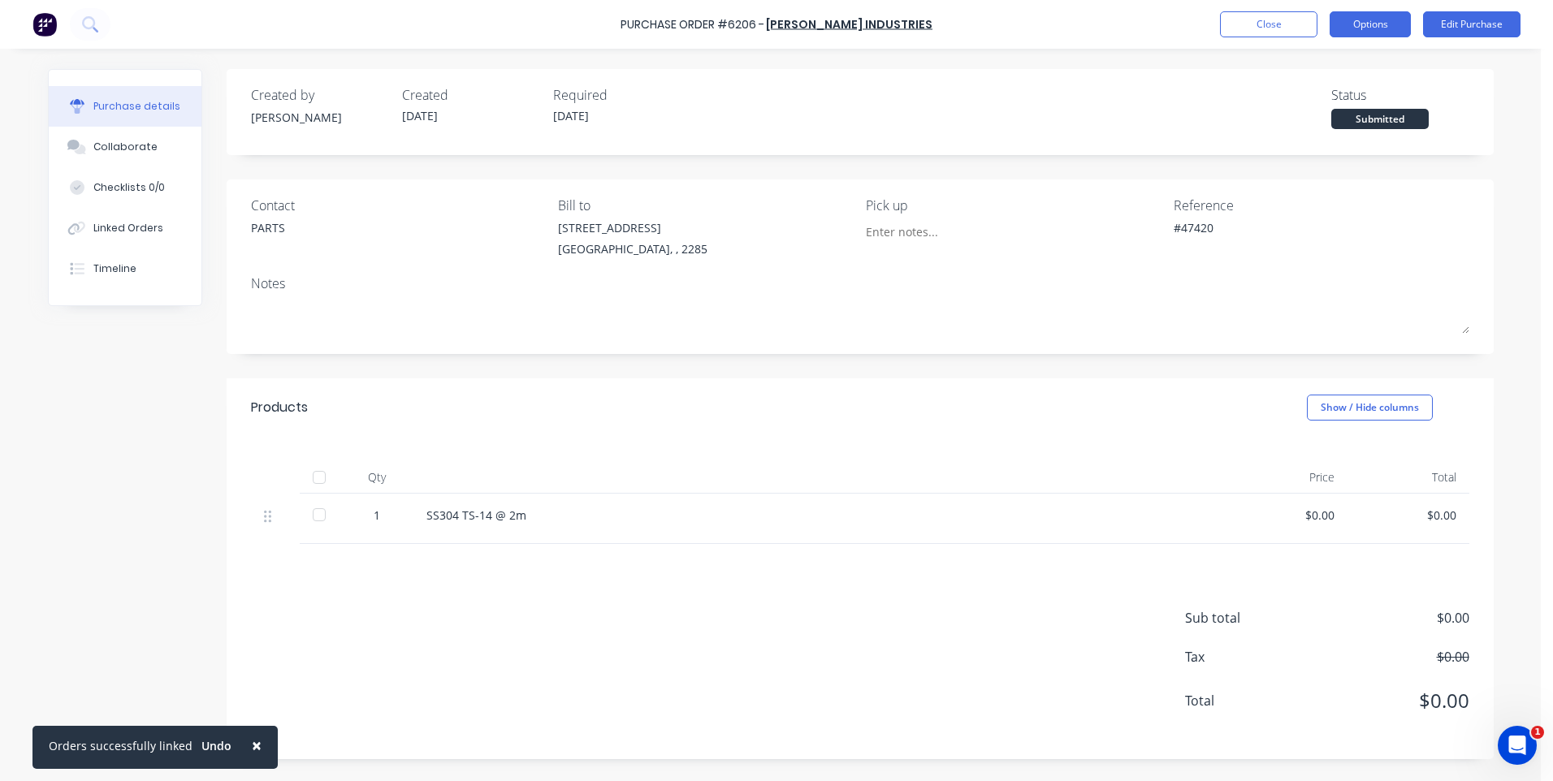
click at [1378, 27] on button "Options" at bounding box center [1370, 24] width 81 height 26
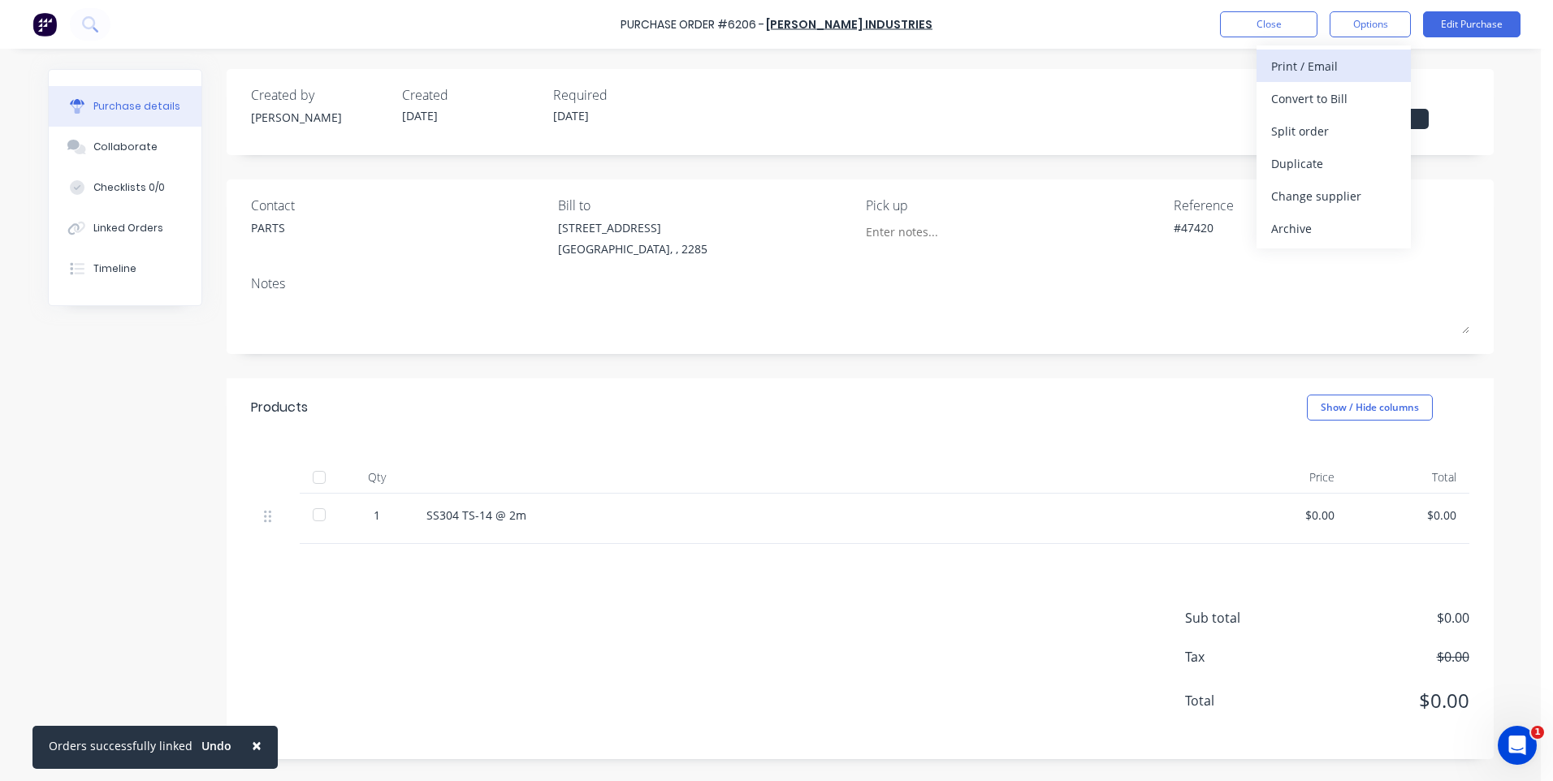
click at [1323, 63] on div "Print / Email" at bounding box center [1333, 66] width 125 height 24
click at [1288, 134] on div "Without pricing" at bounding box center [1333, 131] width 125 height 24
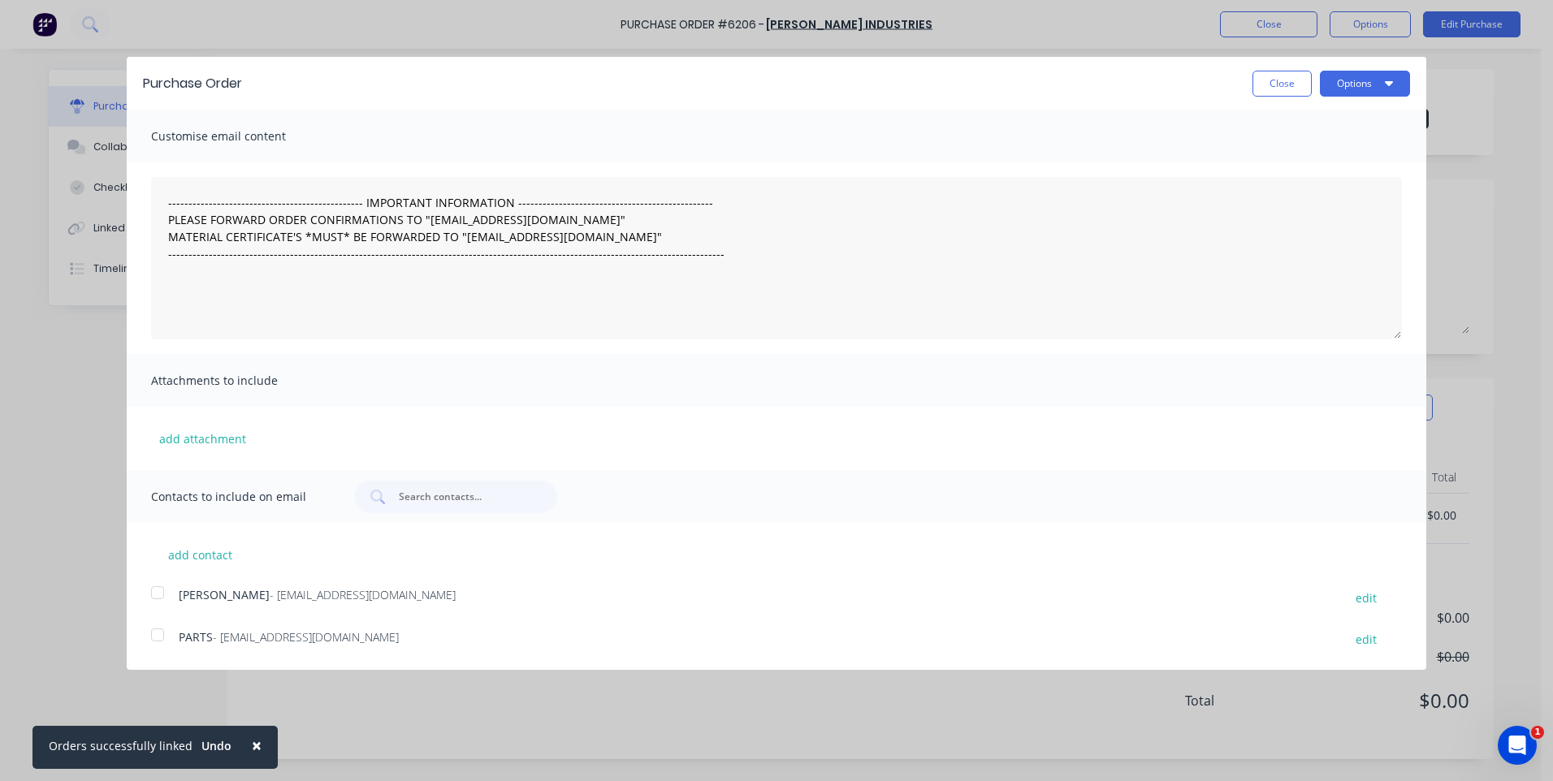
click at [157, 636] on div at bounding box center [157, 635] width 32 height 32
click at [1357, 76] on button "Options" at bounding box center [1365, 84] width 90 height 26
click at [1312, 121] on div "Print" at bounding box center [1333, 125] width 125 height 24
type textarea "x"
